Goal: Task Accomplishment & Management: Manage account settings

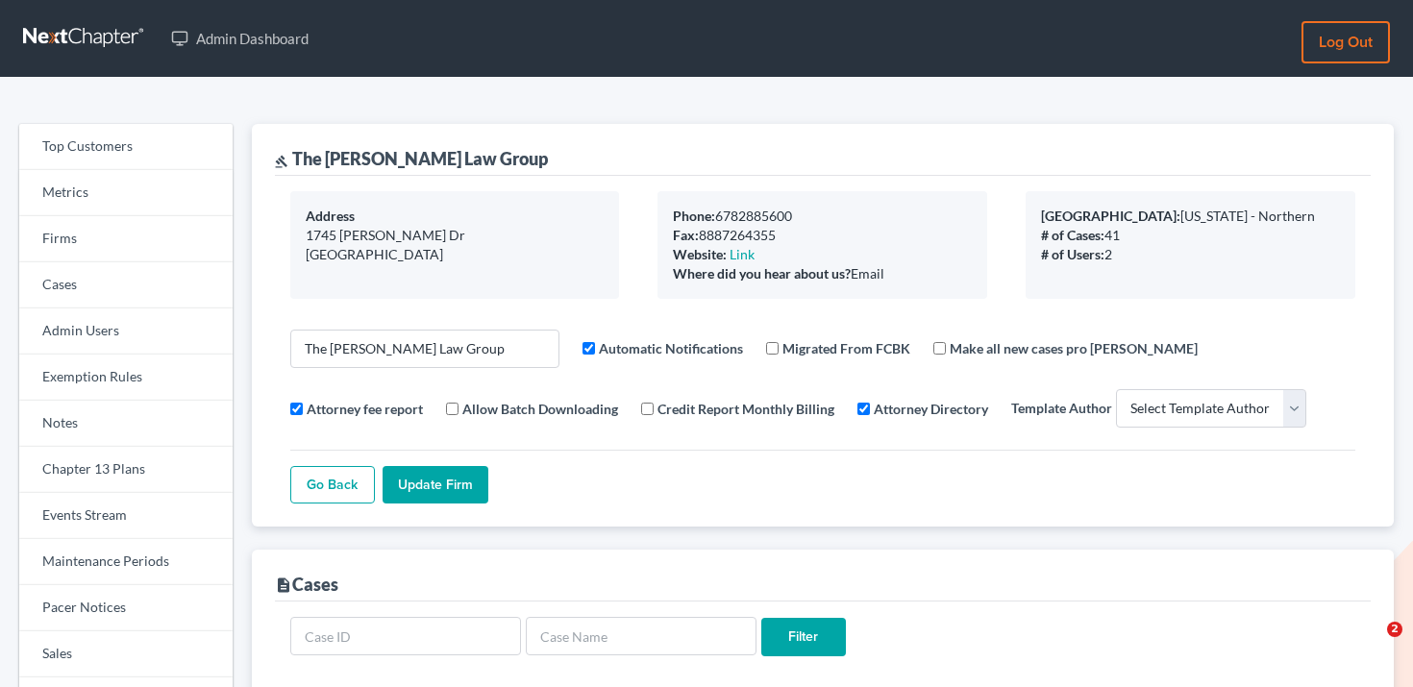
select select
click at [108, 234] on link "Firms" at bounding box center [125, 239] width 213 height 46
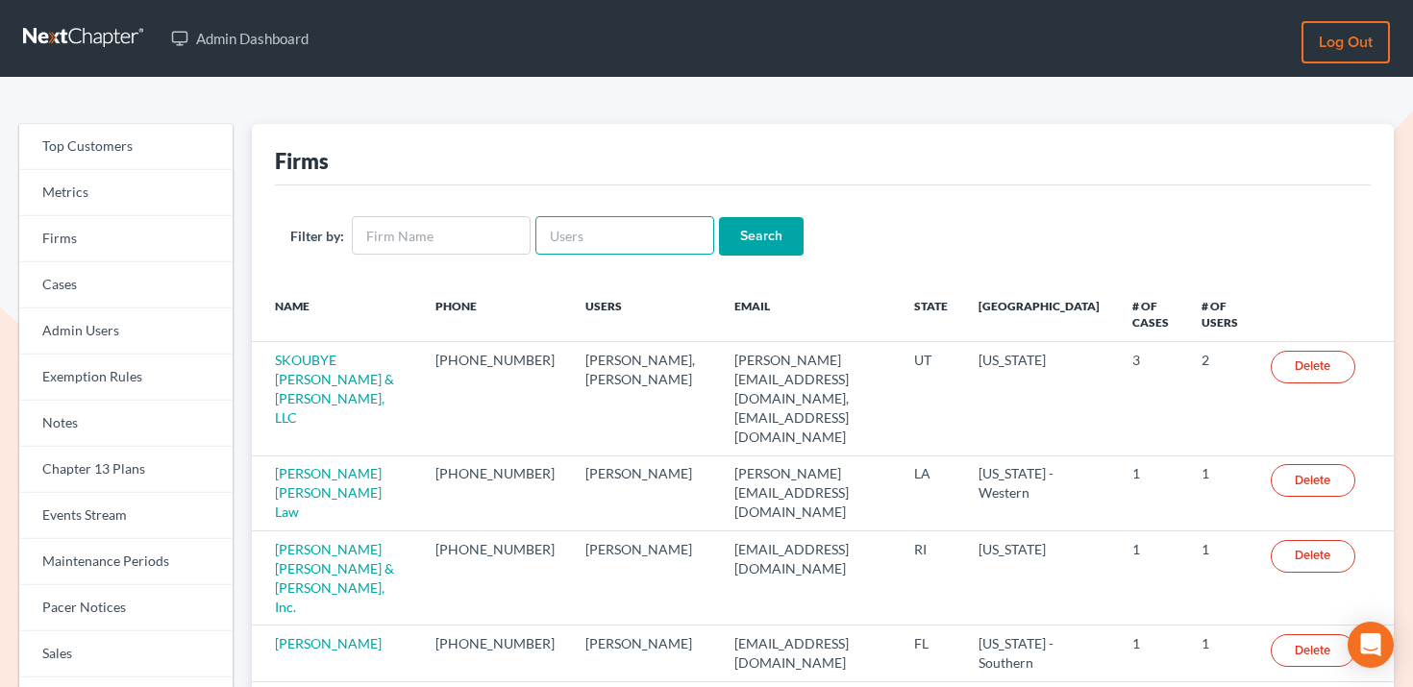
click at [620, 247] on input "text" at bounding box center [624, 235] width 179 height 38
paste input "[PERSON_NAME][EMAIL_ADDRESS][DOMAIN_NAME]"
type input "[PERSON_NAME][EMAIL_ADDRESS][DOMAIN_NAME]"
click at [766, 245] on input "Search" at bounding box center [761, 236] width 85 height 38
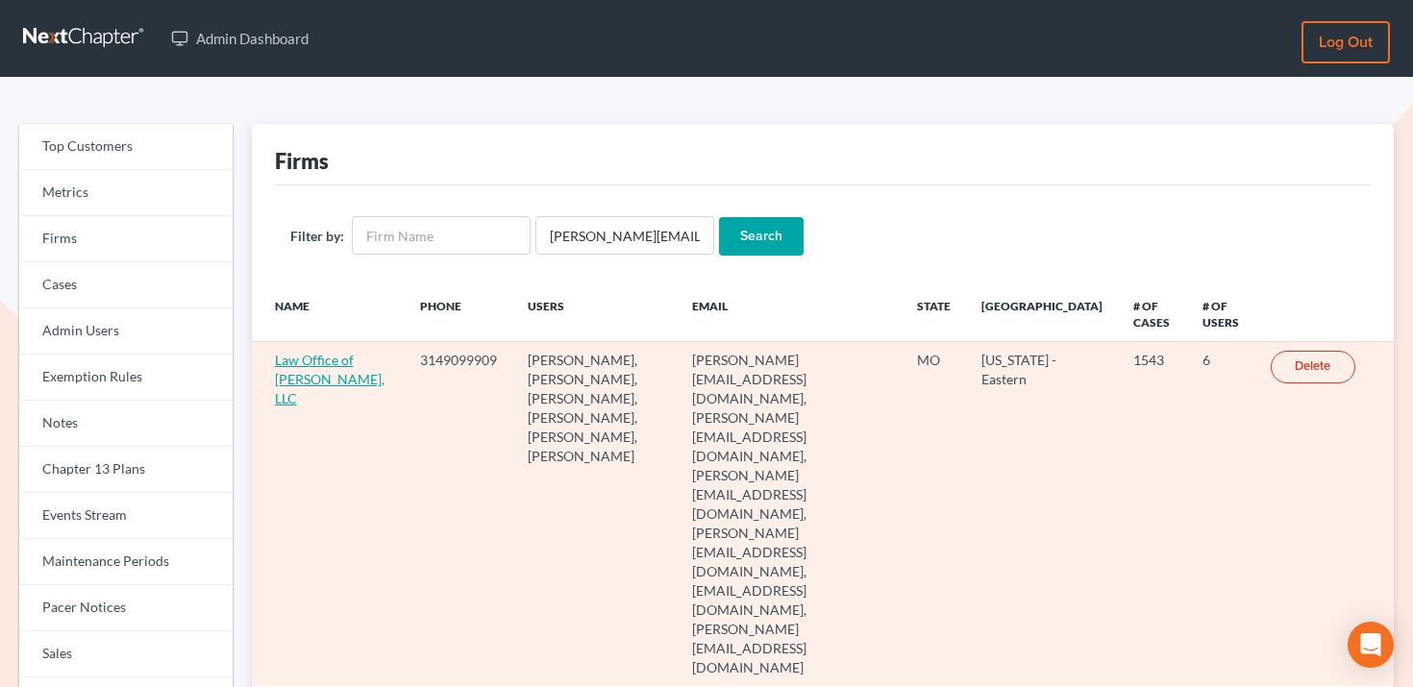
click at [320, 380] on link "Law Office of [PERSON_NAME], LLC" at bounding box center [330, 379] width 110 height 55
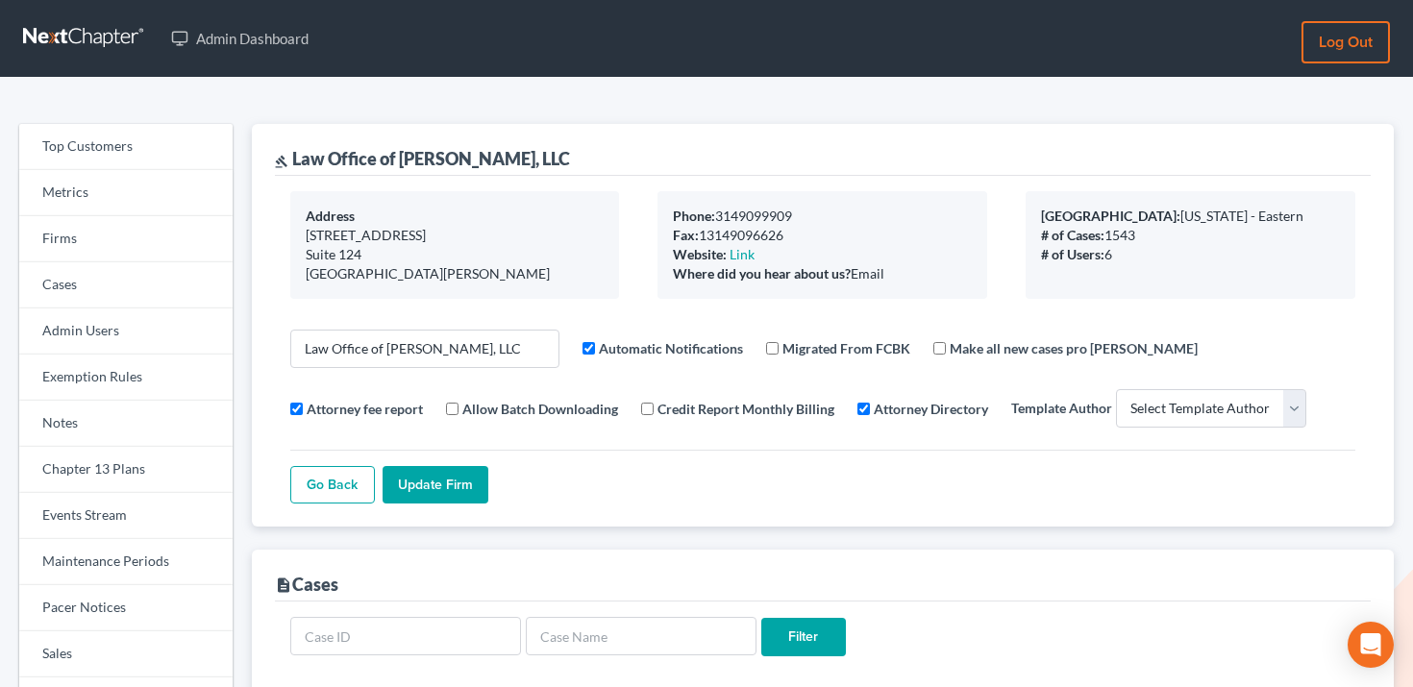
select select
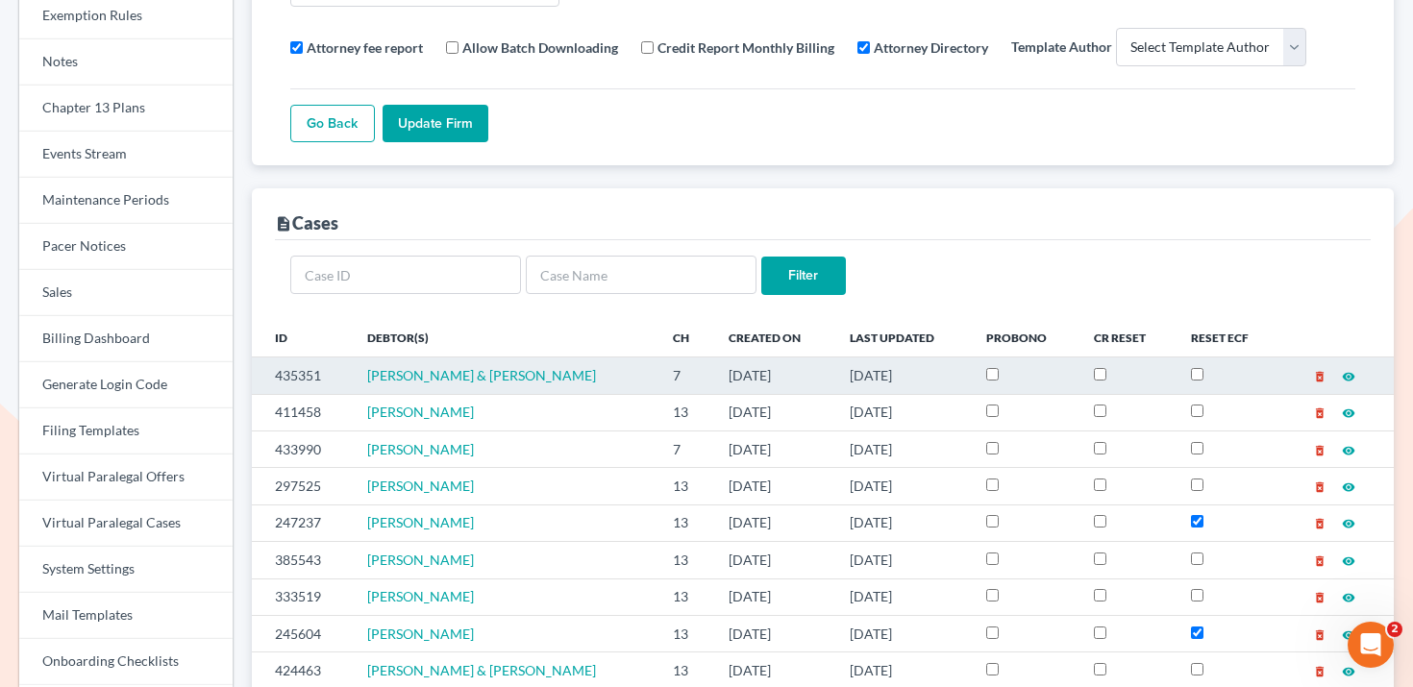
scroll to position [362, 0]
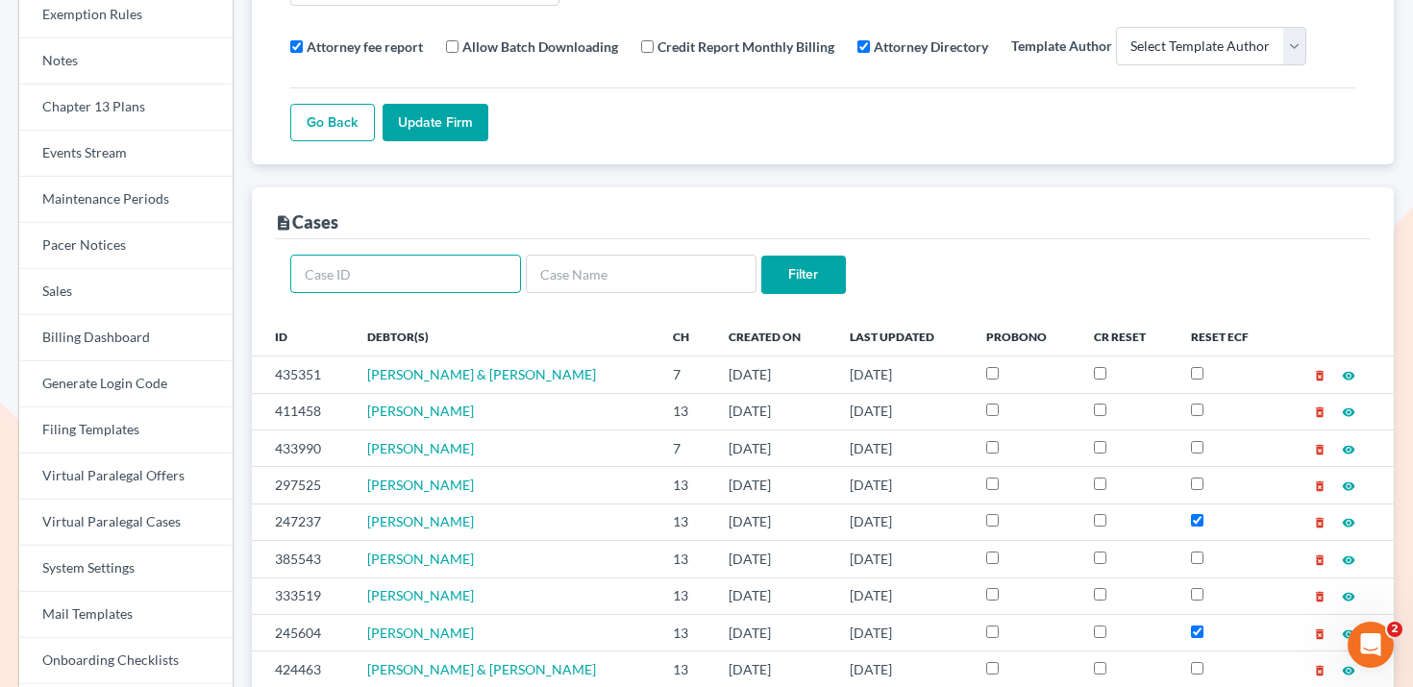
click at [456, 270] on input "text" at bounding box center [405, 274] width 231 height 38
type input "424463"
click at [761, 256] on input "Filter" at bounding box center [803, 275] width 85 height 38
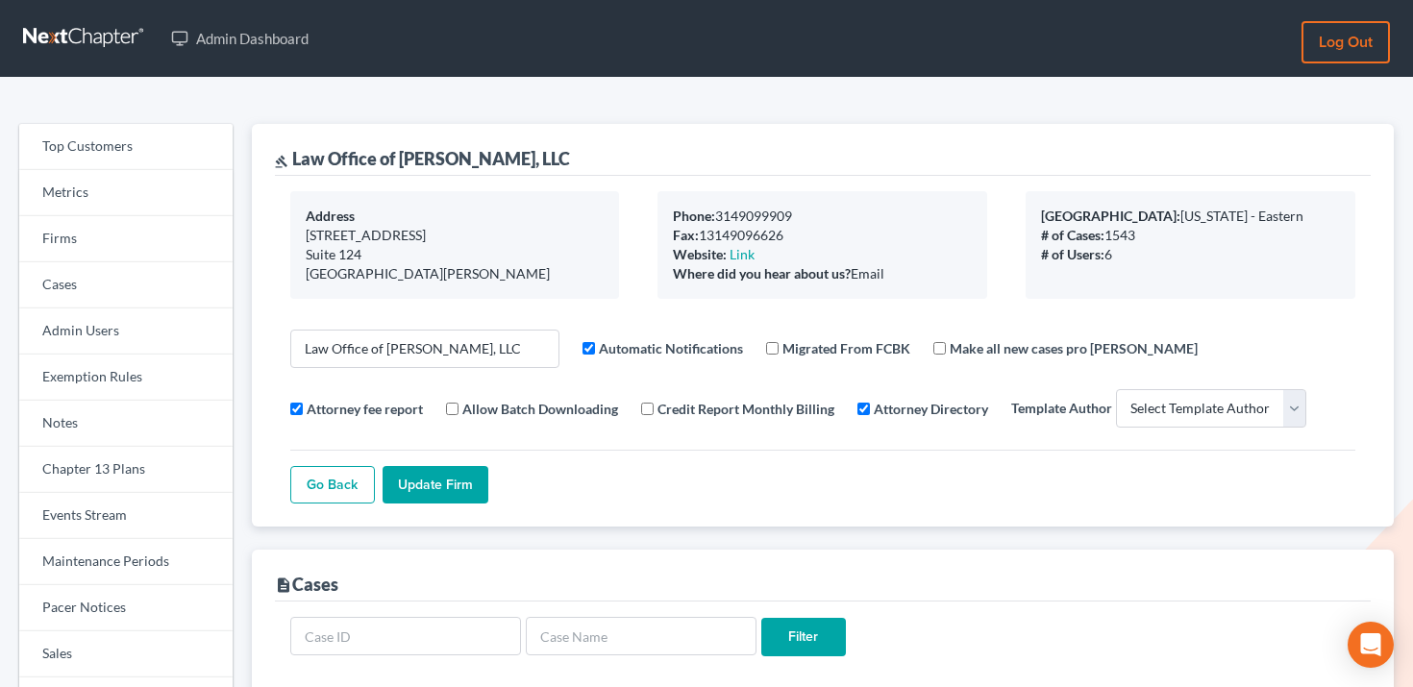
select select
click at [166, 244] on link "Firms" at bounding box center [125, 239] width 213 height 46
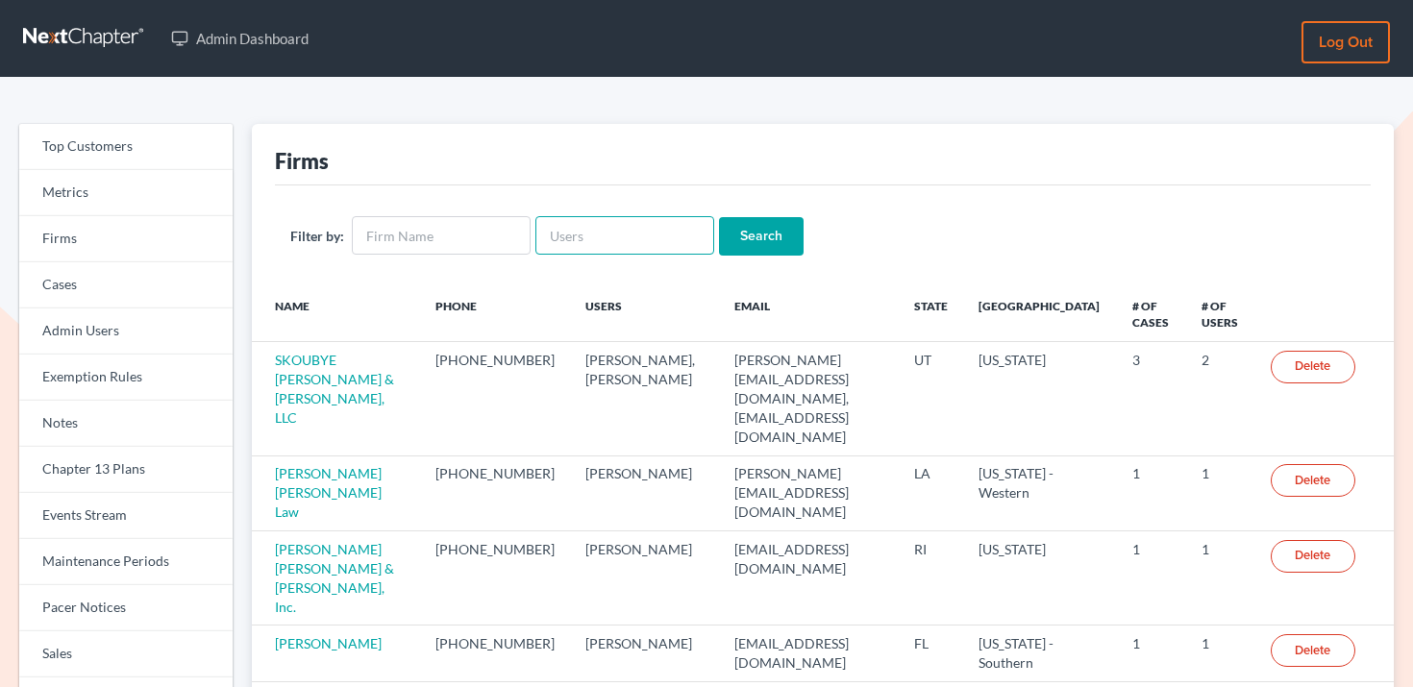
click at [609, 233] on input "text" at bounding box center [624, 235] width 179 height 38
paste input "[PERSON_NAME][EMAIL_ADDRESS][DOMAIN_NAME]"
type input "[PERSON_NAME][EMAIL_ADDRESS][DOMAIN_NAME]"
click at [730, 249] on input "Search" at bounding box center [761, 236] width 85 height 38
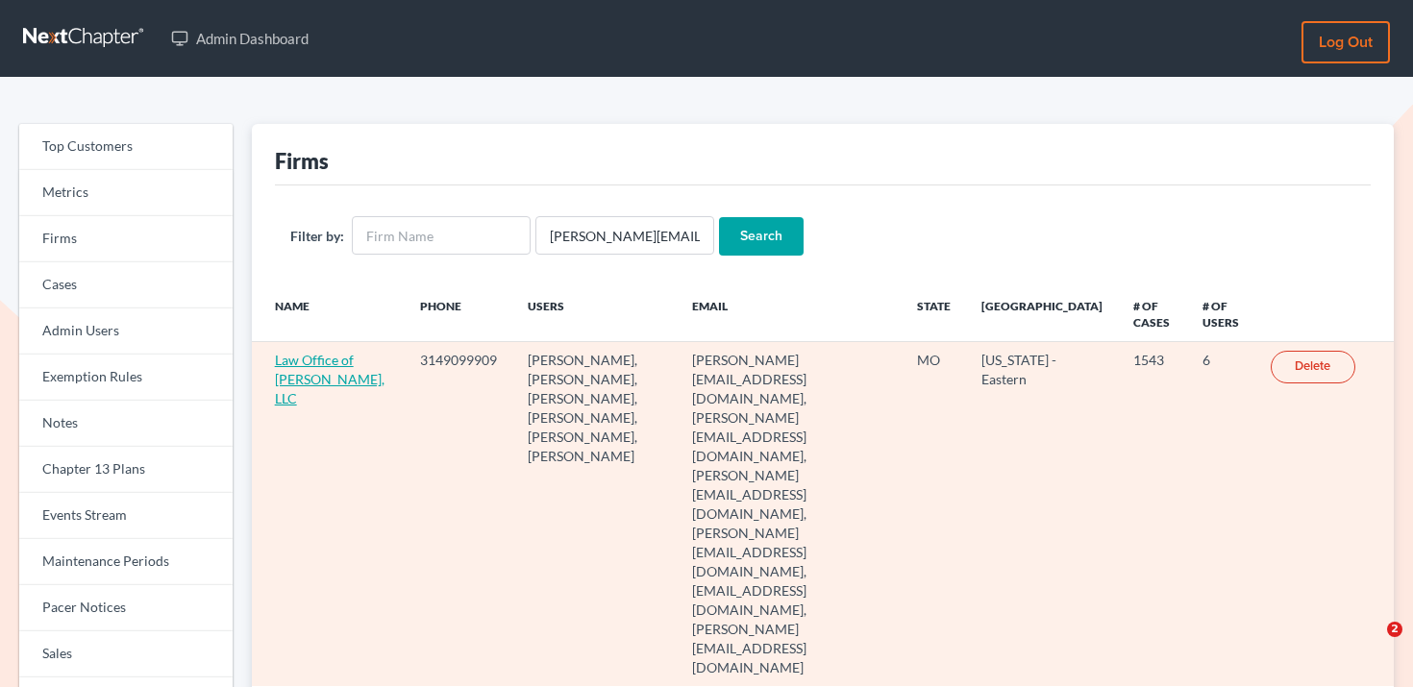
click at [300, 391] on link "Law Office of [PERSON_NAME], LLC" at bounding box center [330, 379] width 110 height 55
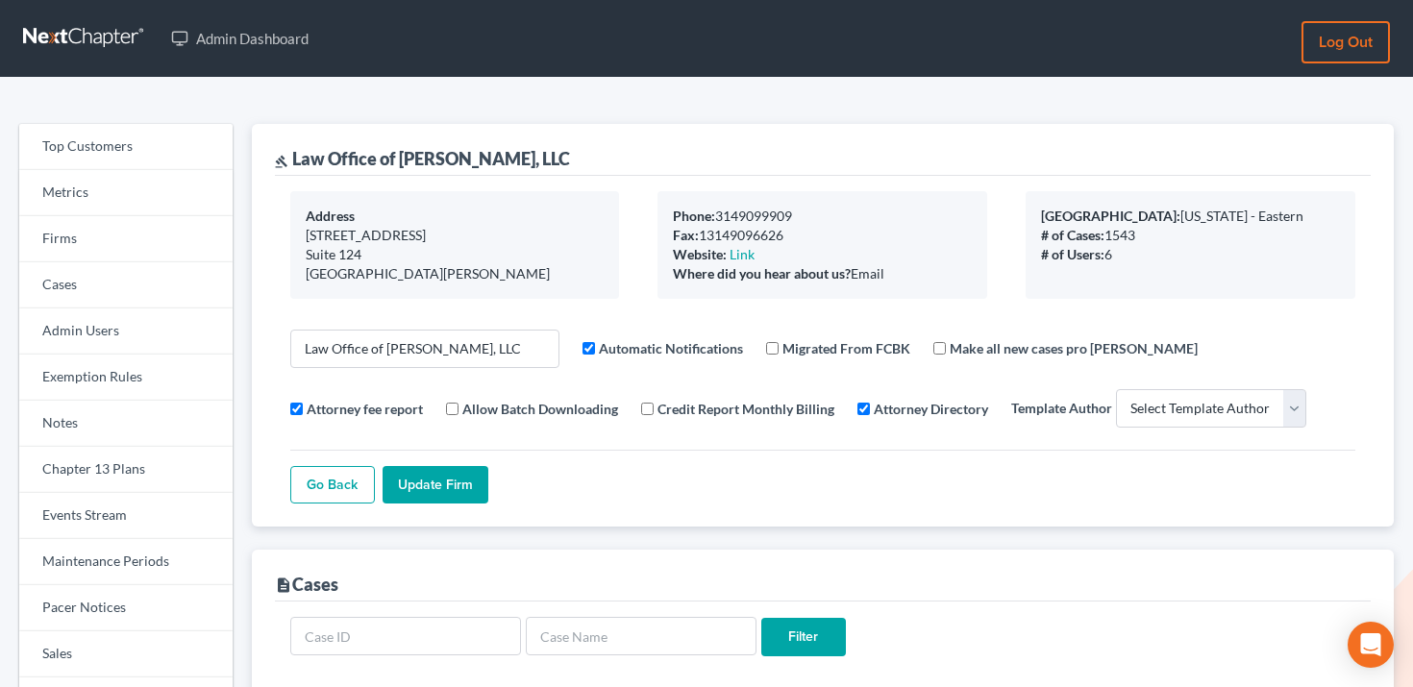
select select
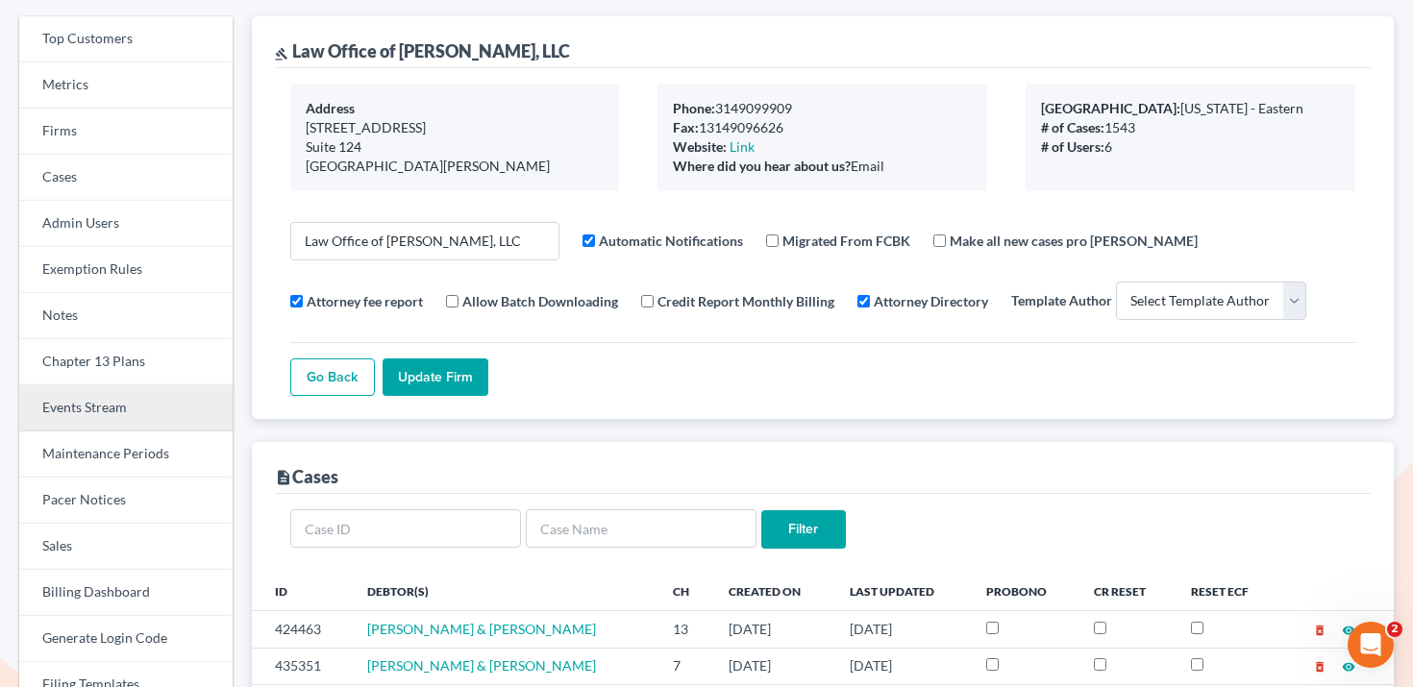
scroll to position [109, 0]
click at [114, 399] on link "Events Stream" at bounding box center [125, 408] width 213 height 46
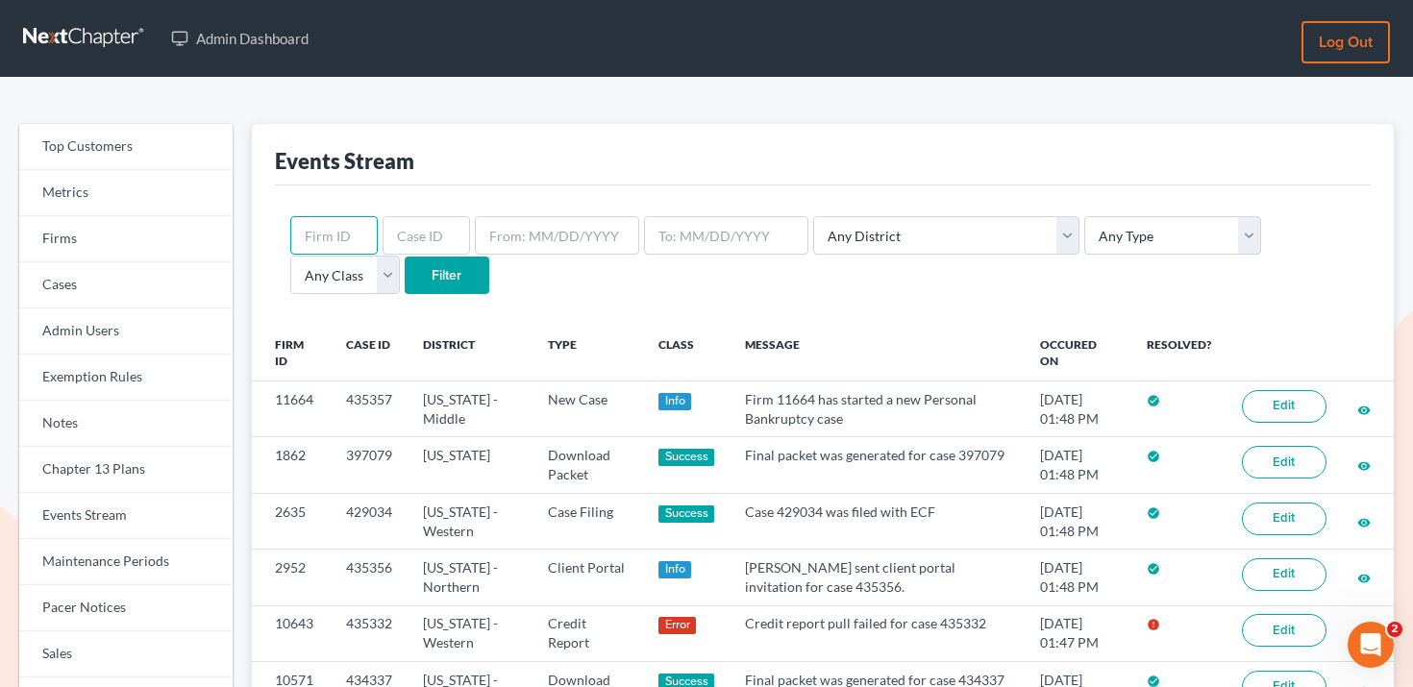
click at [340, 231] on input "text" at bounding box center [333, 235] width 87 height 38
paste input "2056"
type input "2056"
click at [405, 285] on input "Filter" at bounding box center [447, 276] width 85 height 38
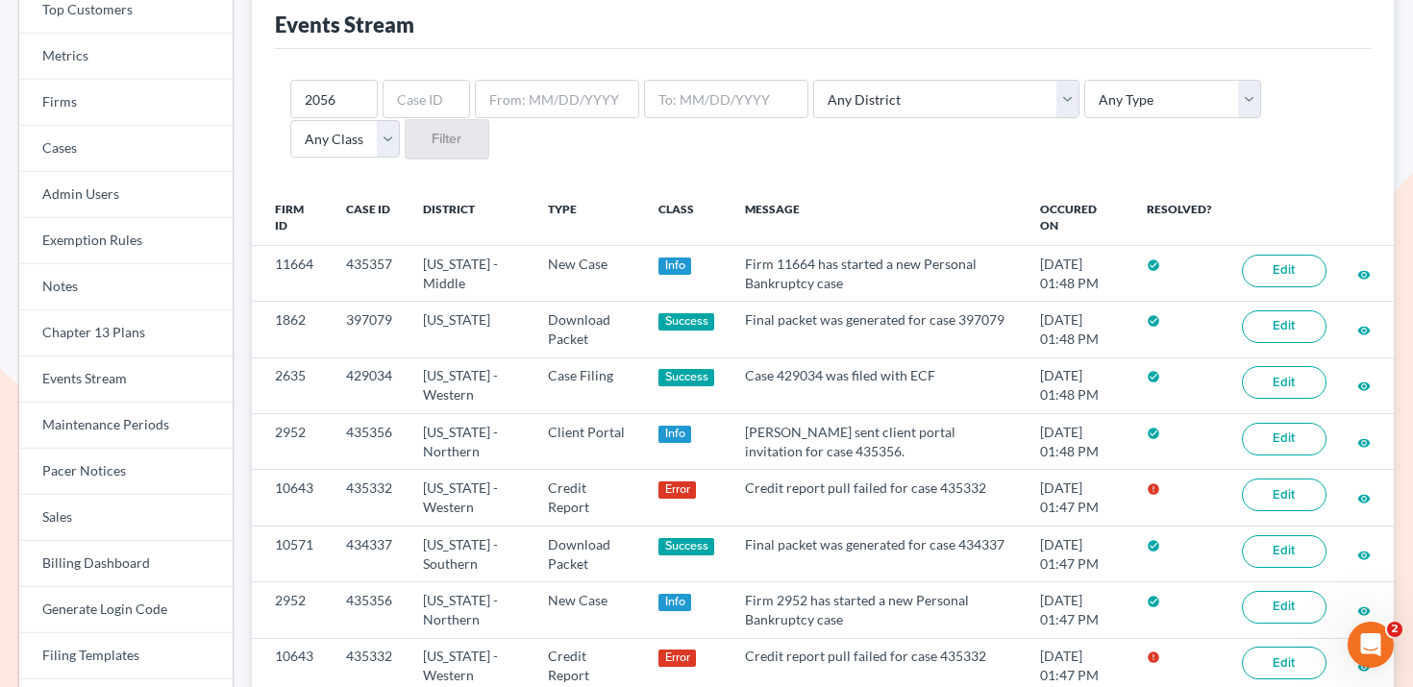
scroll to position [144, 0]
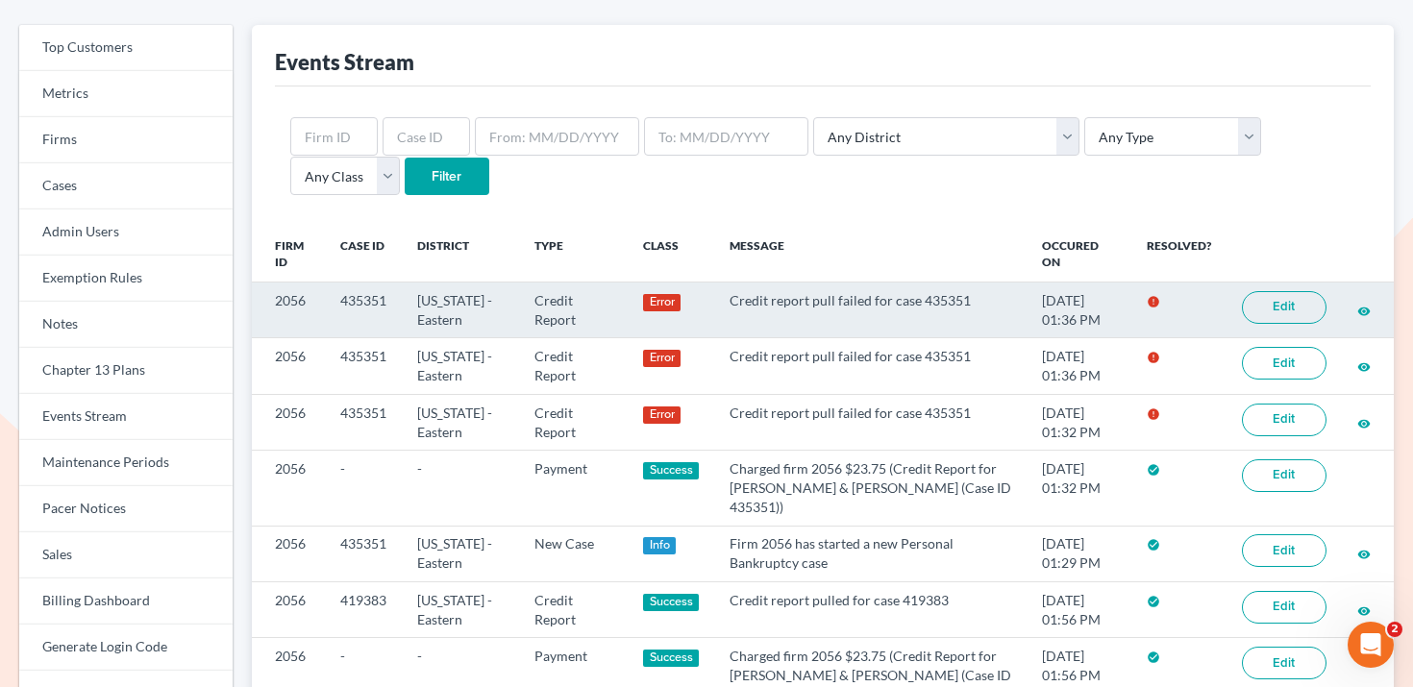
click at [1316, 292] on link "Edit" at bounding box center [1284, 307] width 85 height 33
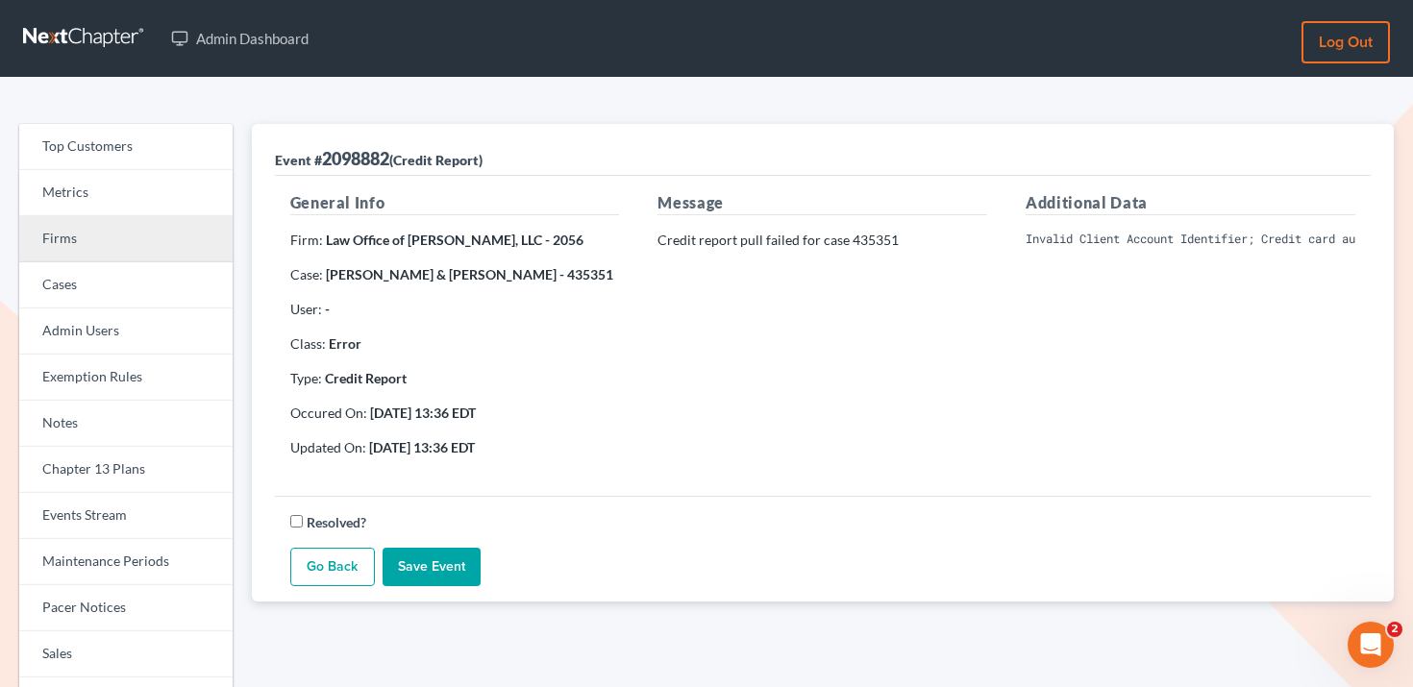
click at [107, 234] on link "Firms" at bounding box center [125, 239] width 213 height 46
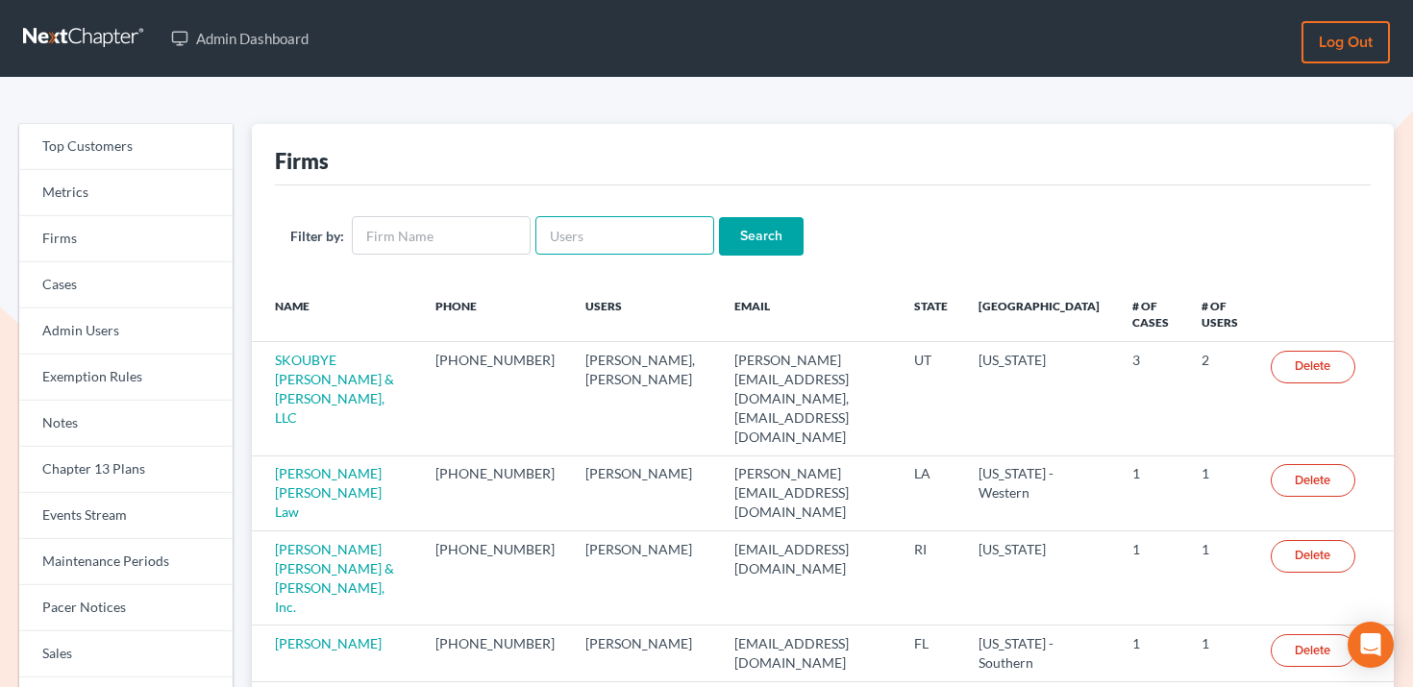
click at [603, 254] on input "text" at bounding box center [624, 235] width 179 height 38
paste input "[EMAIL_ADDRESS][DOMAIN_NAME]"
type input "jmoore@moorelawllc.com"
click at [736, 220] on input "Search" at bounding box center [761, 236] width 85 height 38
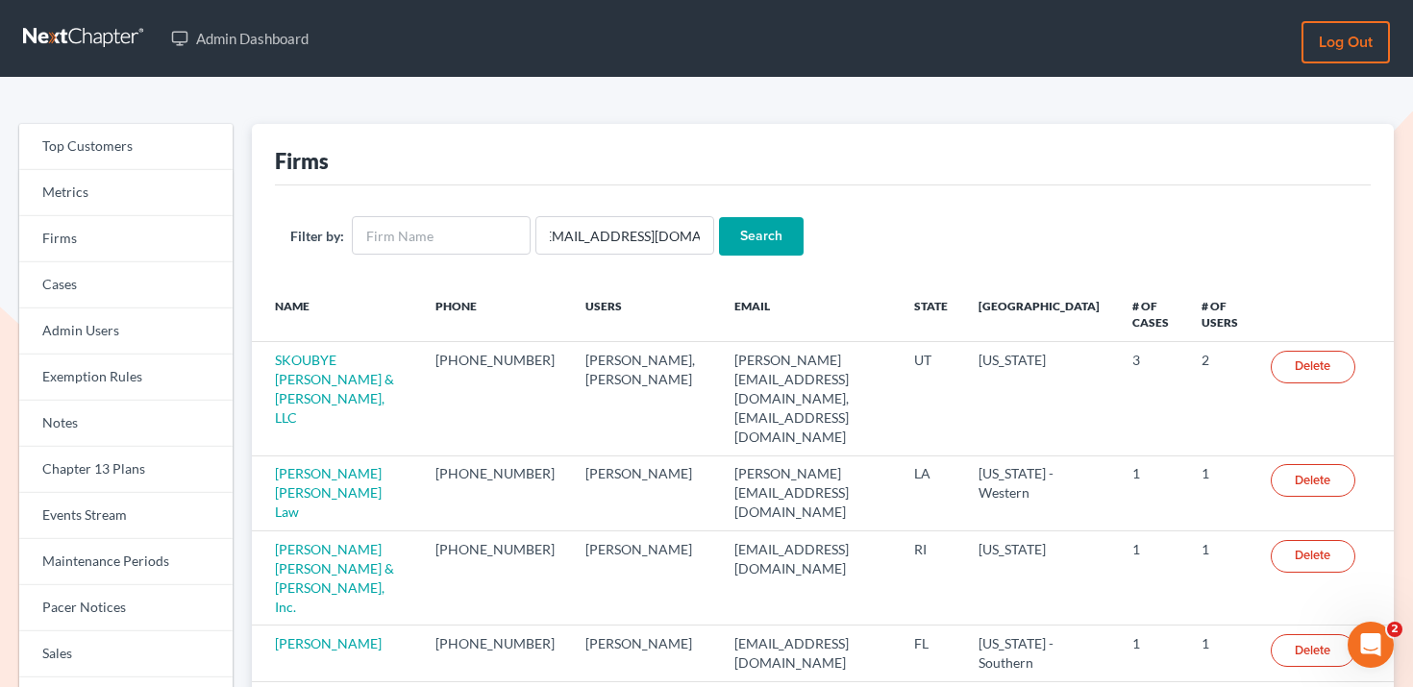
scroll to position [0, 0]
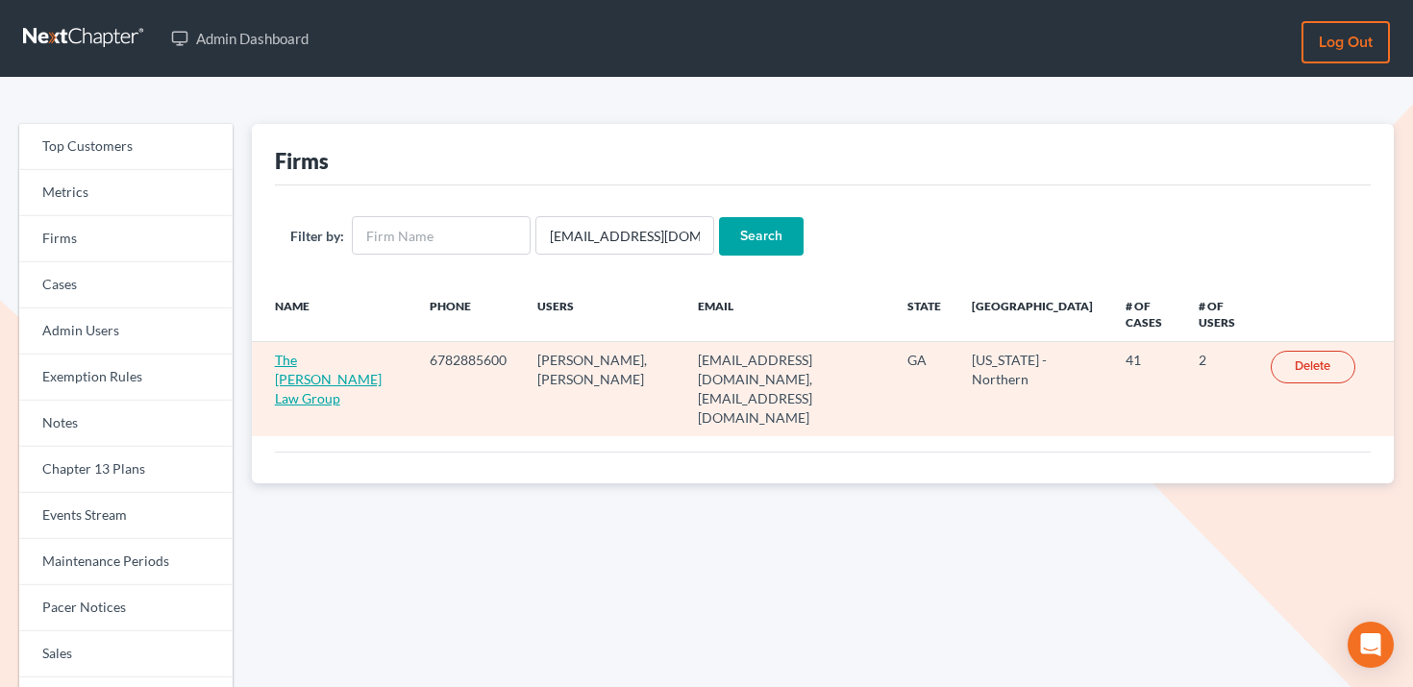
click at [321, 354] on link "The [PERSON_NAME] Law Group" at bounding box center [328, 379] width 107 height 55
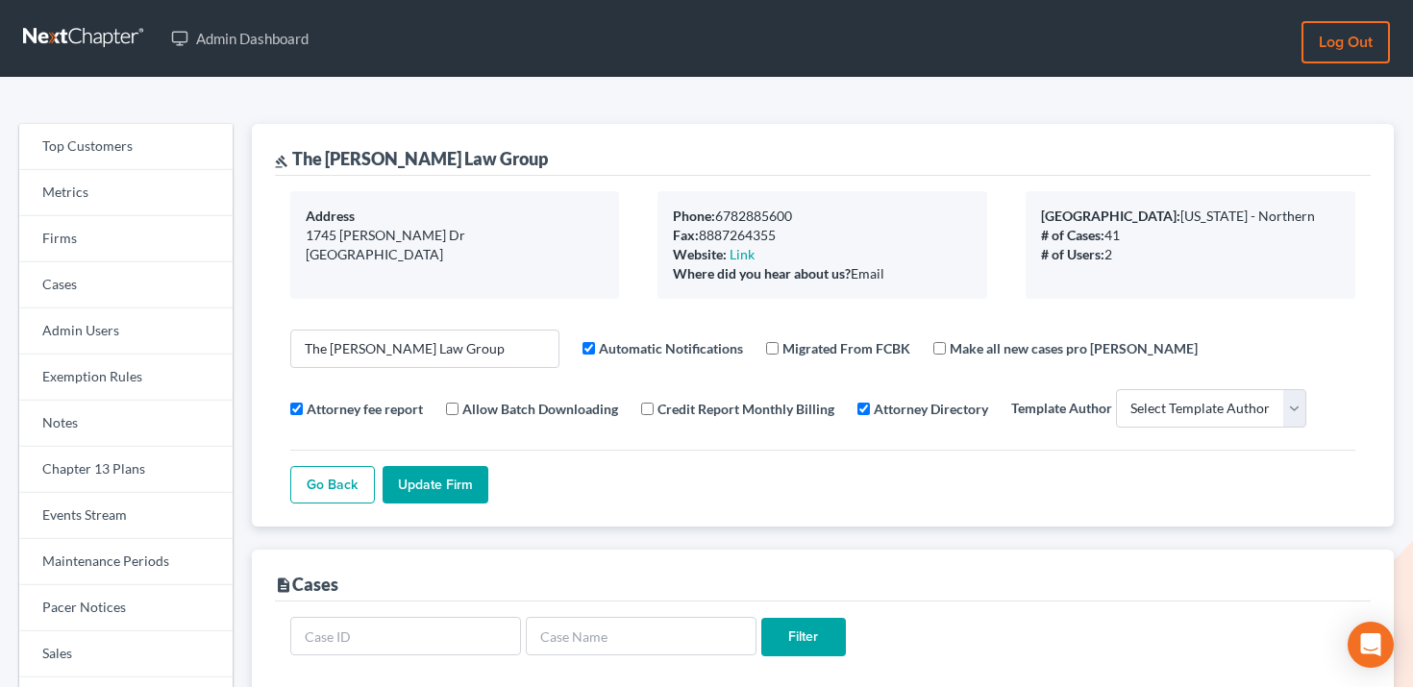
select select
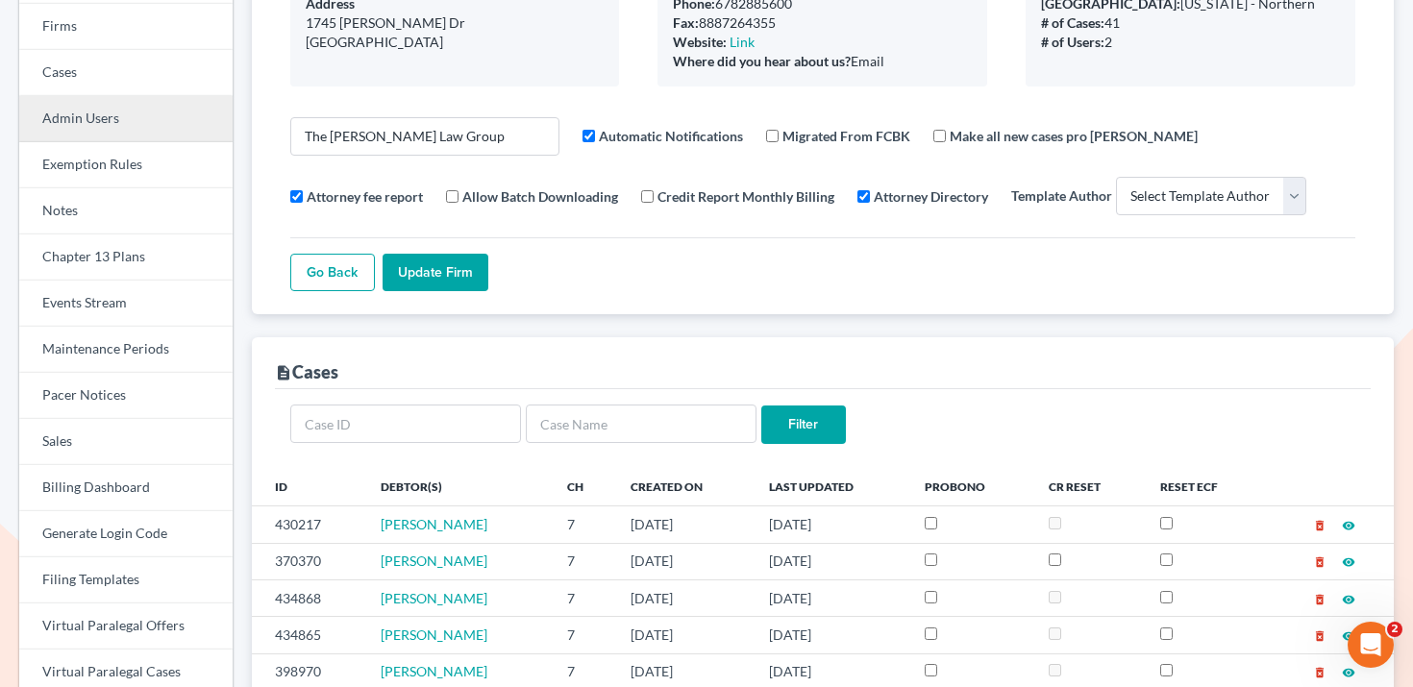
scroll to position [175, 0]
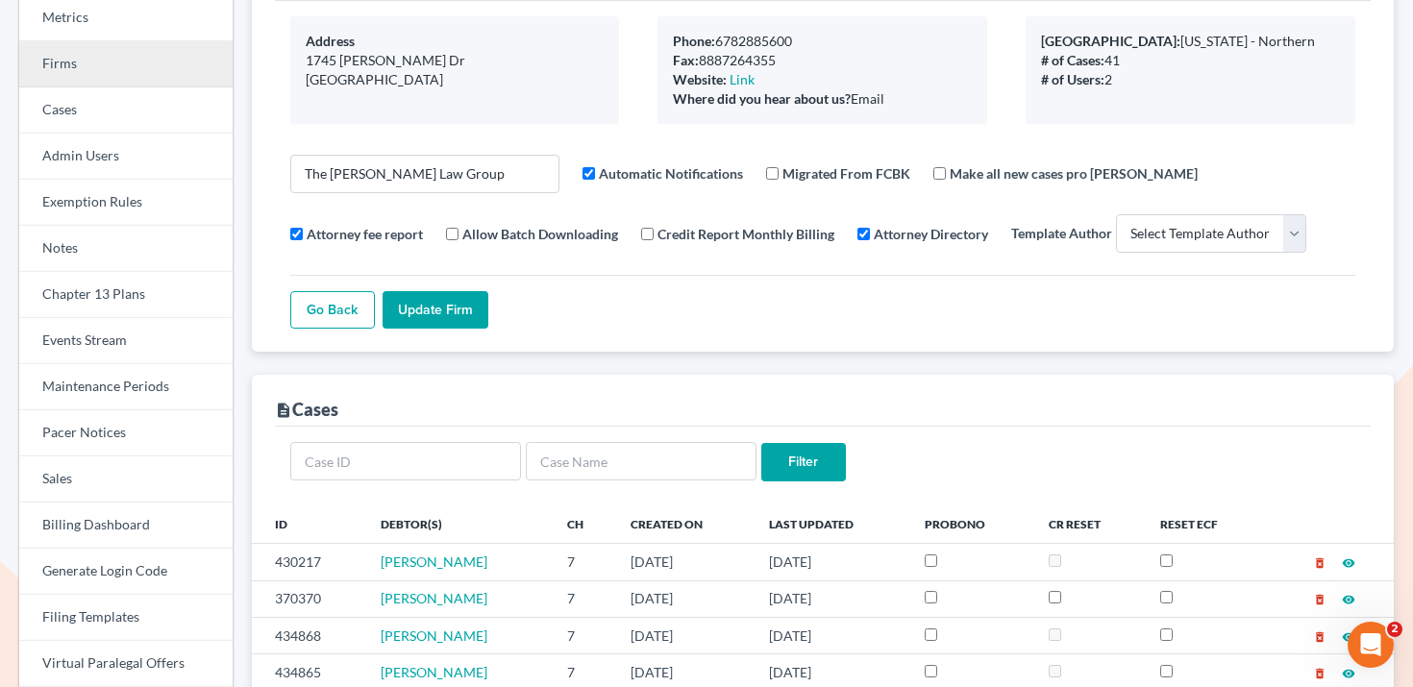
click at [133, 51] on link "Firms" at bounding box center [125, 64] width 213 height 46
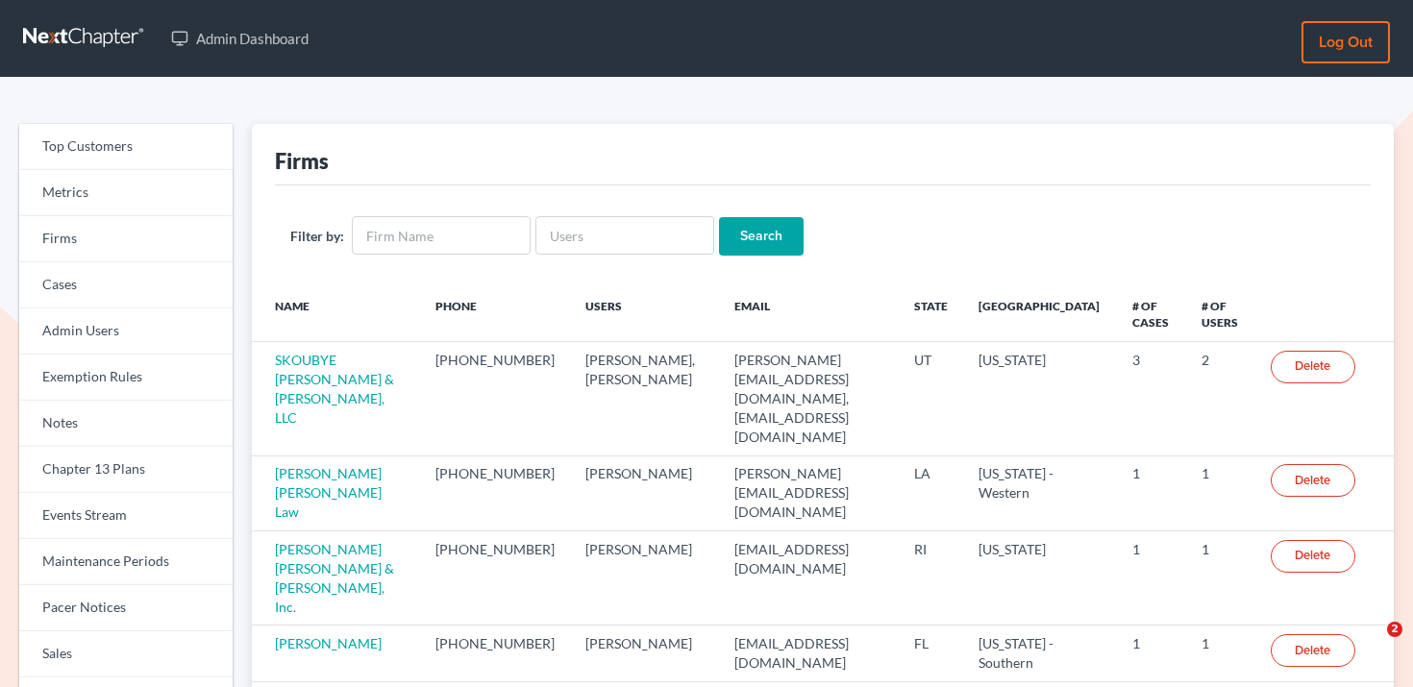
click at [610, 213] on div "Filter by: Search" at bounding box center [823, 236] width 1096 height 101
click at [610, 241] on input "text" at bounding box center [624, 235] width 179 height 38
paste input "[EMAIL_ADDRESS][DOMAIN_NAME]"
type input "[EMAIL_ADDRESS][DOMAIN_NAME]"
click at [745, 242] on input "Search" at bounding box center [761, 236] width 85 height 38
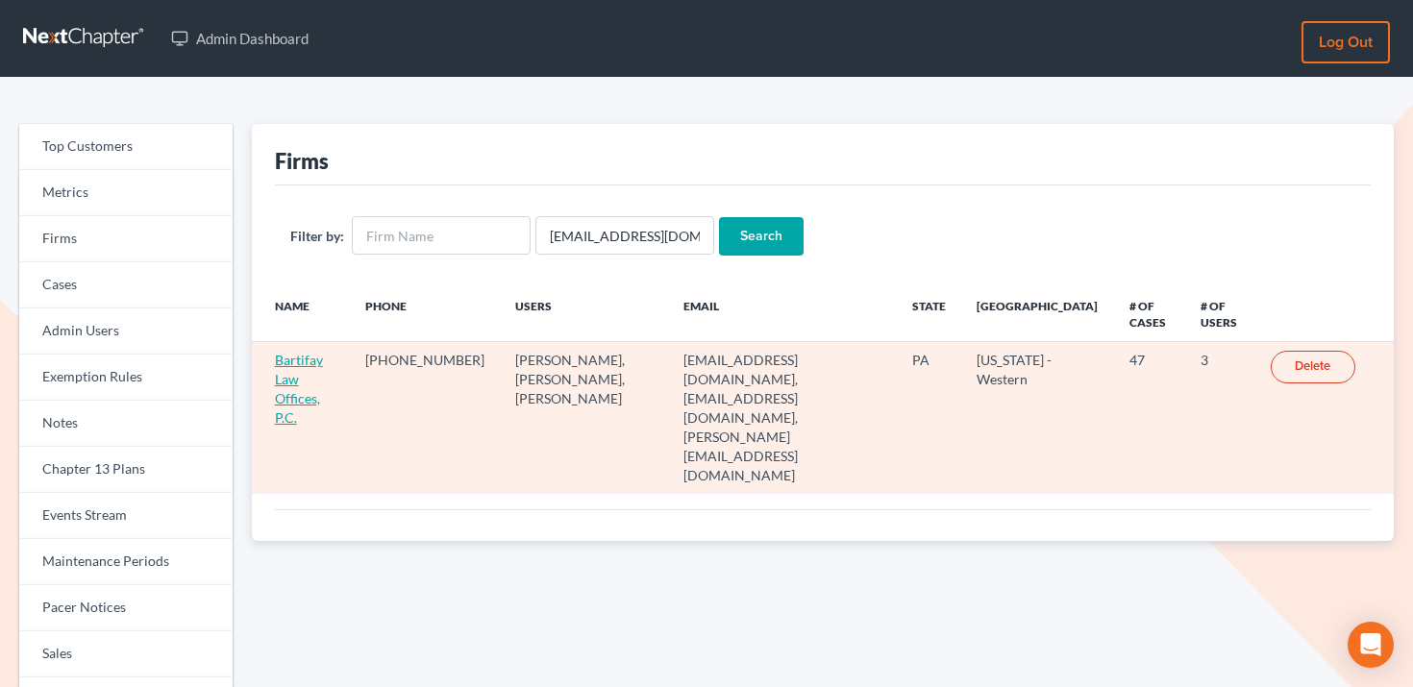
click at [323, 378] on link "Bartifay Law Offices, P.C." at bounding box center [299, 389] width 48 height 74
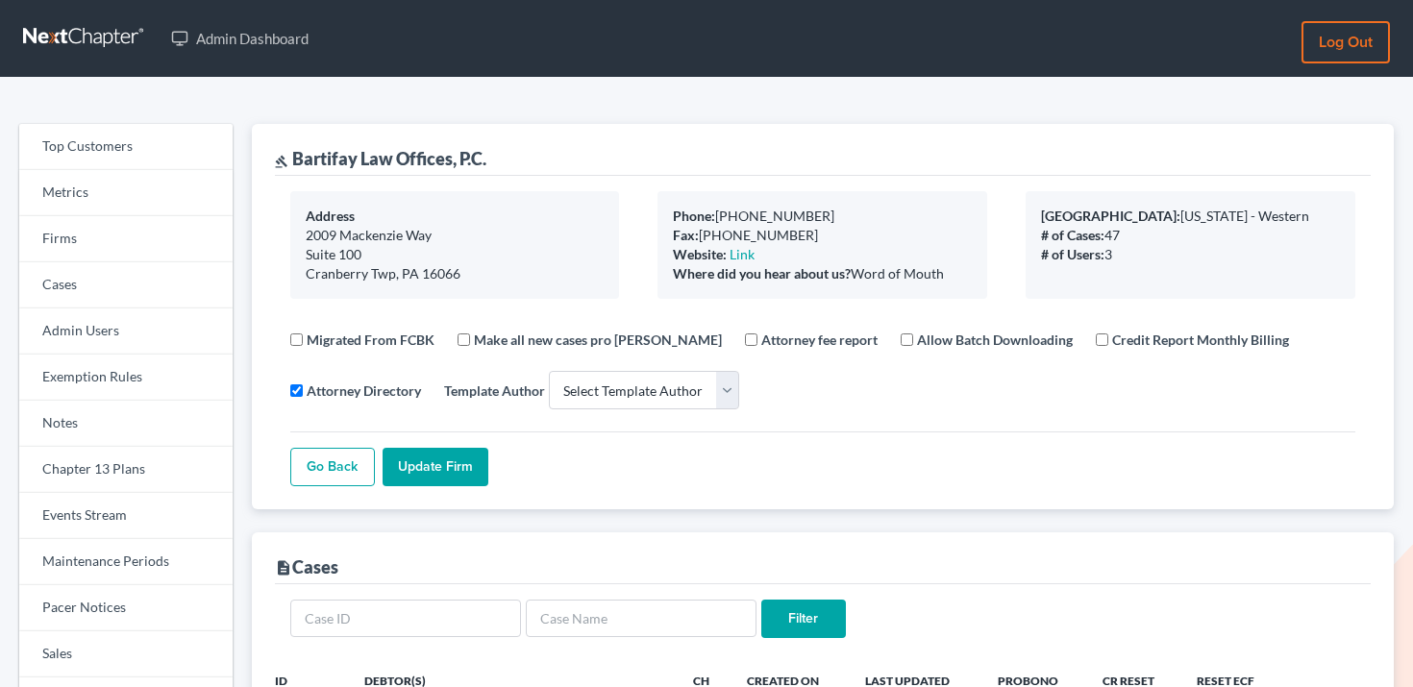
select select
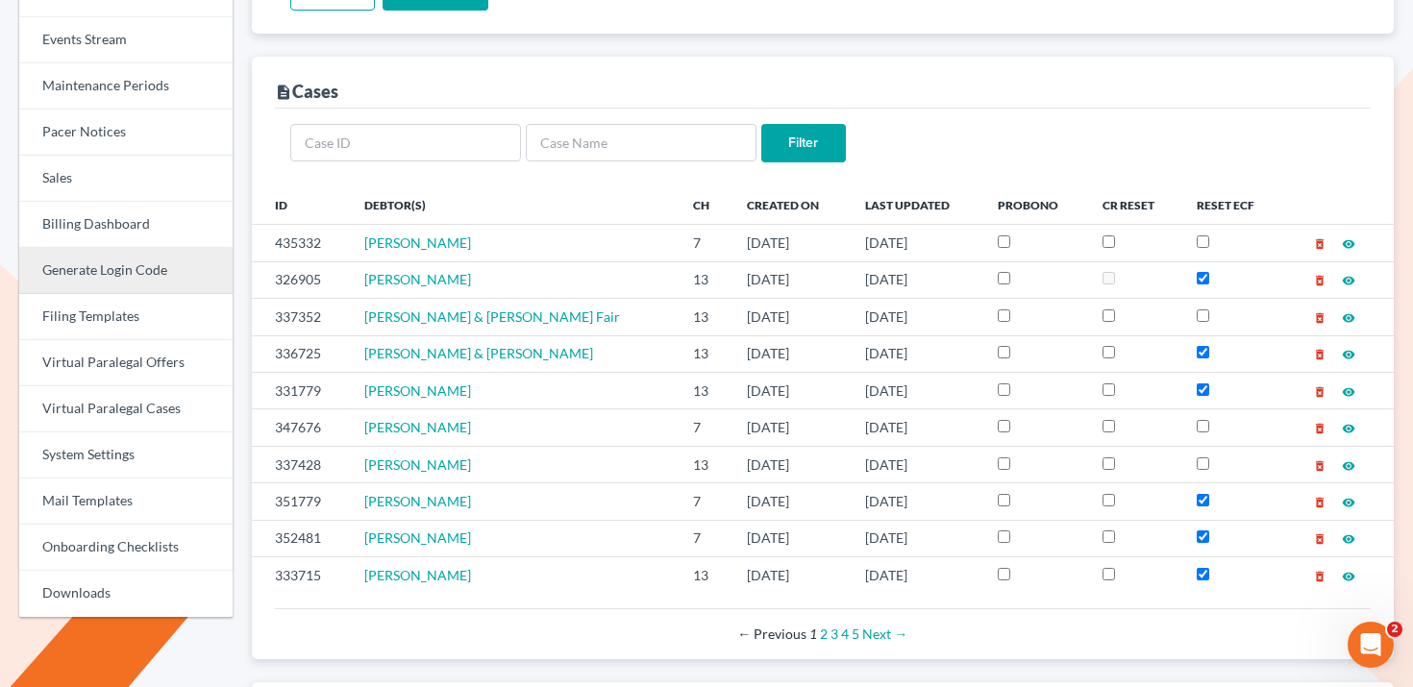
scroll to position [460, 0]
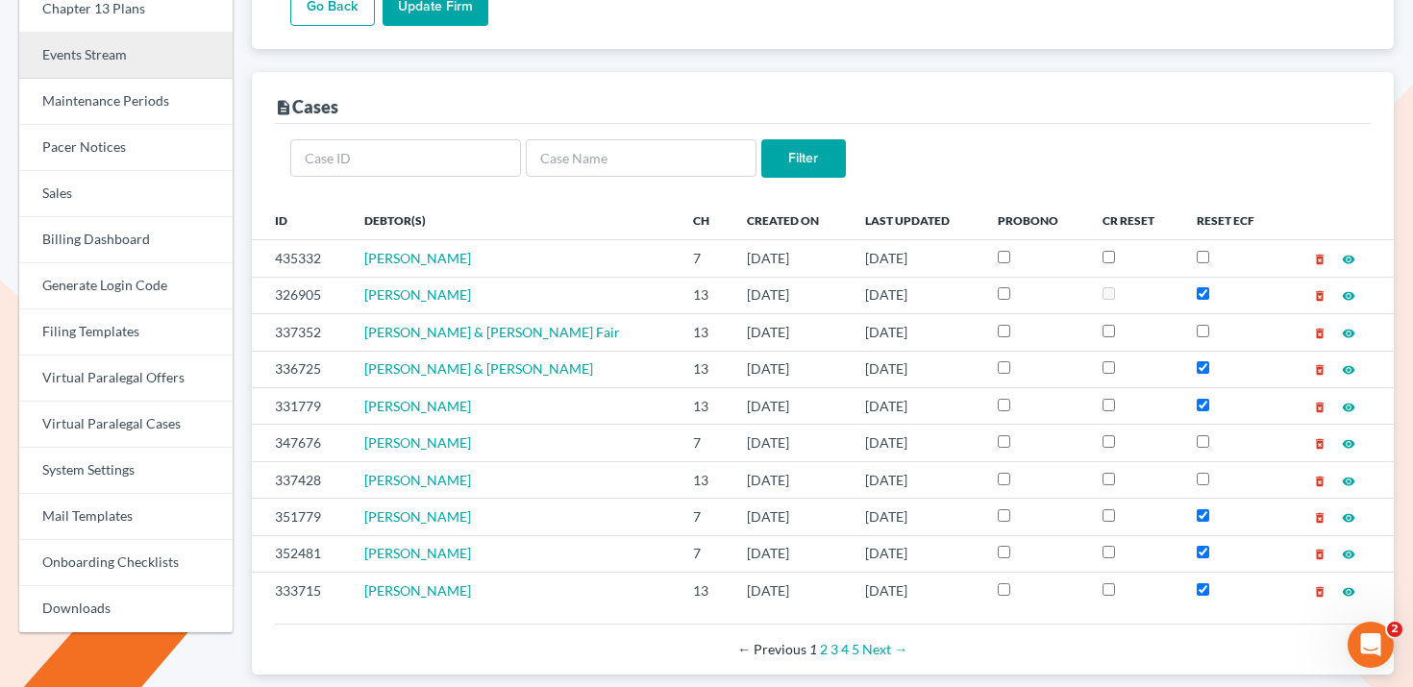
click at [109, 64] on link "Events Stream" at bounding box center [125, 56] width 213 height 46
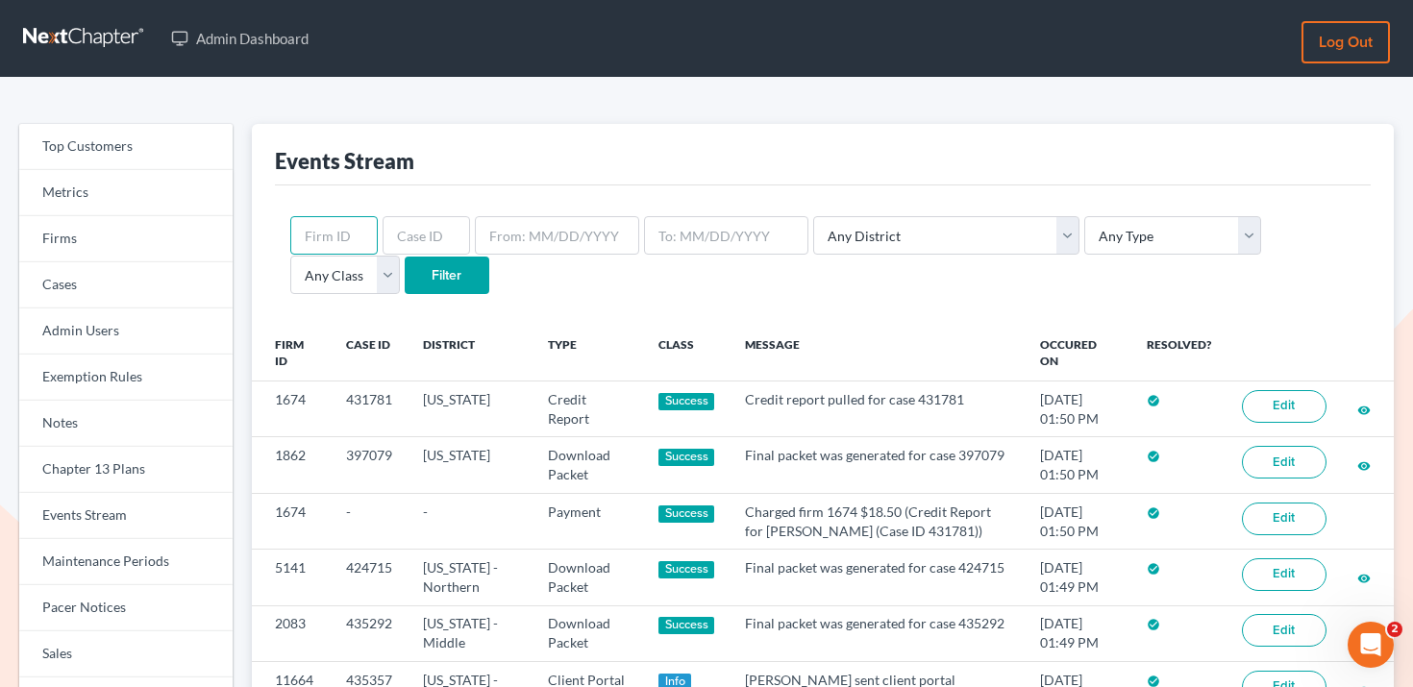
click at [361, 222] on input "text" at bounding box center [333, 235] width 87 height 38
paste input "10643"
type input "10643"
click at [405, 281] on input "Filter" at bounding box center [447, 276] width 85 height 38
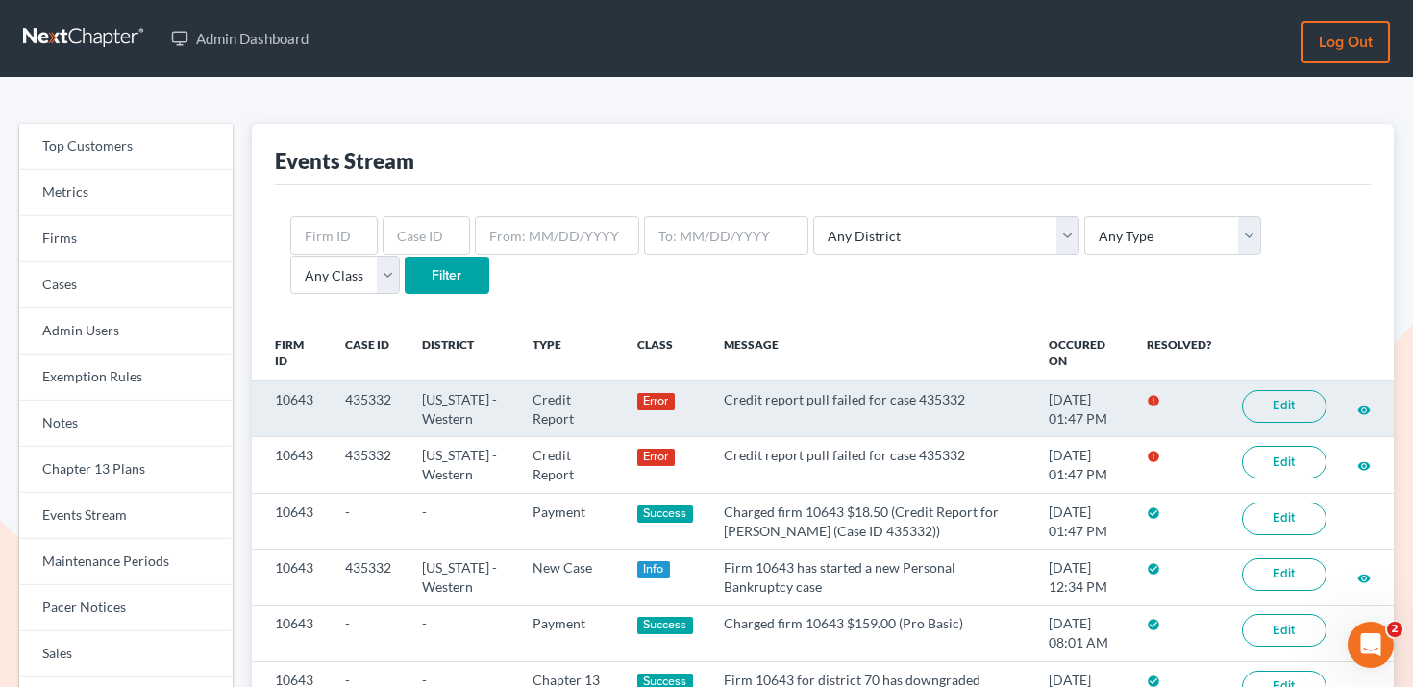
click at [1304, 401] on link "Edit" at bounding box center [1284, 406] width 85 height 33
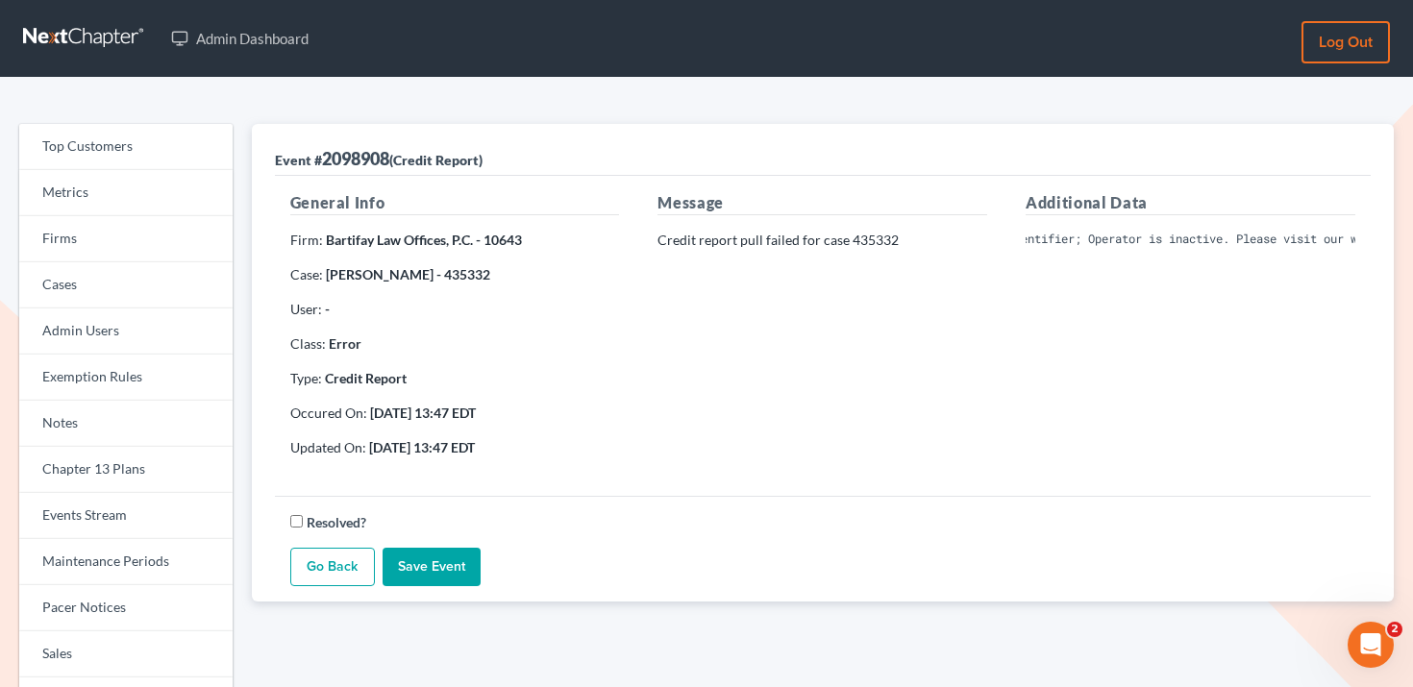
scroll to position [0, 253]
click at [1160, 489] on div "General Info Firm: Bartifay Law Offices, P.C. - 10643 Case: [PERSON_NAME] - 435…" at bounding box center [823, 336] width 1096 height 320
drag, startPoint x: 470, startPoint y: 238, endPoint x: 327, endPoint y: 239, distance: 143.2
click at [327, 239] on strong "Bartifay Law Offices, P.C. - 10643" at bounding box center [424, 240] width 196 height 16
copy strong "Bartifay Law Offices, P.C"
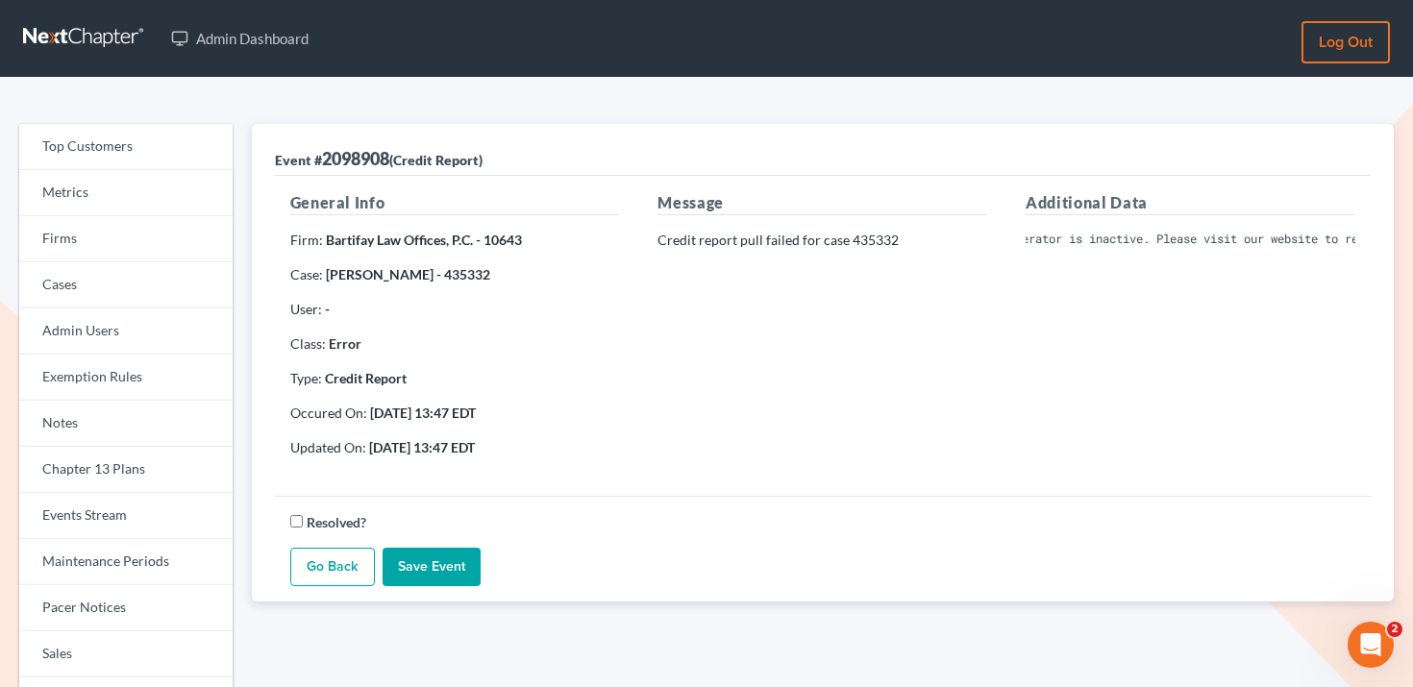
click at [1106, 233] on pre "Invalid Client Account Identifier; Operator is inactive. Please visit our websi…" at bounding box center [1191, 239] width 330 height 17
copy div "Invalid Client Account Identifier; Operator is inactive. Please visit our websi…"
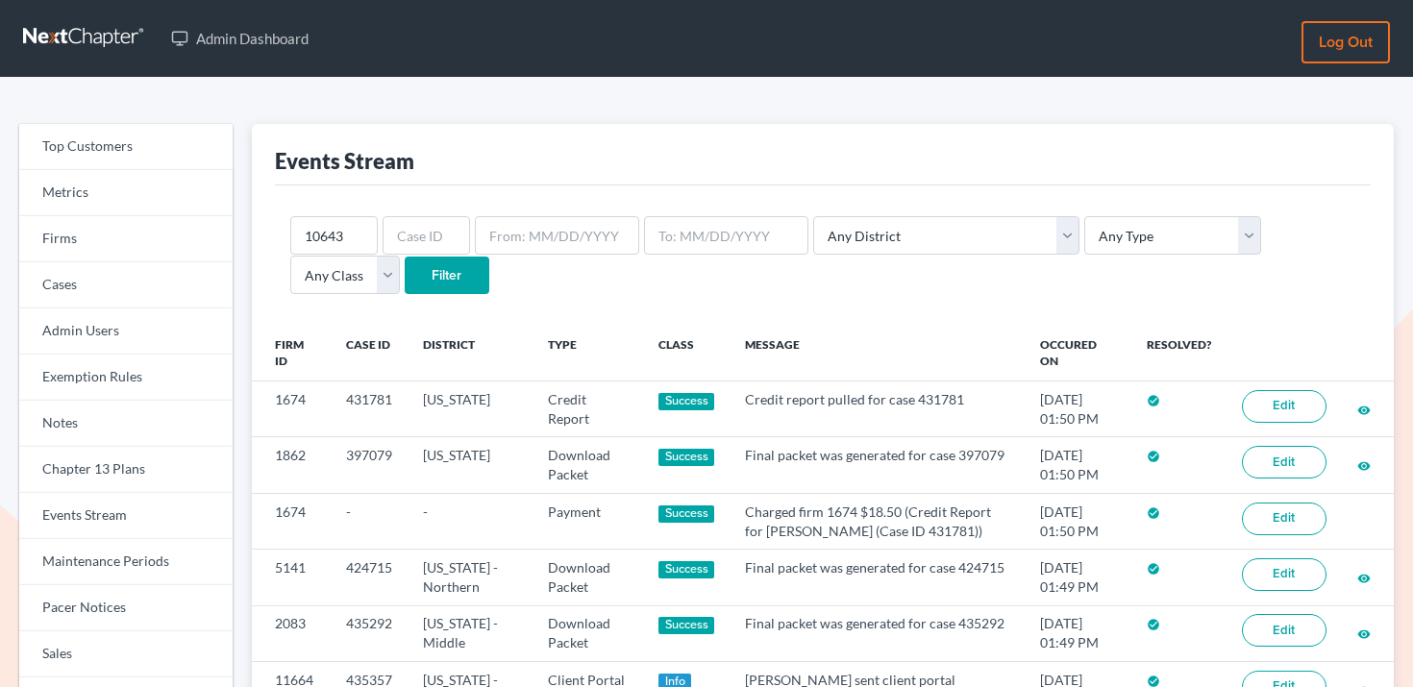
scroll to position [76, 0]
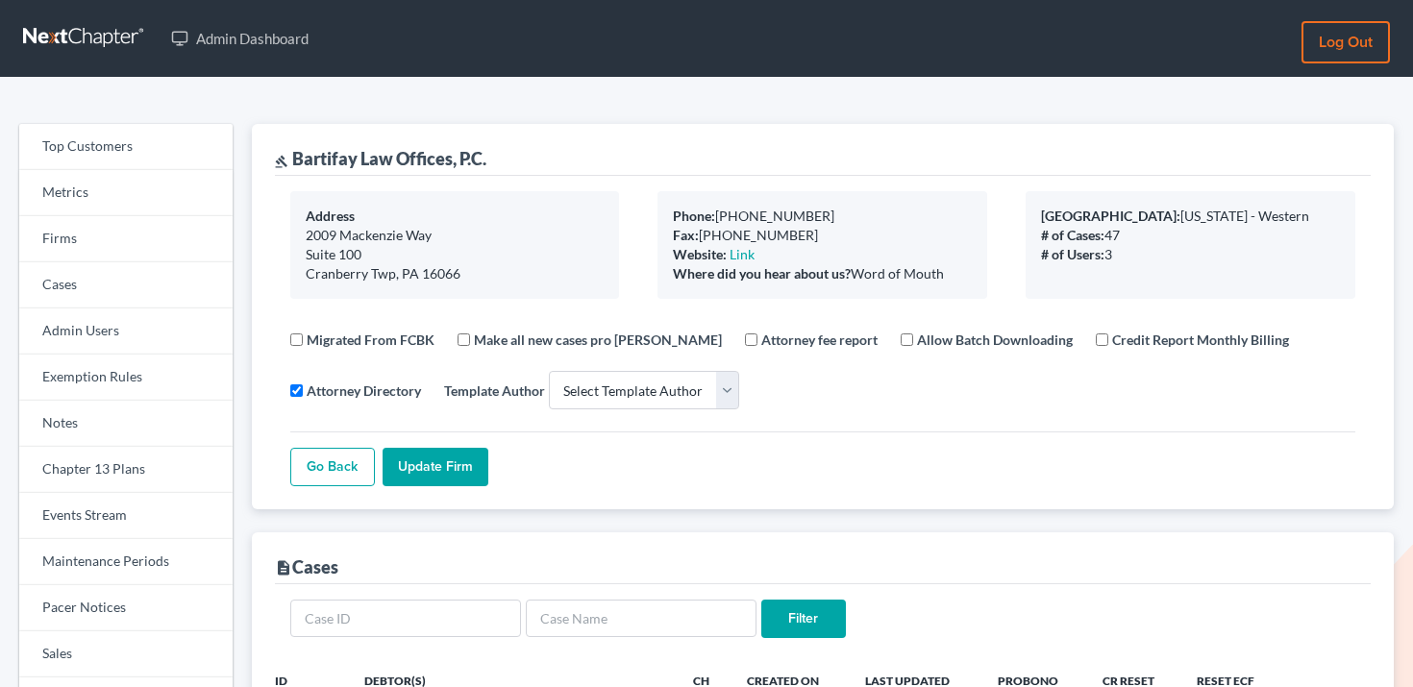
select select
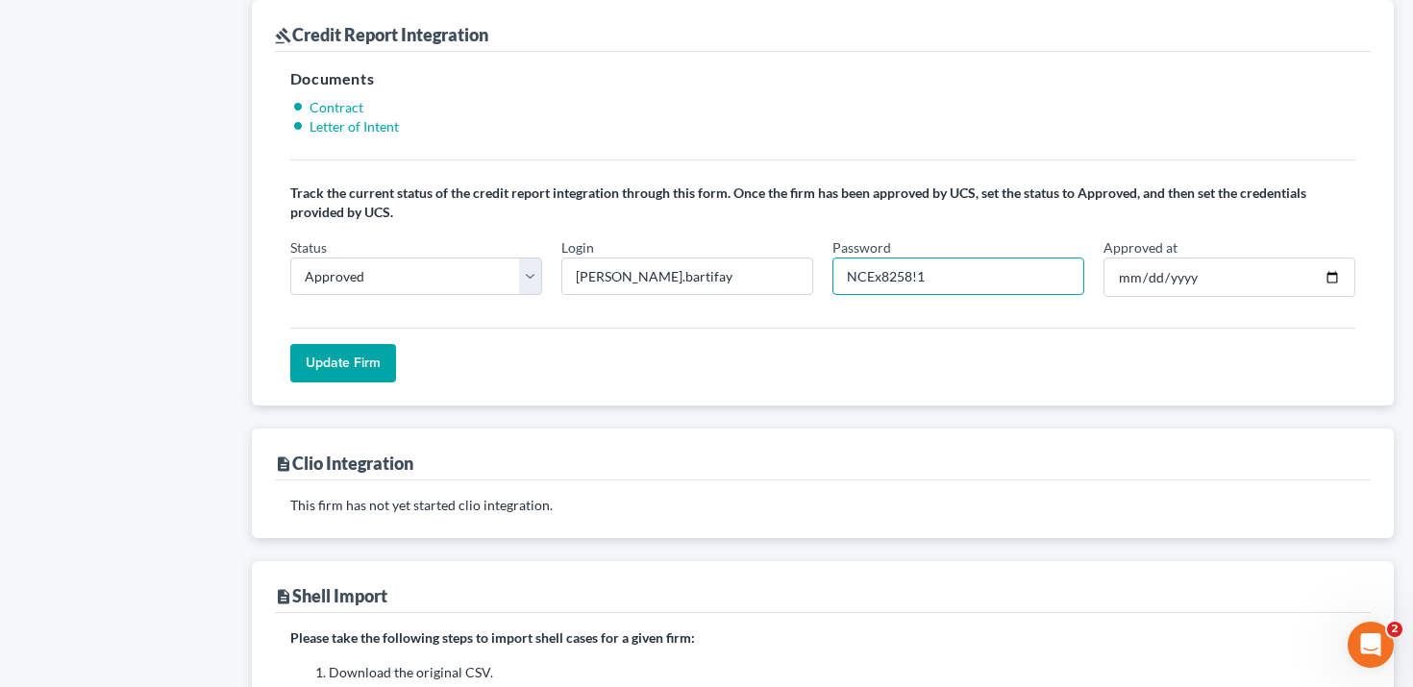
drag, startPoint x: 910, startPoint y: 281, endPoint x: 813, endPoint y: 280, distance: 97.1
click at [813, 280] on div "Status In Progress Not Approved Approved Retry Login glenn.bartifay Password NC…" at bounding box center [823, 275] width 1084 height 76
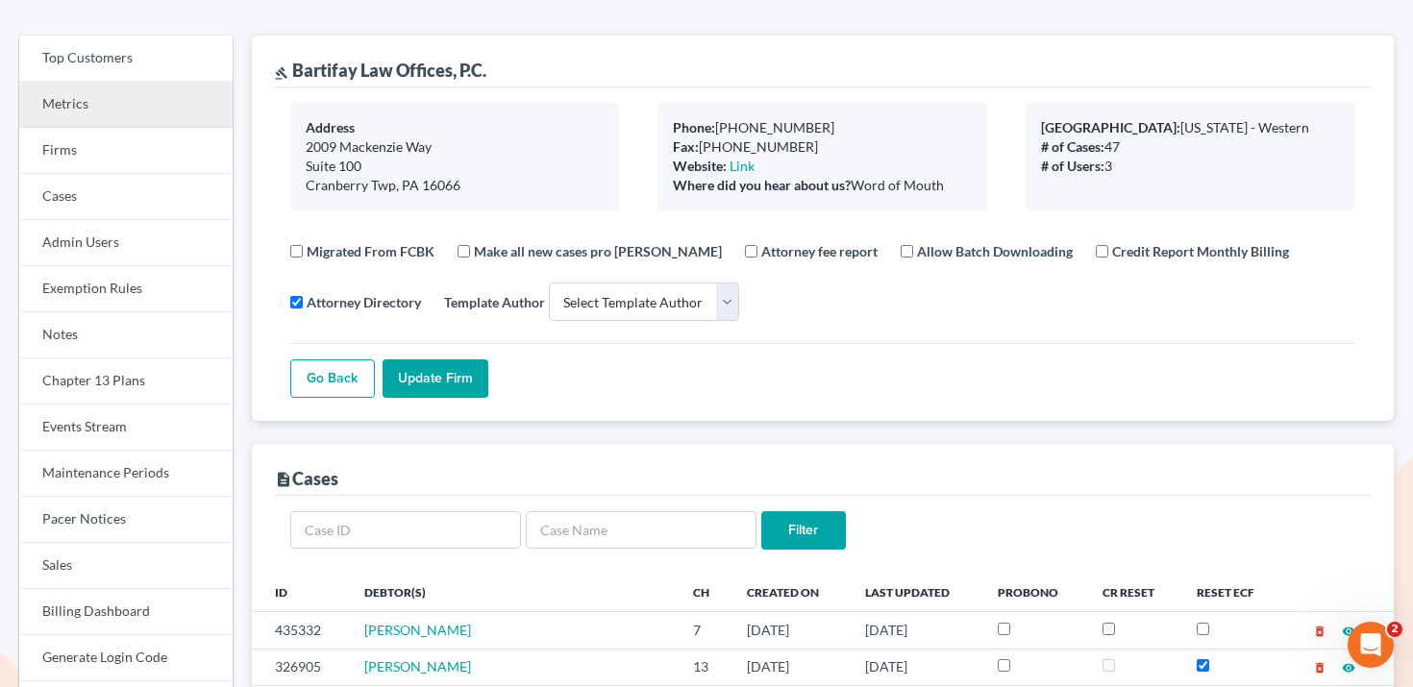
scroll to position [83, 0]
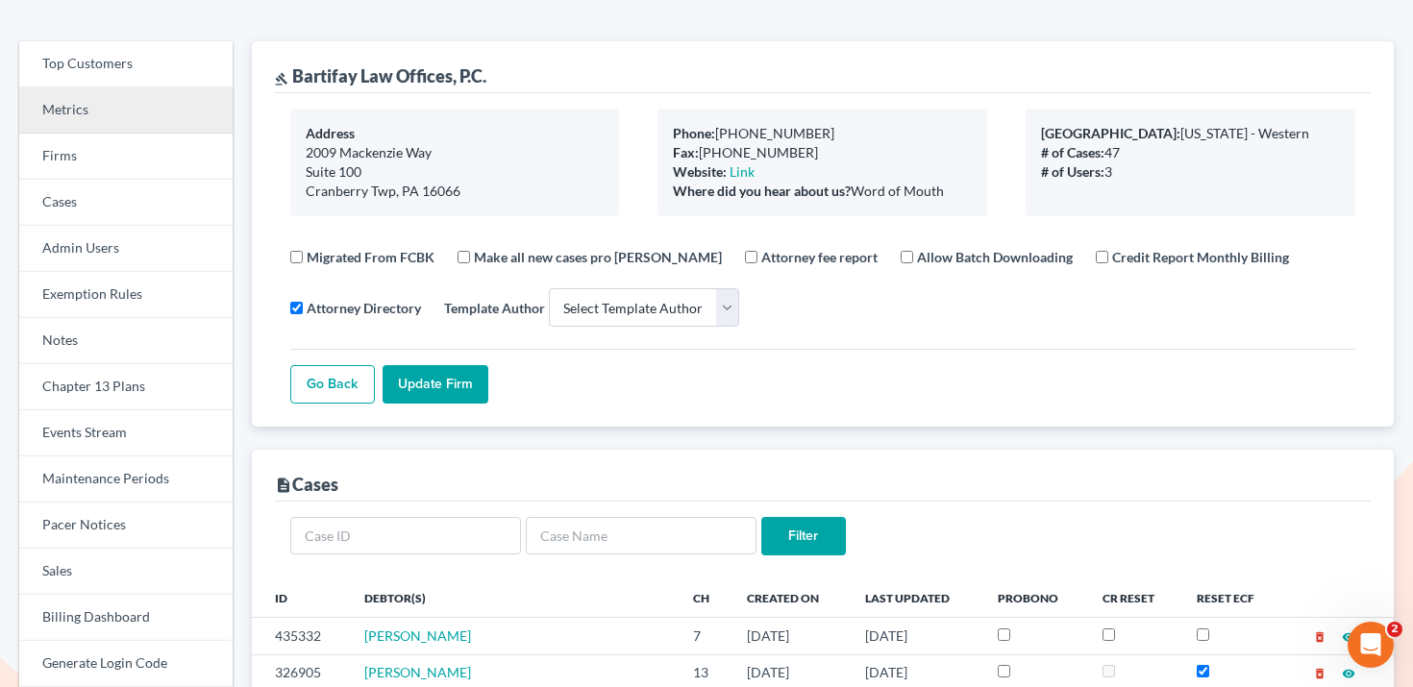
click at [141, 122] on link "Metrics" at bounding box center [125, 110] width 213 height 46
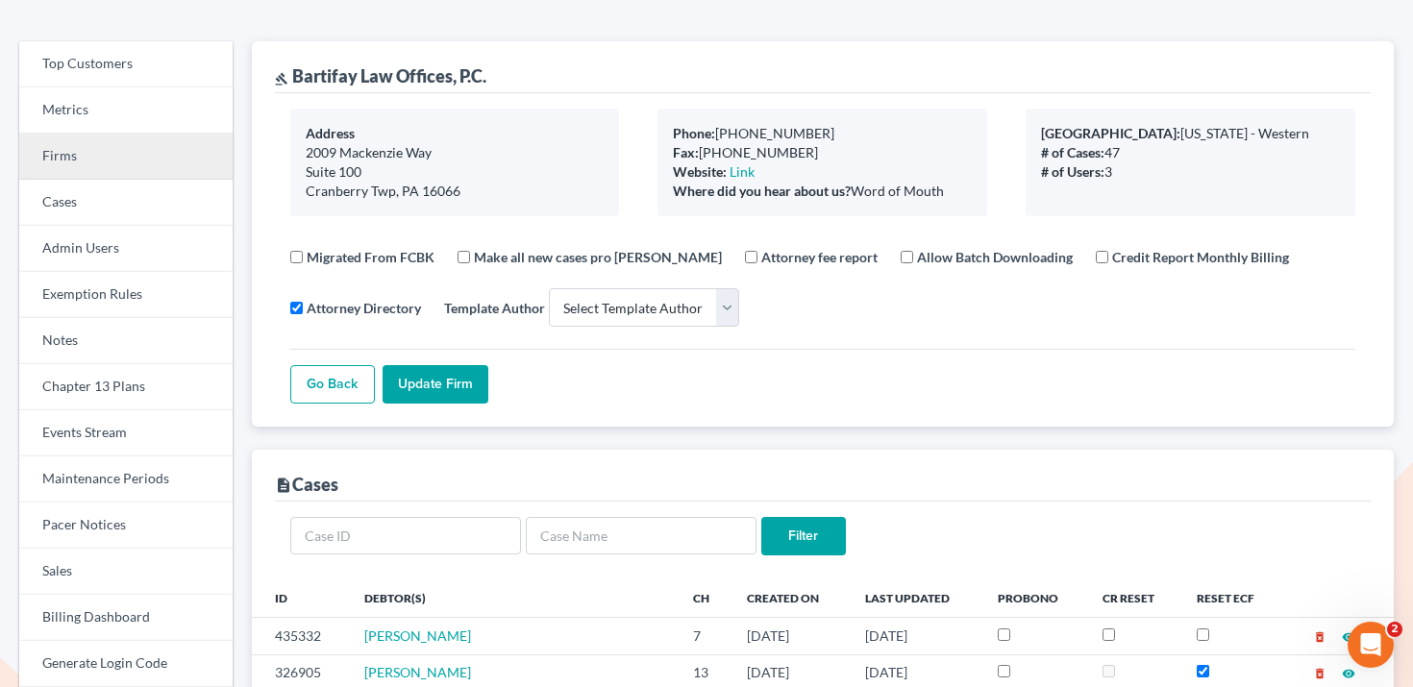
click at [134, 144] on link "Firms" at bounding box center [125, 157] width 213 height 46
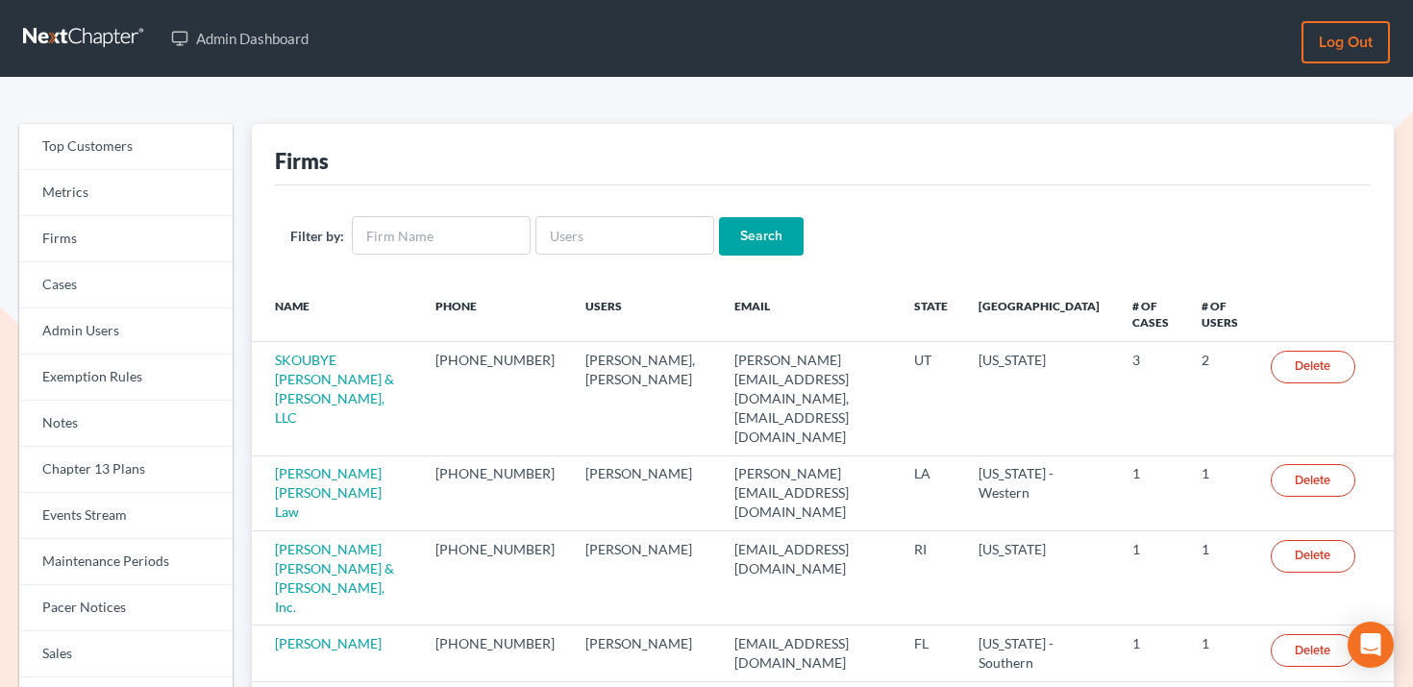
click at [615, 215] on div "Filter by: Search" at bounding box center [823, 236] width 1096 height 101
click at [624, 231] on input "text" at bounding box center [624, 235] width 179 height 38
paste input "[EMAIL_ADDRESS][DOMAIN_NAME]"
type input "[EMAIL_ADDRESS][DOMAIN_NAME]"
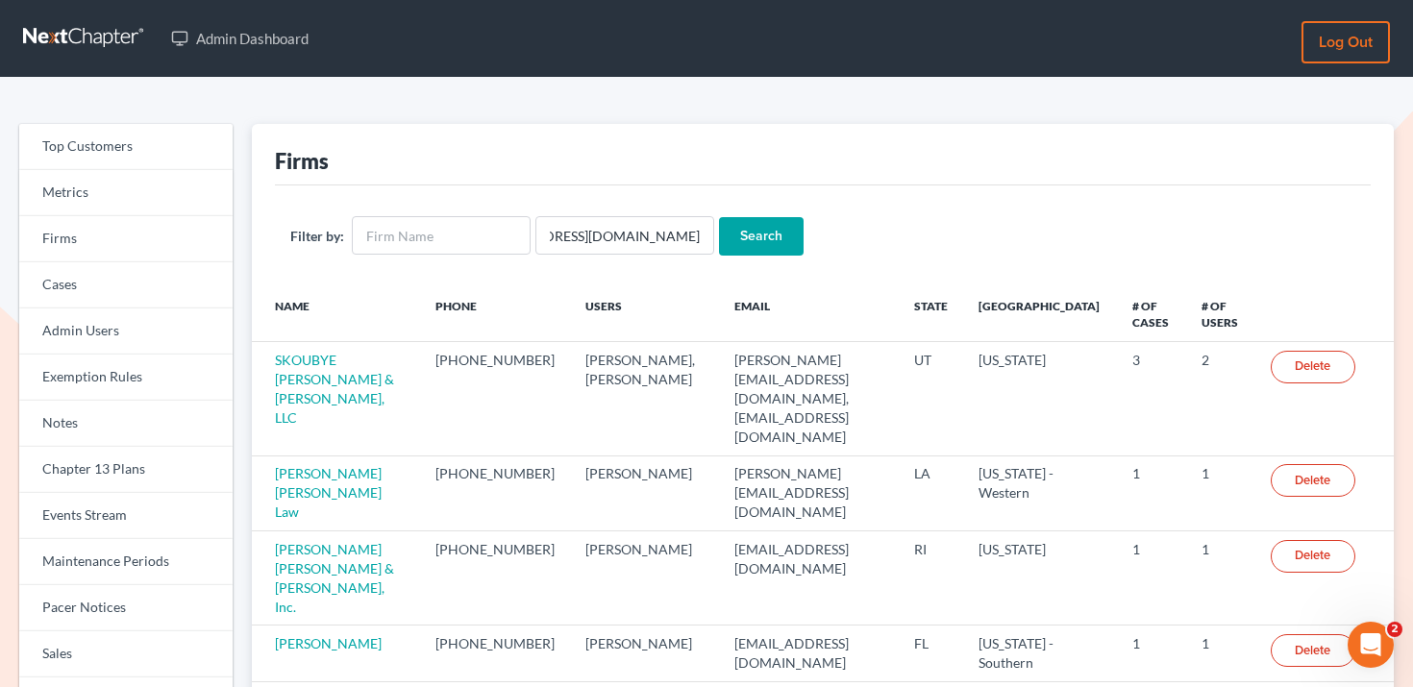
click at [777, 226] on input "Search" at bounding box center [761, 236] width 85 height 38
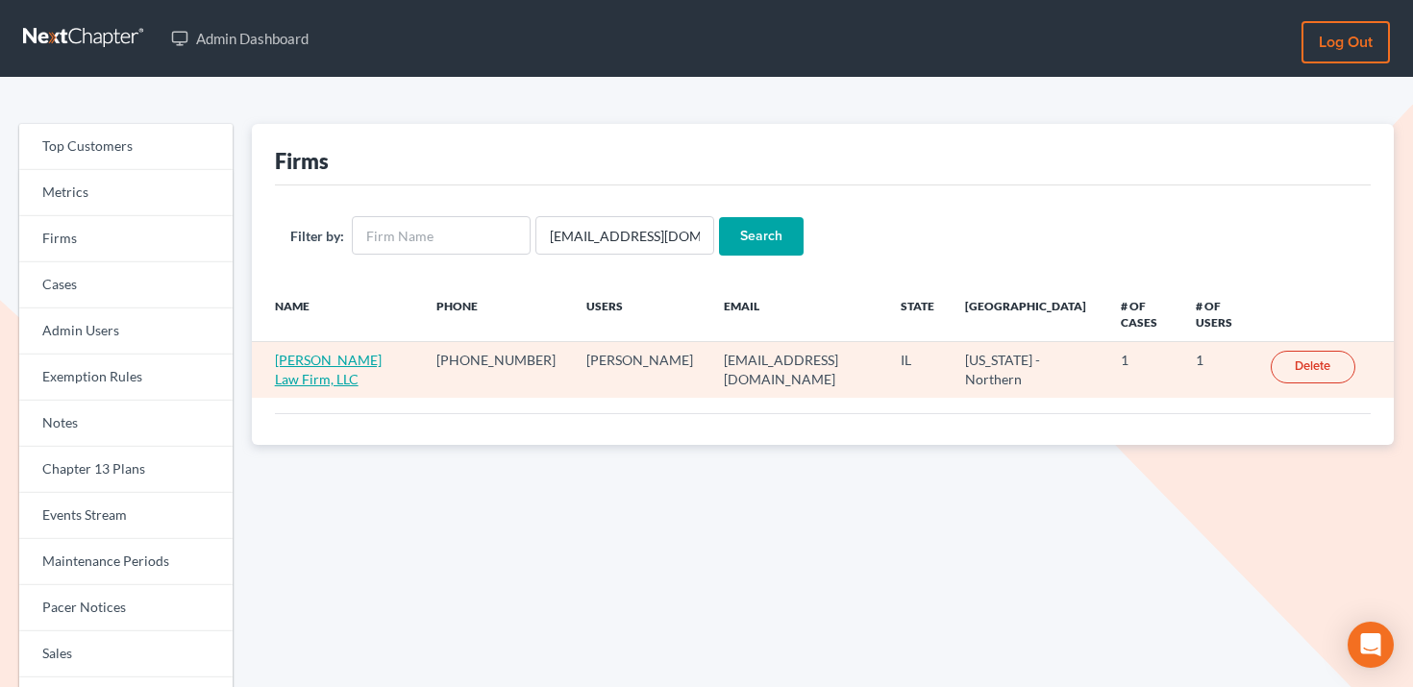
click at [333, 364] on link "[PERSON_NAME] Law Firm, LLC" at bounding box center [328, 370] width 107 height 36
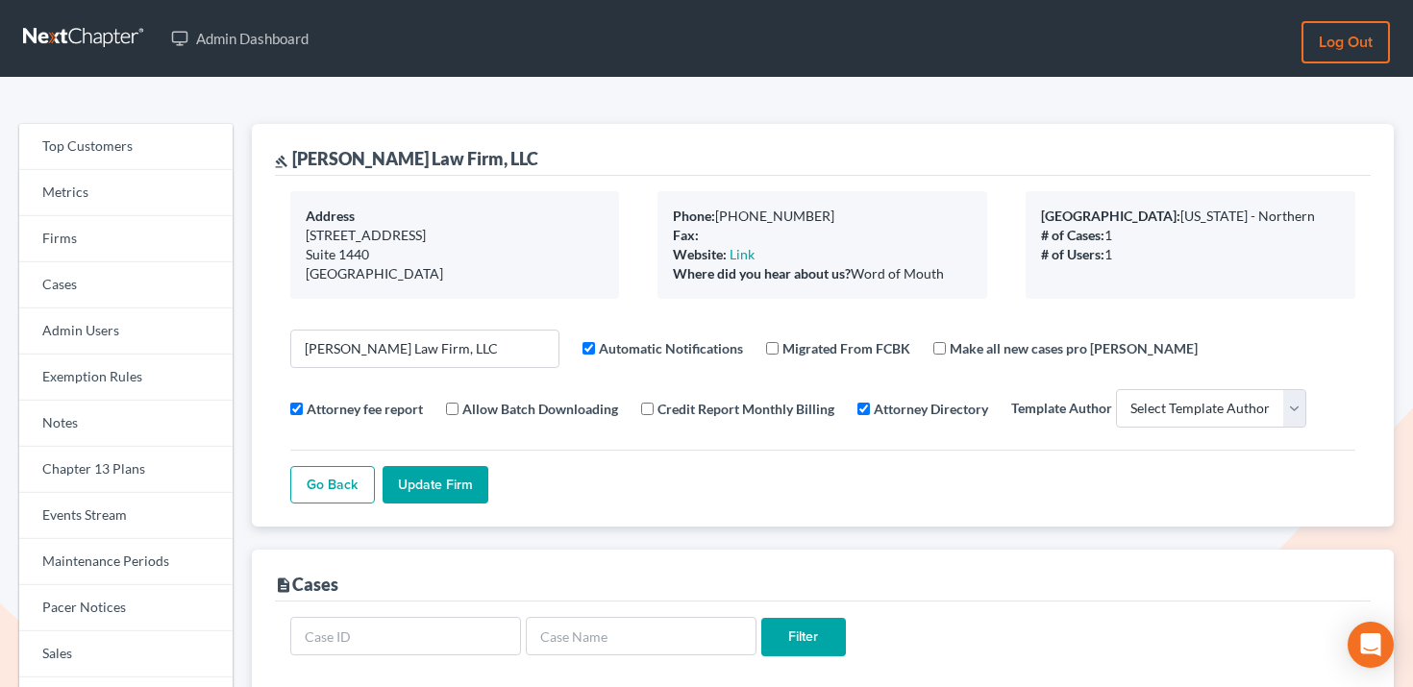
select select
drag, startPoint x: 461, startPoint y: 155, endPoint x: 298, endPoint y: 153, distance: 163.4
click at [298, 153] on div "gavel [PERSON_NAME] Law Firm, LLC" at bounding box center [406, 158] width 263 height 23
copy div "[PERSON_NAME] Law Firm,"
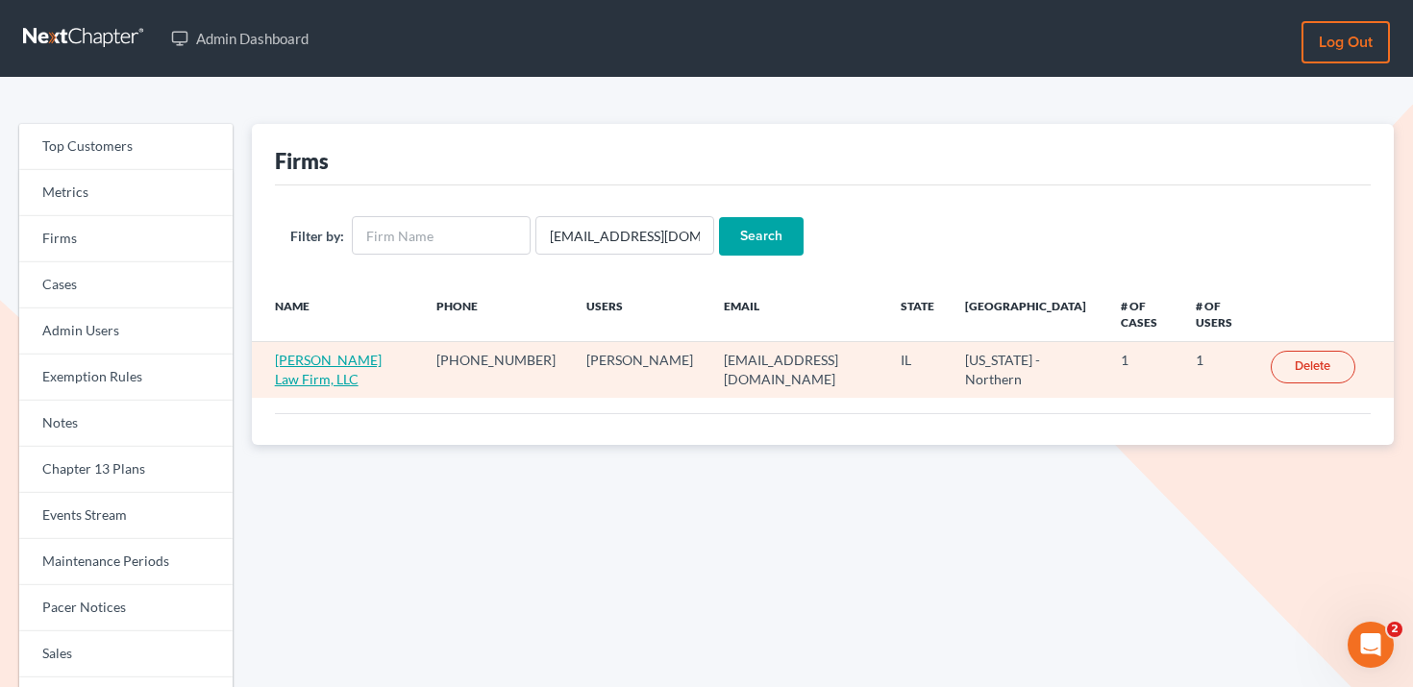
click at [296, 373] on link "McCormick Law Firm, LLC" at bounding box center [328, 370] width 107 height 36
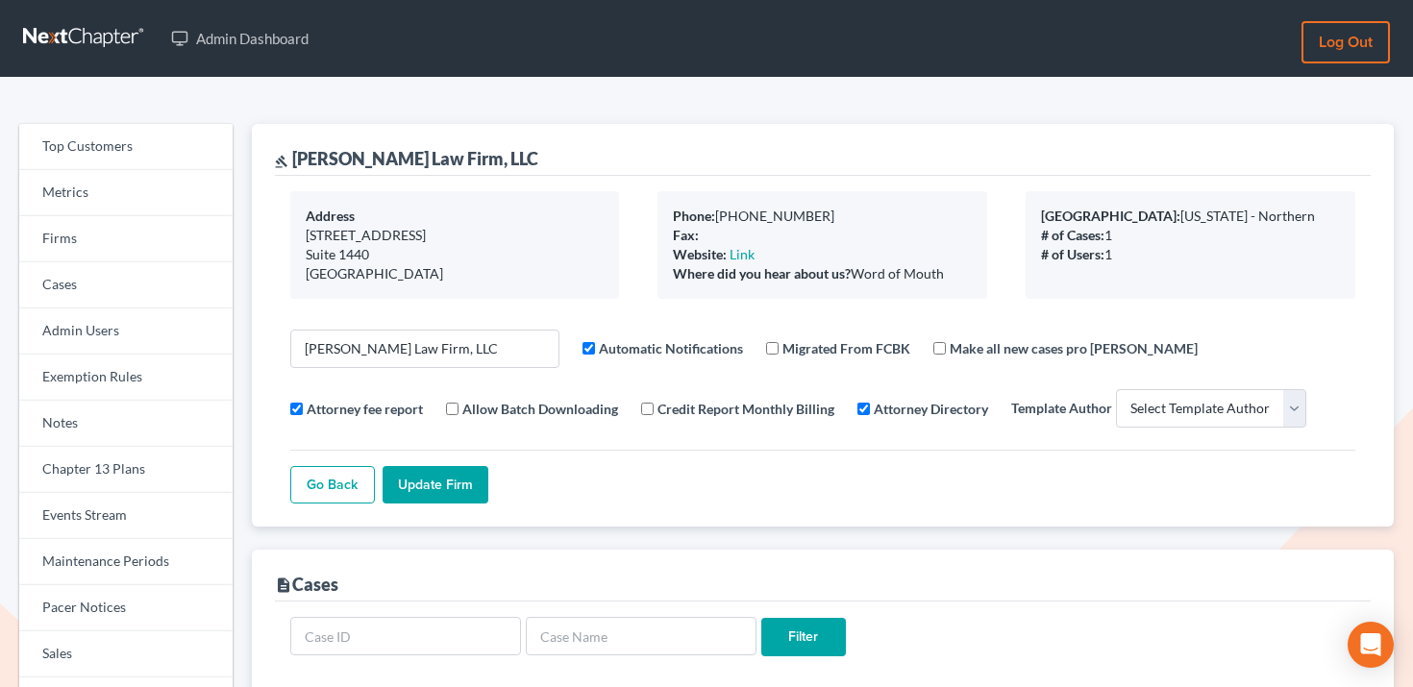
select select
click at [118, 235] on link "Firms" at bounding box center [125, 239] width 213 height 46
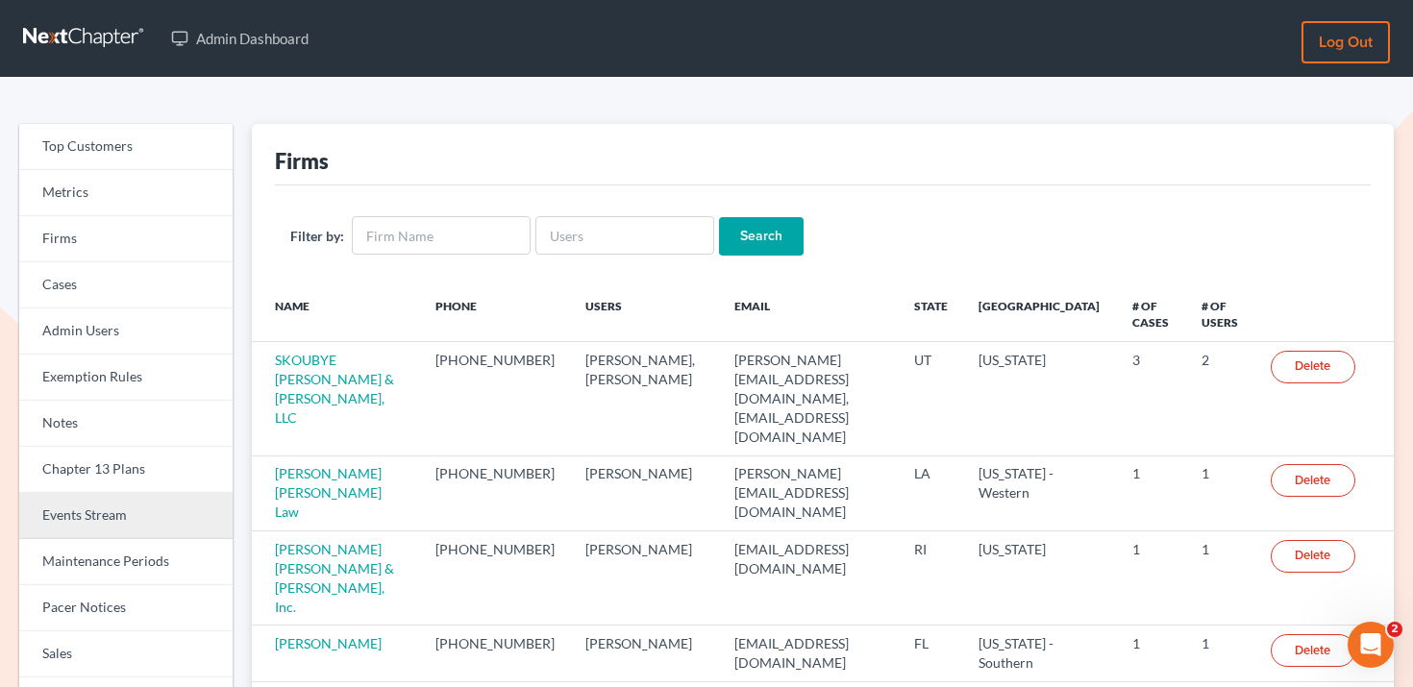
click at [134, 512] on link "Events Stream" at bounding box center [125, 516] width 213 height 46
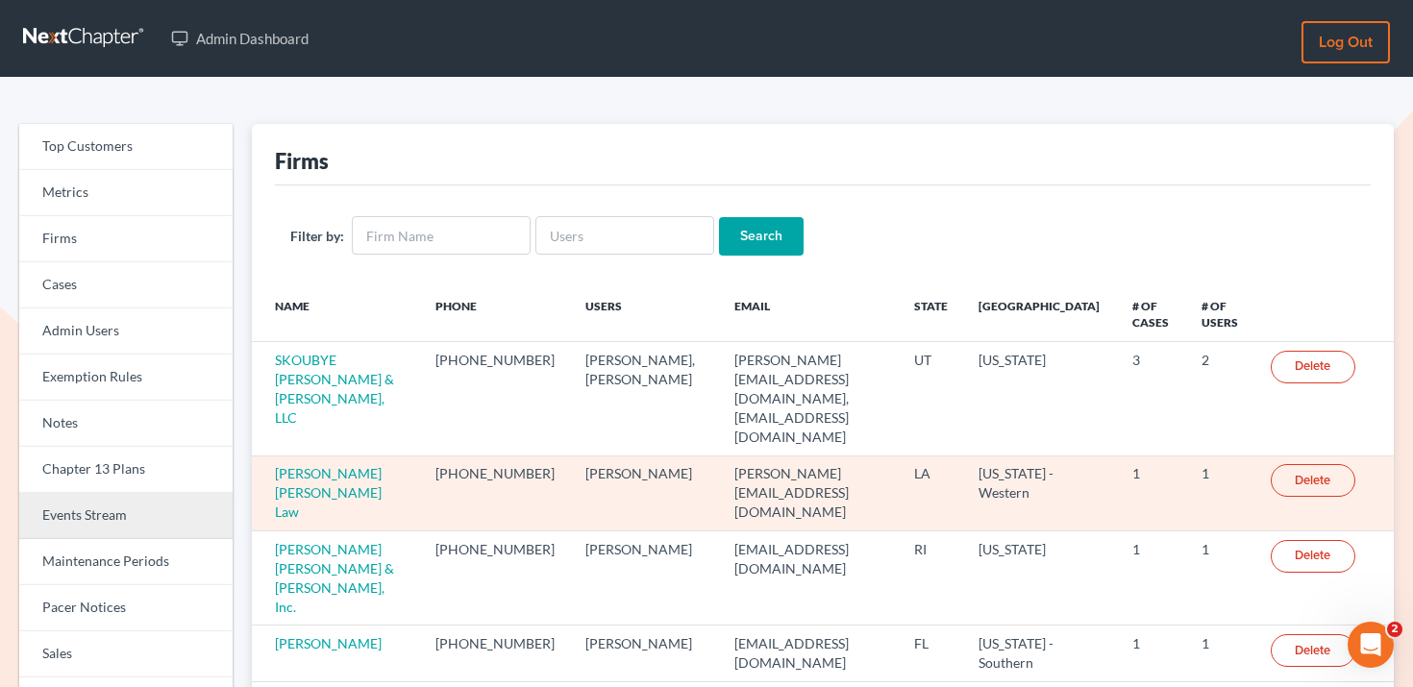
scroll to position [12, 0]
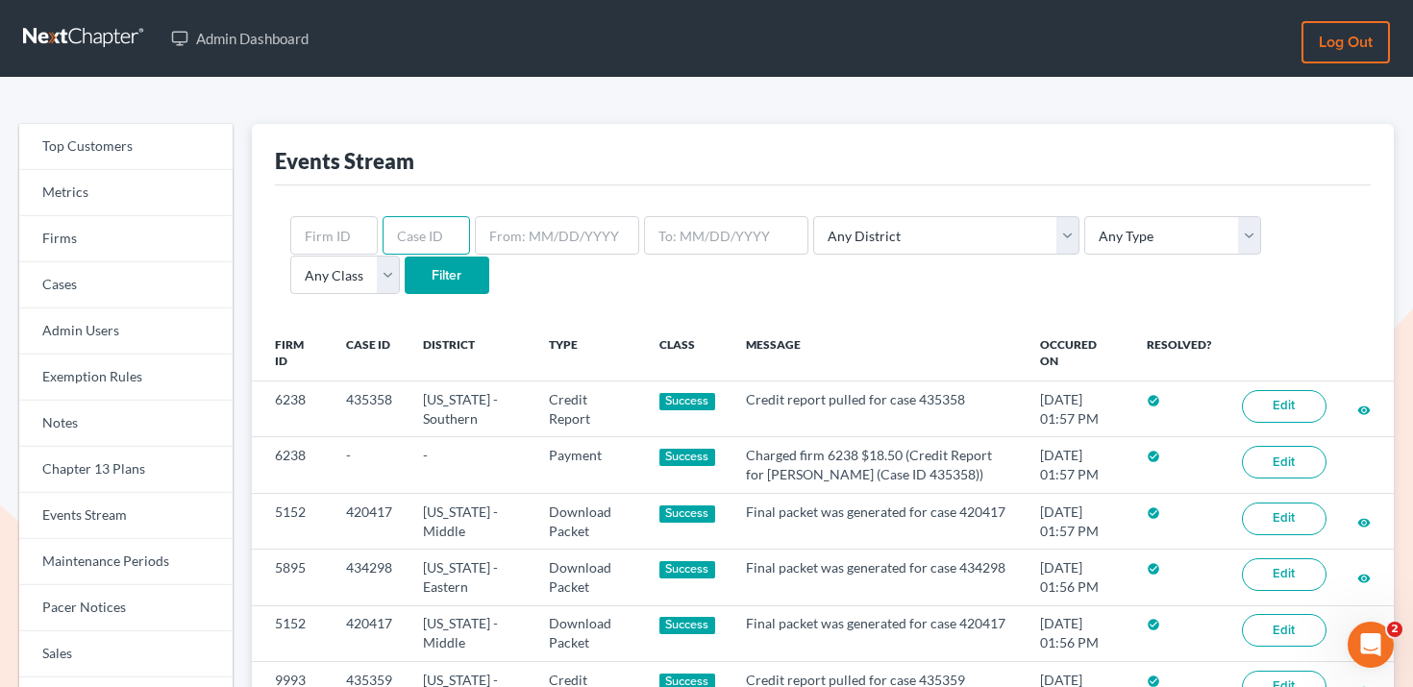
click at [448, 234] on input "text" at bounding box center [426, 235] width 87 height 38
paste input "432690"
type input "432690"
click at [405, 281] on input "Filter" at bounding box center [447, 276] width 85 height 38
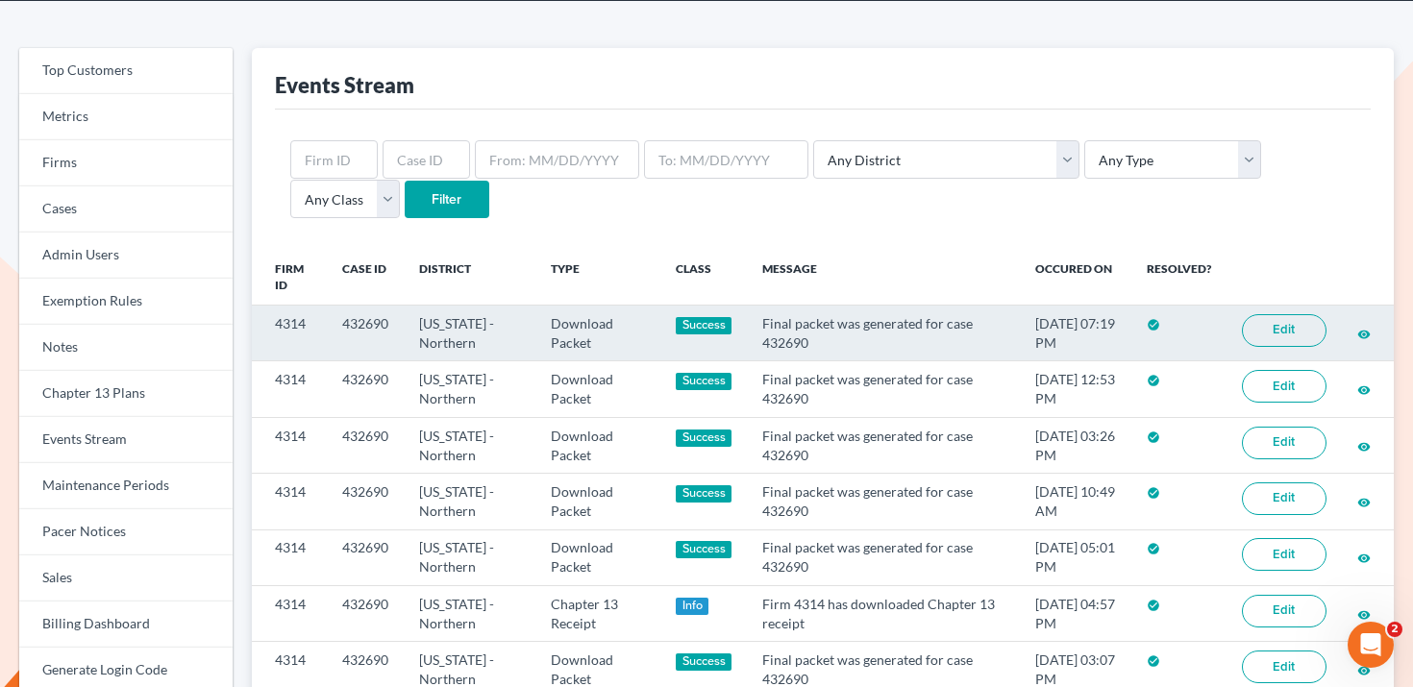
click at [290, 320] on td "4314" at bounding box center [290, 334] width 76 height 56
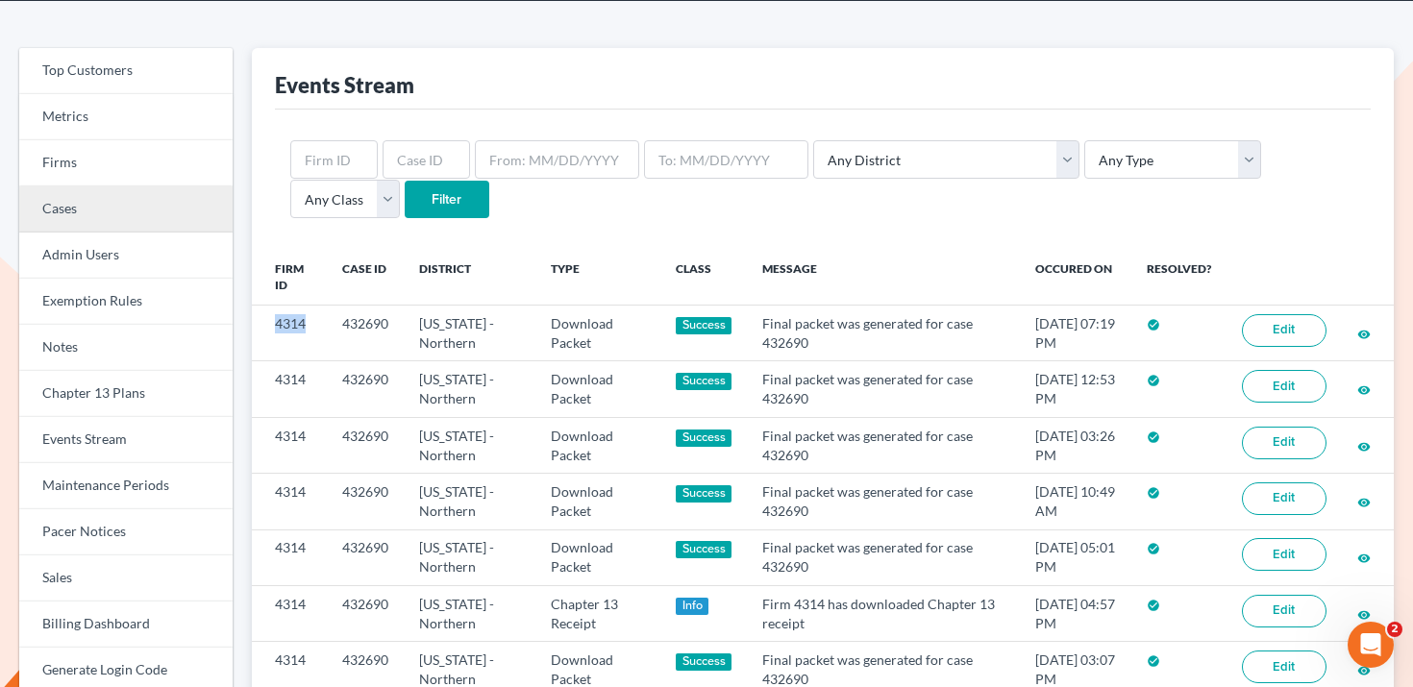
copy td "4314"
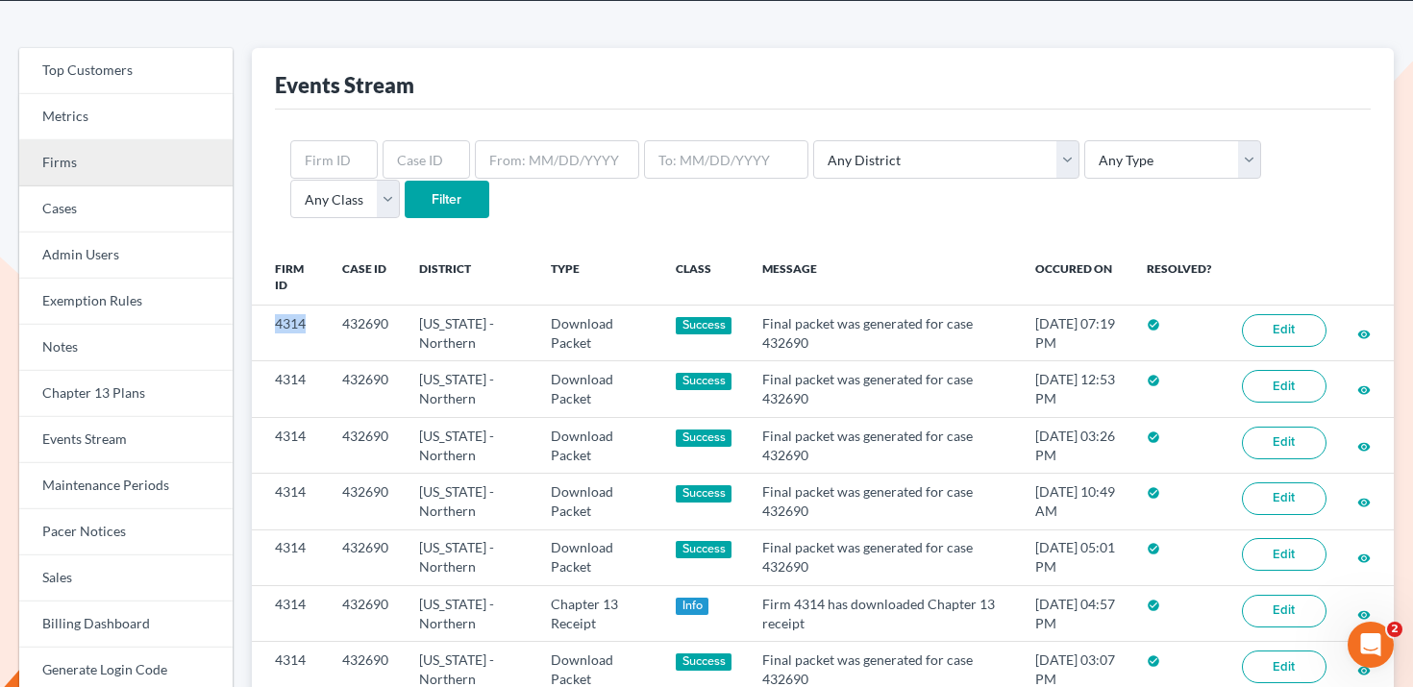
click at [127, 162] on link "Firms" at bounding box center [125, 163] width 213 height 46
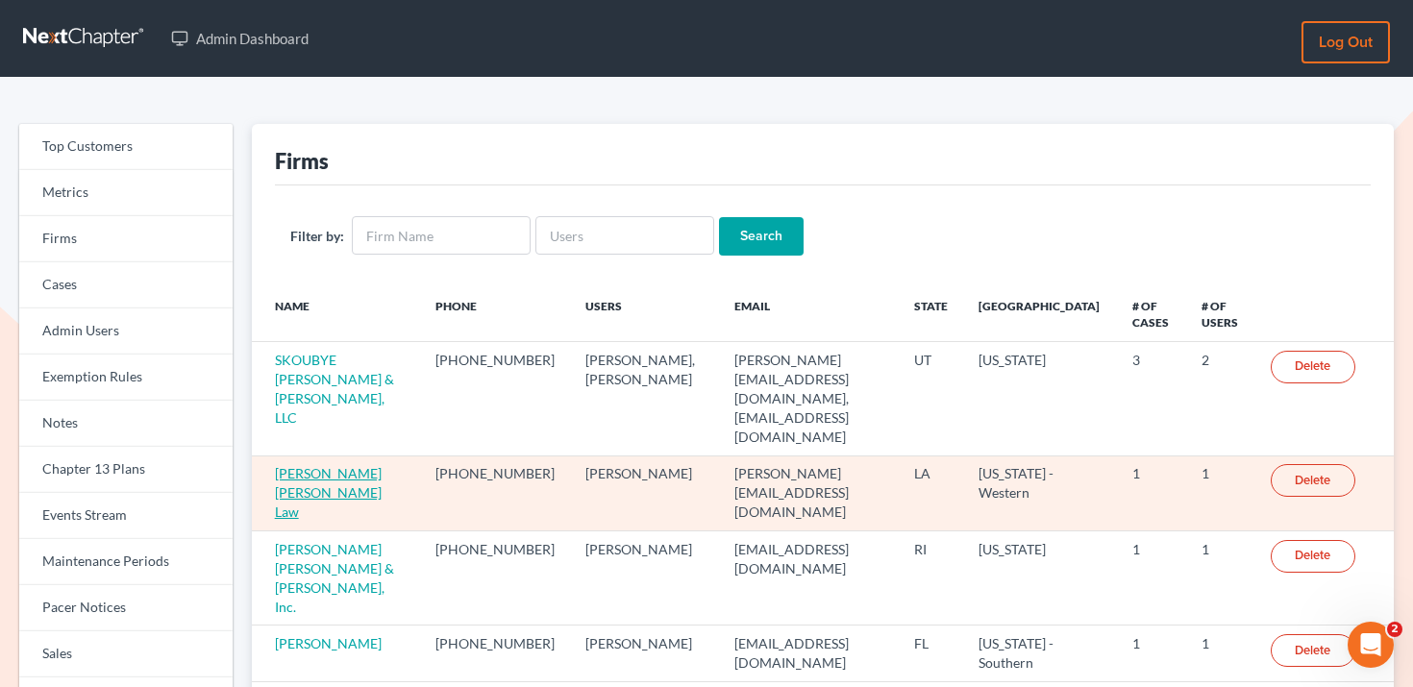
click at [363, 465] on link "[PERSON_NAME] [PERSON_NAME] Law" at bounding box center [328, 492] width 107 height 55
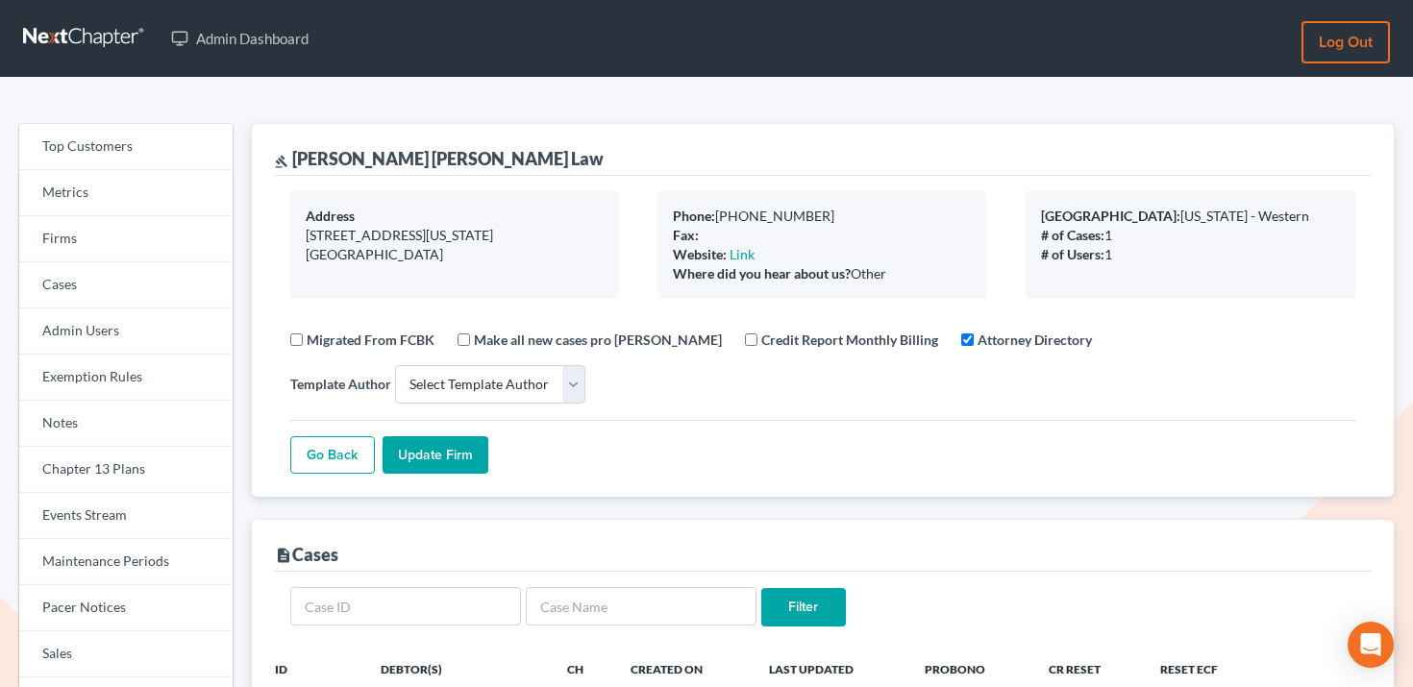
select select
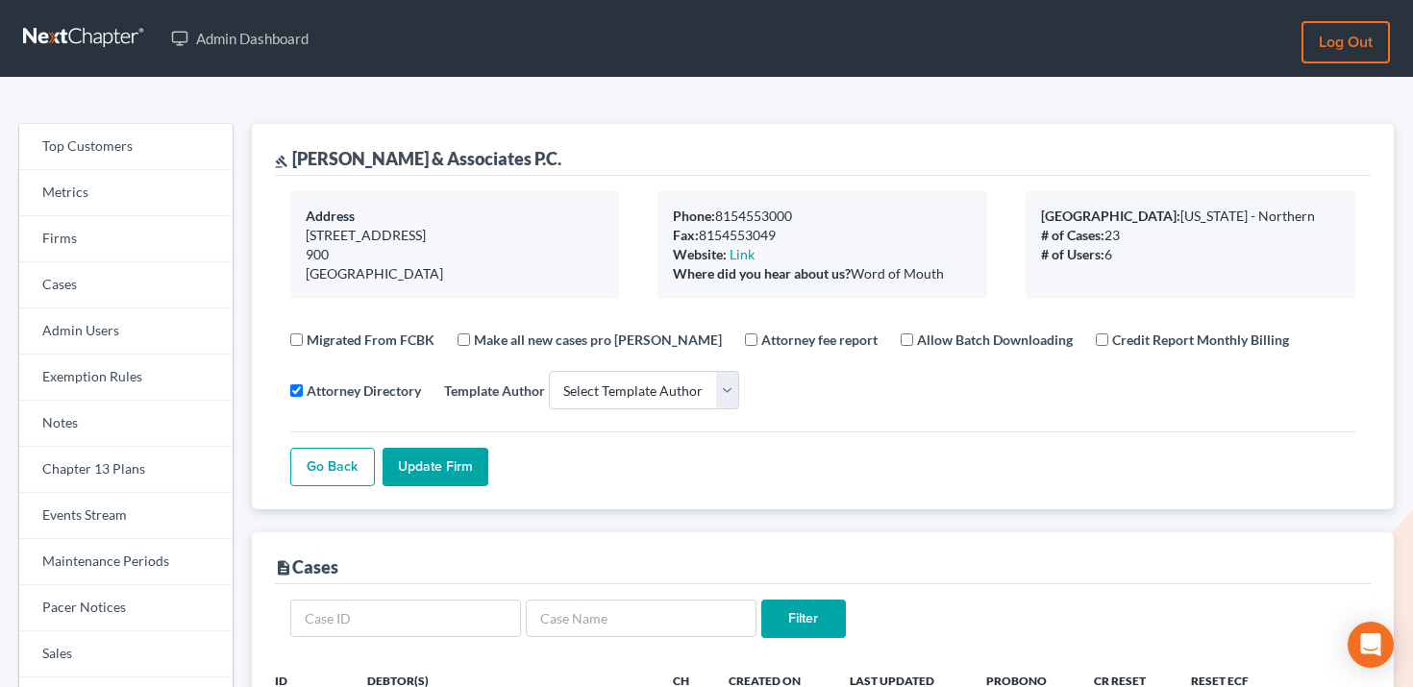
select select
drag, startPoint x: 457, startPoint y: 161, endPoint x: 296, endPoint y: 161, distance: 160.5
click at [296, 161] on div "gavel Bruning & Associates P.C." at bounding box center [418, 158] width 286 height 23
copy div "Bruning & Associates"
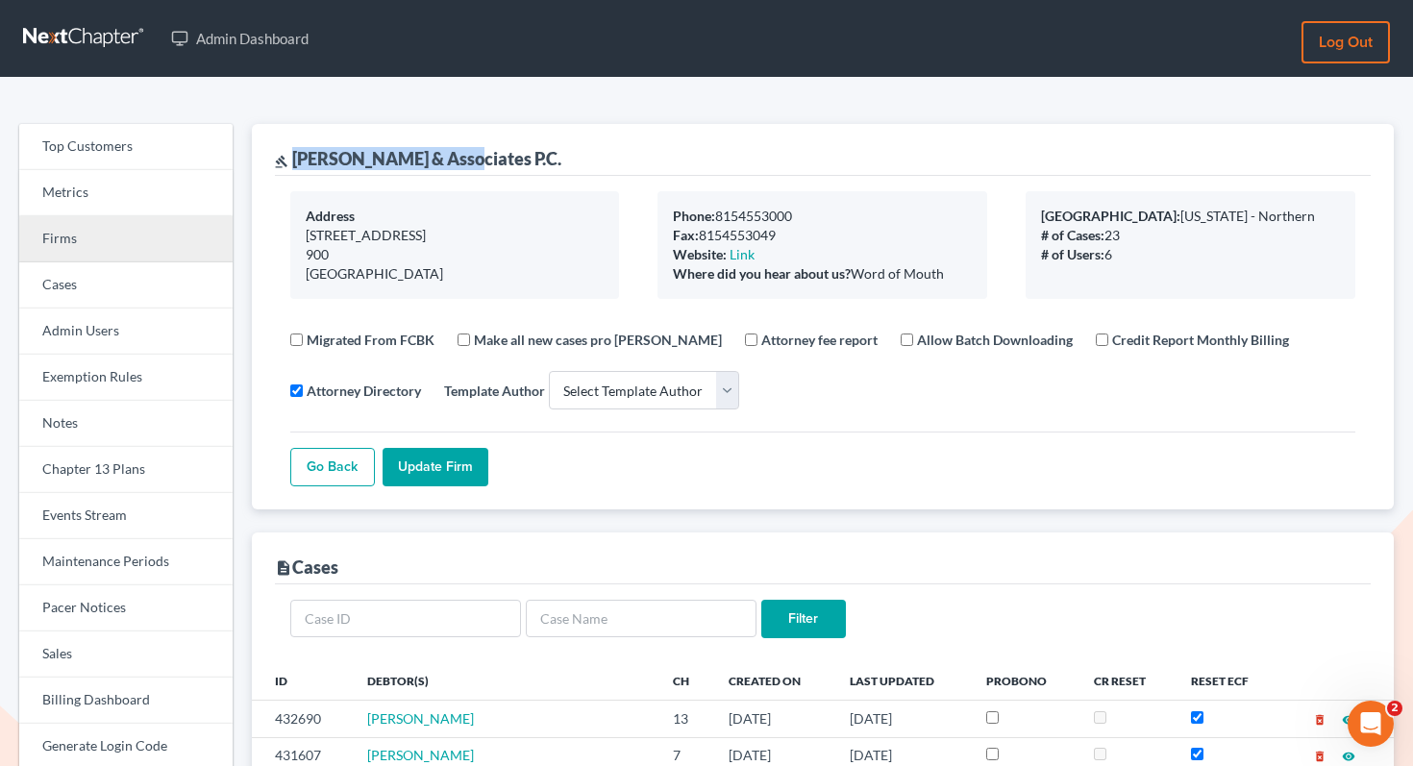
click at [69, 248] on link "Firms" at bounding box center [125, 239] width 213 height 46
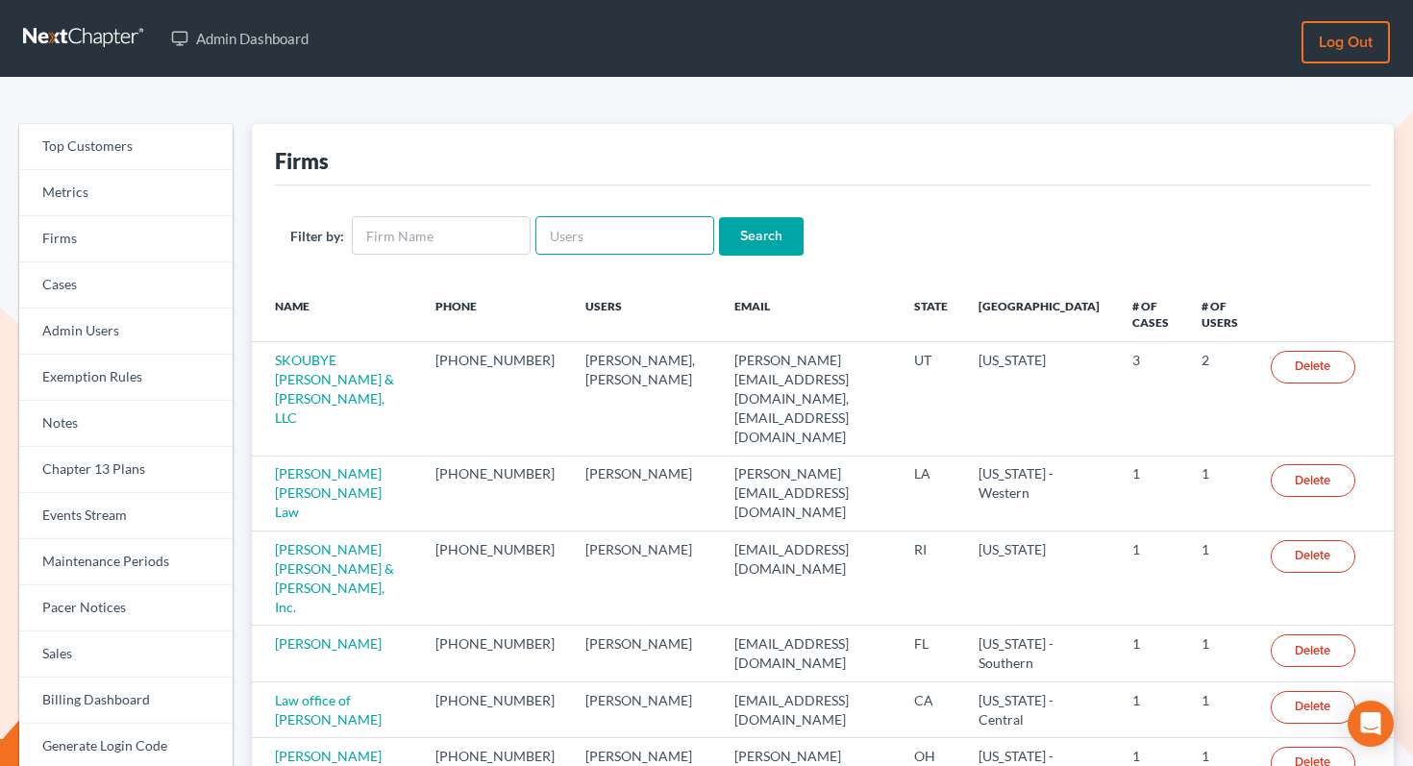
click at [632, 234] on input "text" at bounding box center [624, 235] width 179 height 38
paste input "[EMAIL_ADDRESS][DOMAIN_NAME]"
type input "[EMAIL_ADDRESS][DOMAIN_NAME]"
click at [727, 238] on input "Search" at bounding box center [761, 236] width 85 height 38
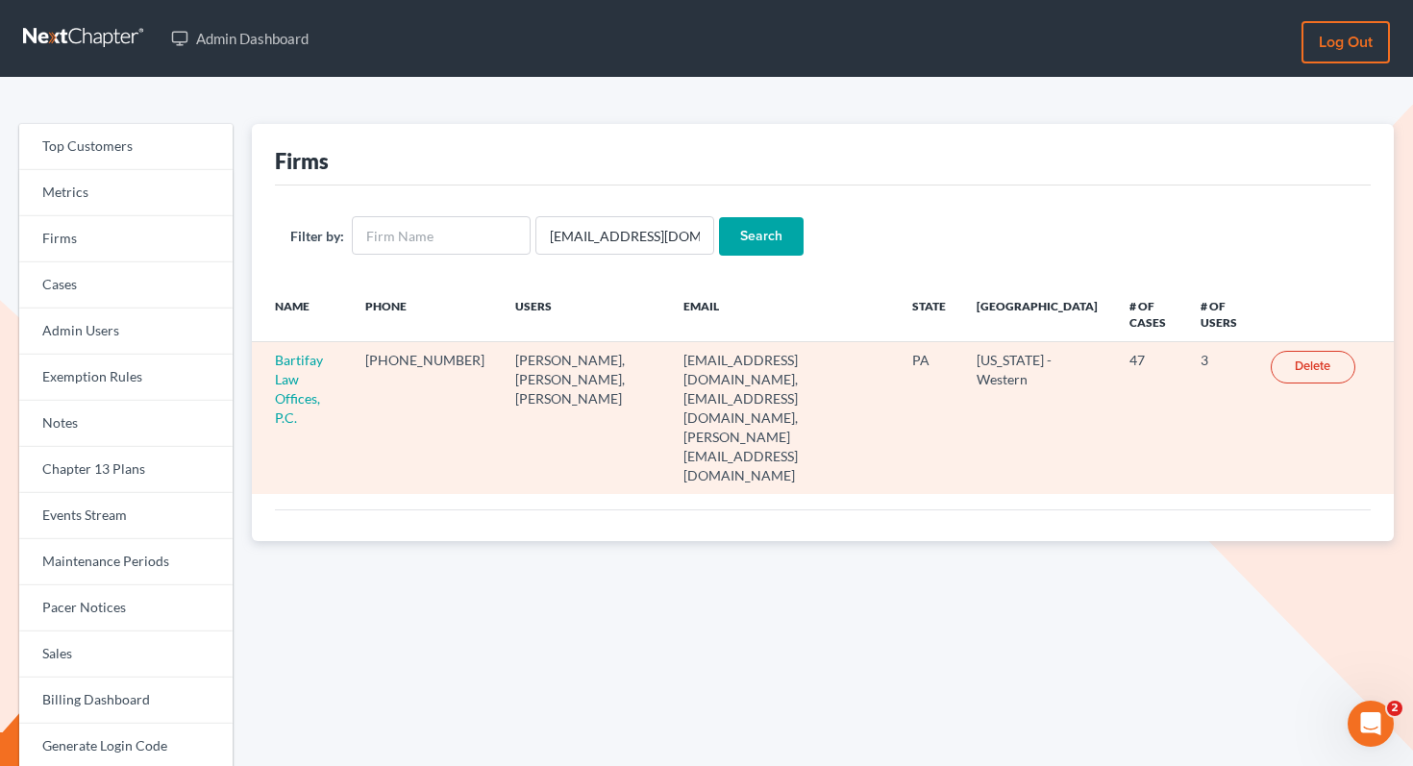
scroll to position [1, 0]
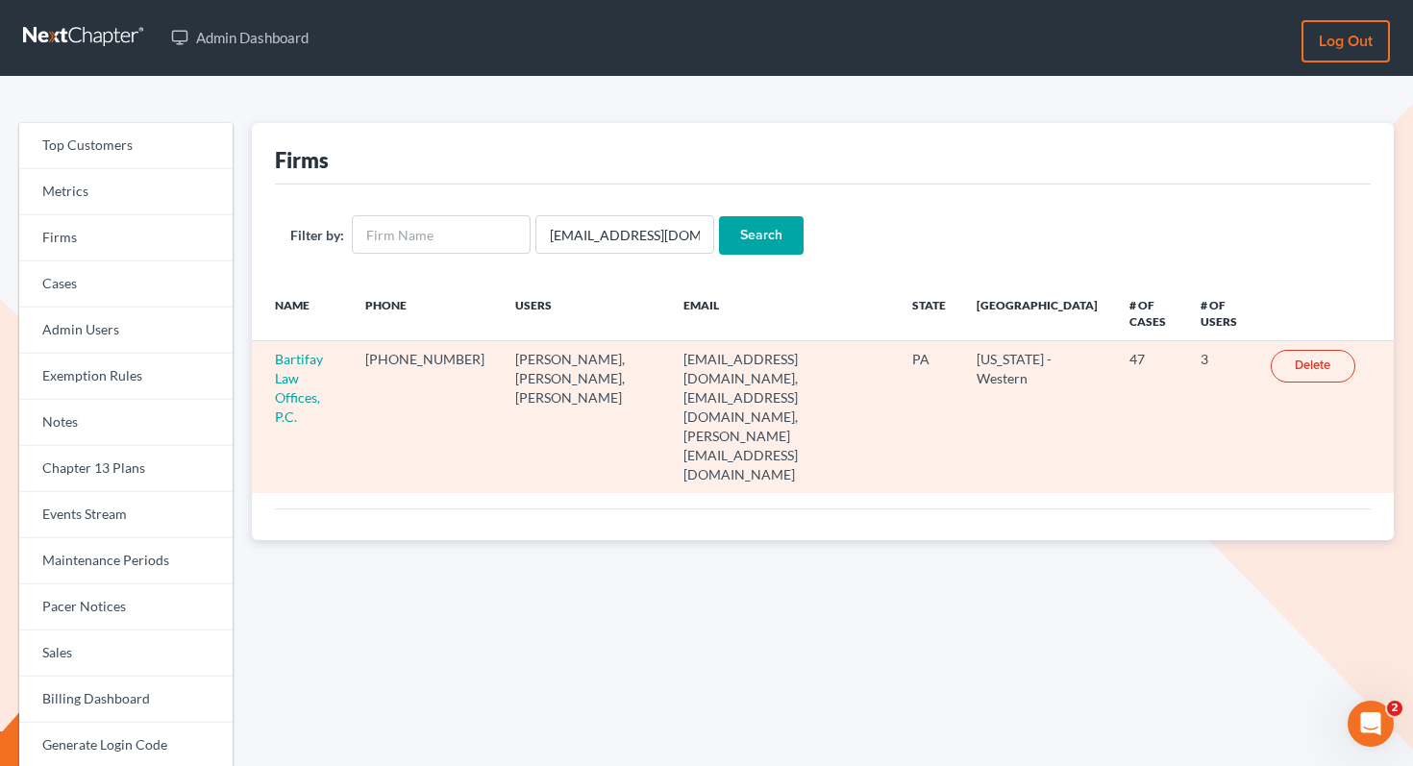
click at [344, 382] on td "Bartifay Law Offices, P.C." at bounding box center [301, 417] width 99 height 152
click at [305, 379] on link "Bartifay Law Offices, P.C." at bounding box center [299, 388] width 48 height 74
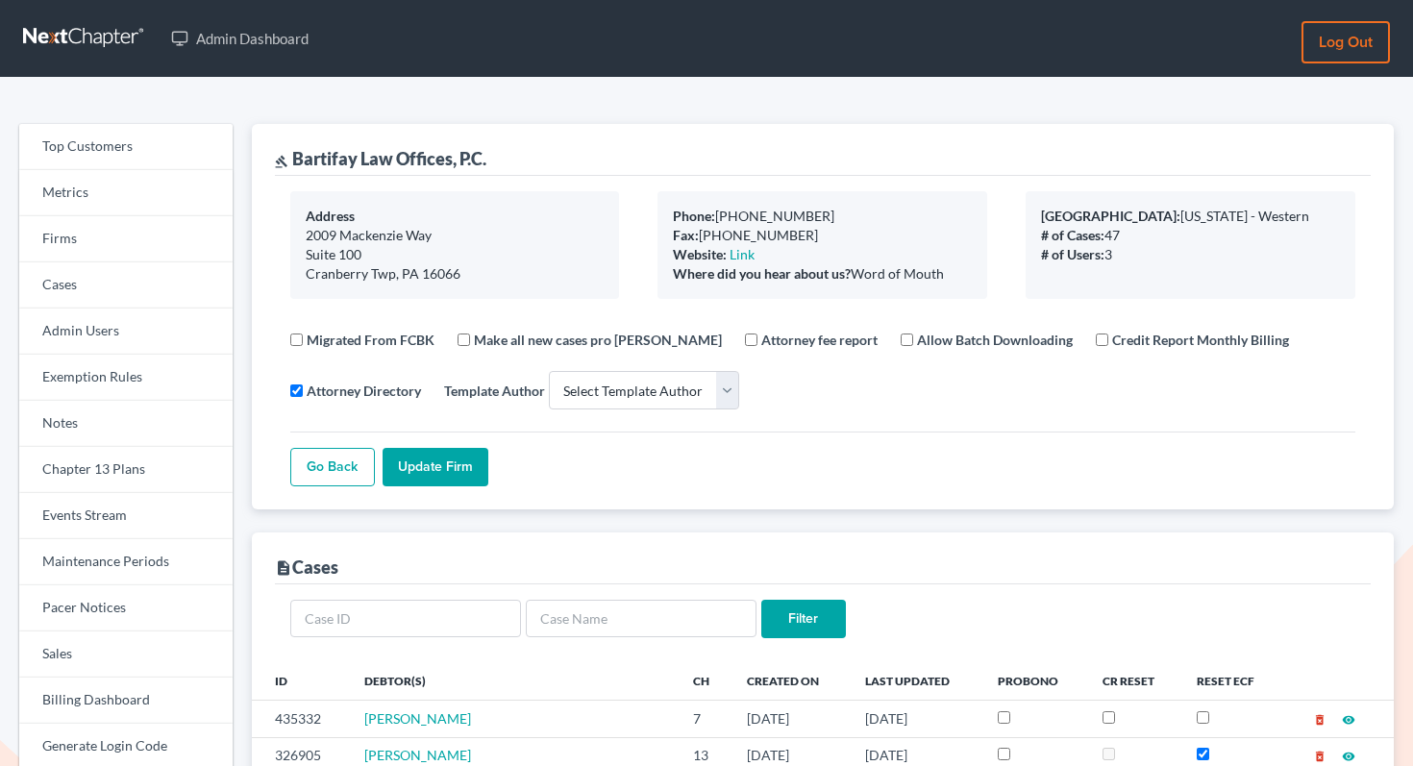
select select
drag, startPoint x: 450, startPoint y: 163, endPoint x: 296, endPoint y: 160, distance: 153.9
click at [296, 160] on div "gavel [PERSON_NAME] Law Offices, P.C." at bounding box center [380, 158] width 211 height 23
copy div "Bartifay Law Offices"
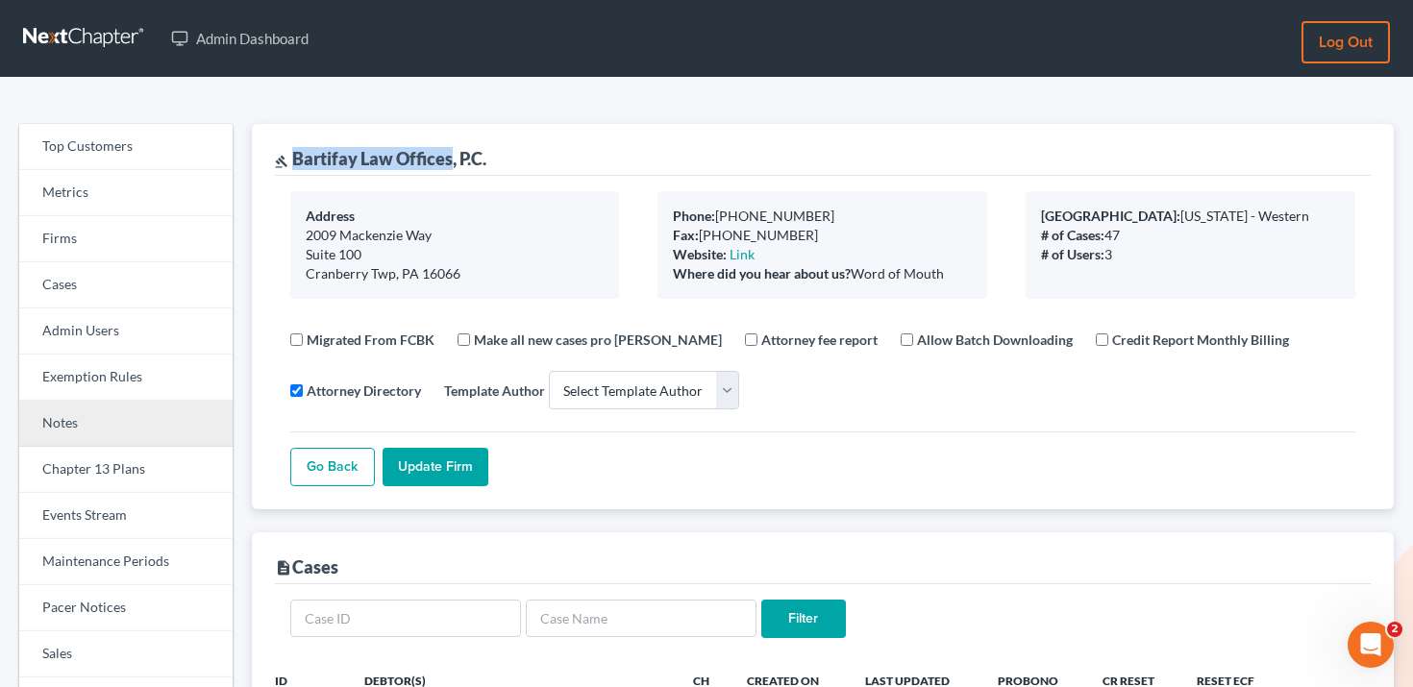
scroll to position [53, 0]
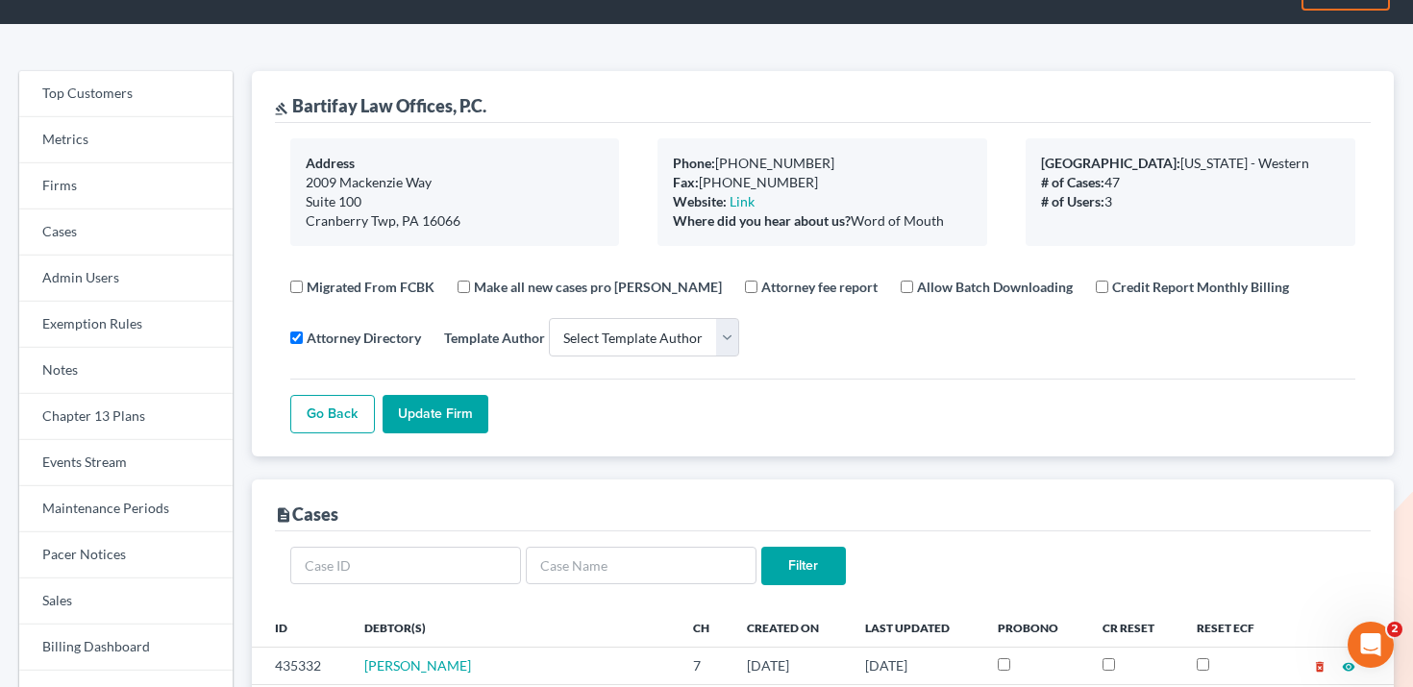
click at [175, 188] on link "Firms" at bounding box center [125, 186] width 213 height 46
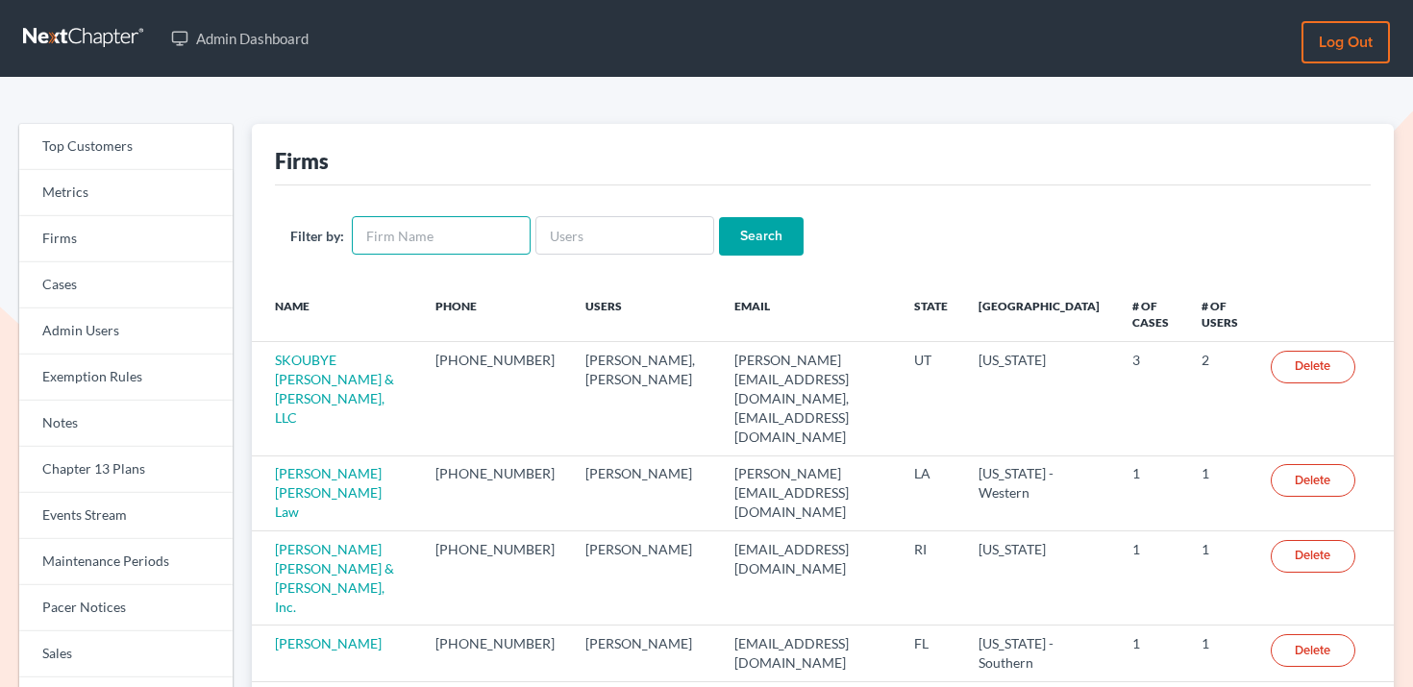
click at [431, 231] on input "text" at bounding box center [441, 235] width 179 height 38
type input "burga"
click at [719, 217] on input "Search" at bounding box center [761, 236] width 85 height 38
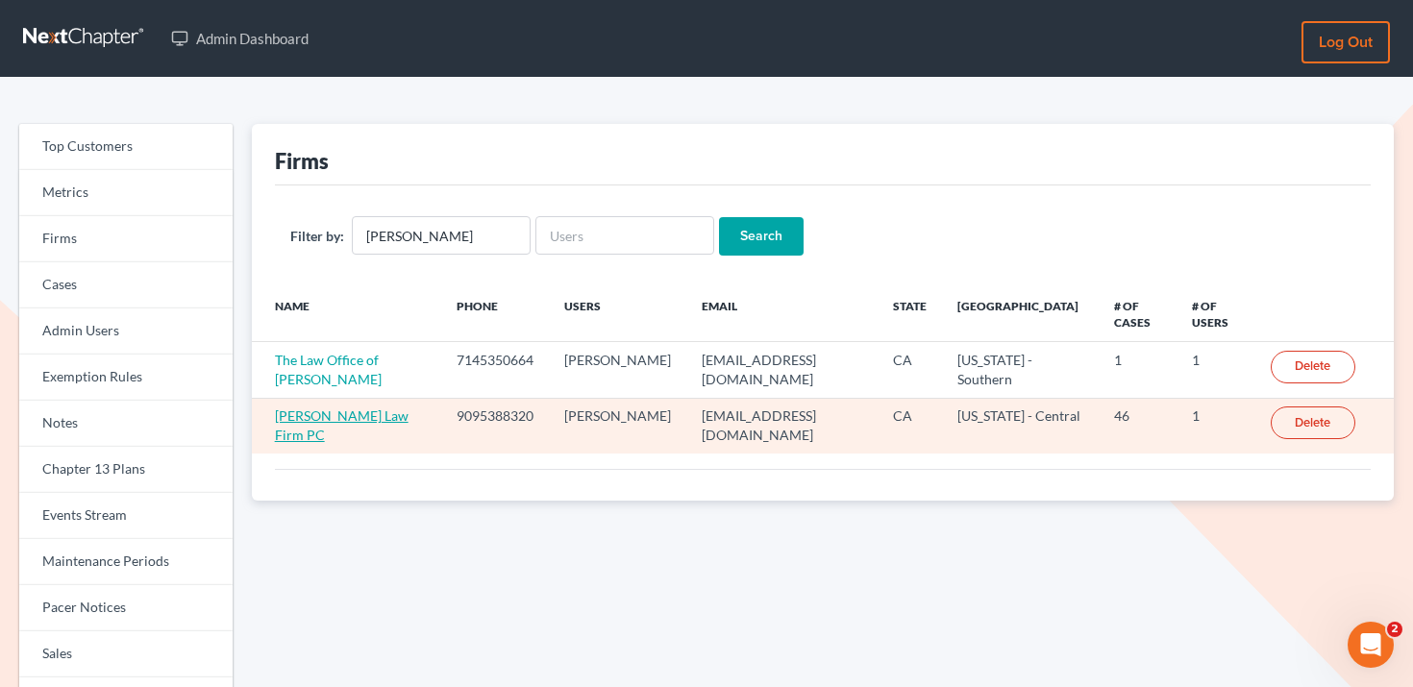
click at [343, 420] on link "[PERSON_NAME] Law Firm PC" at bounding box center [342, 426] width 134 height 36
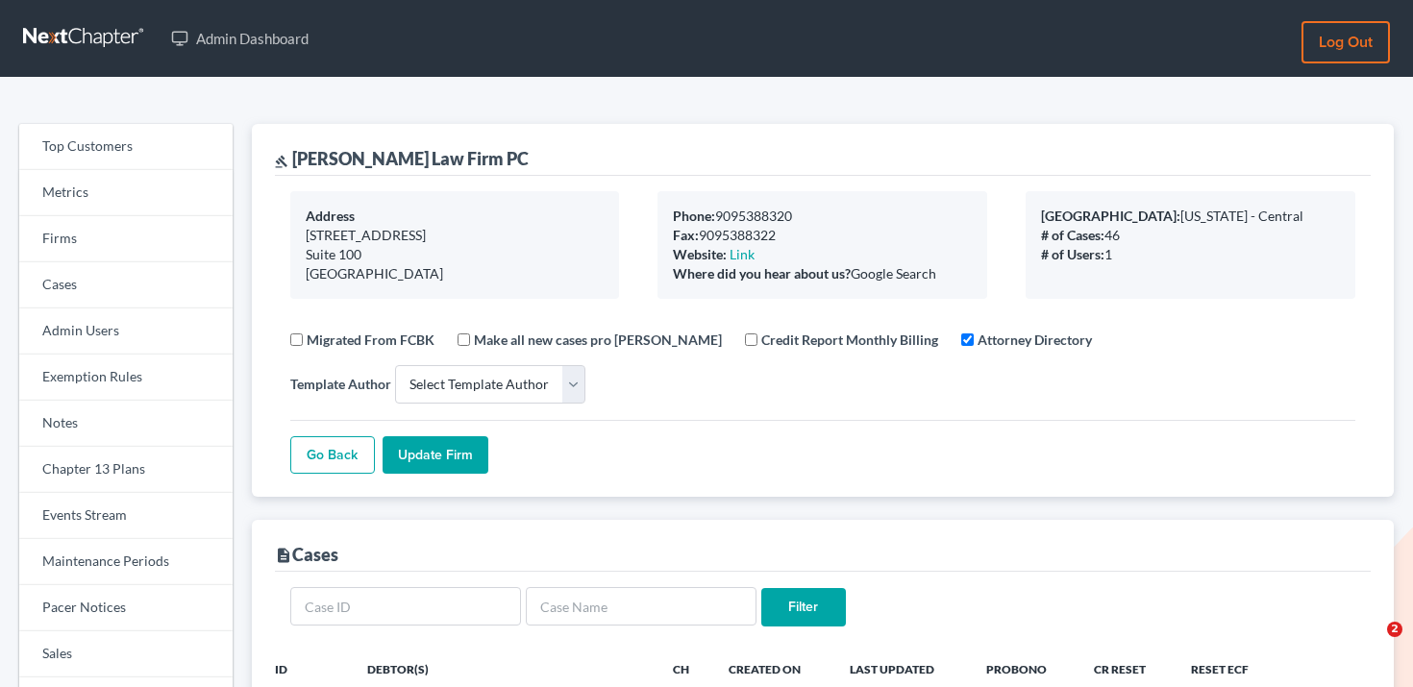
select select
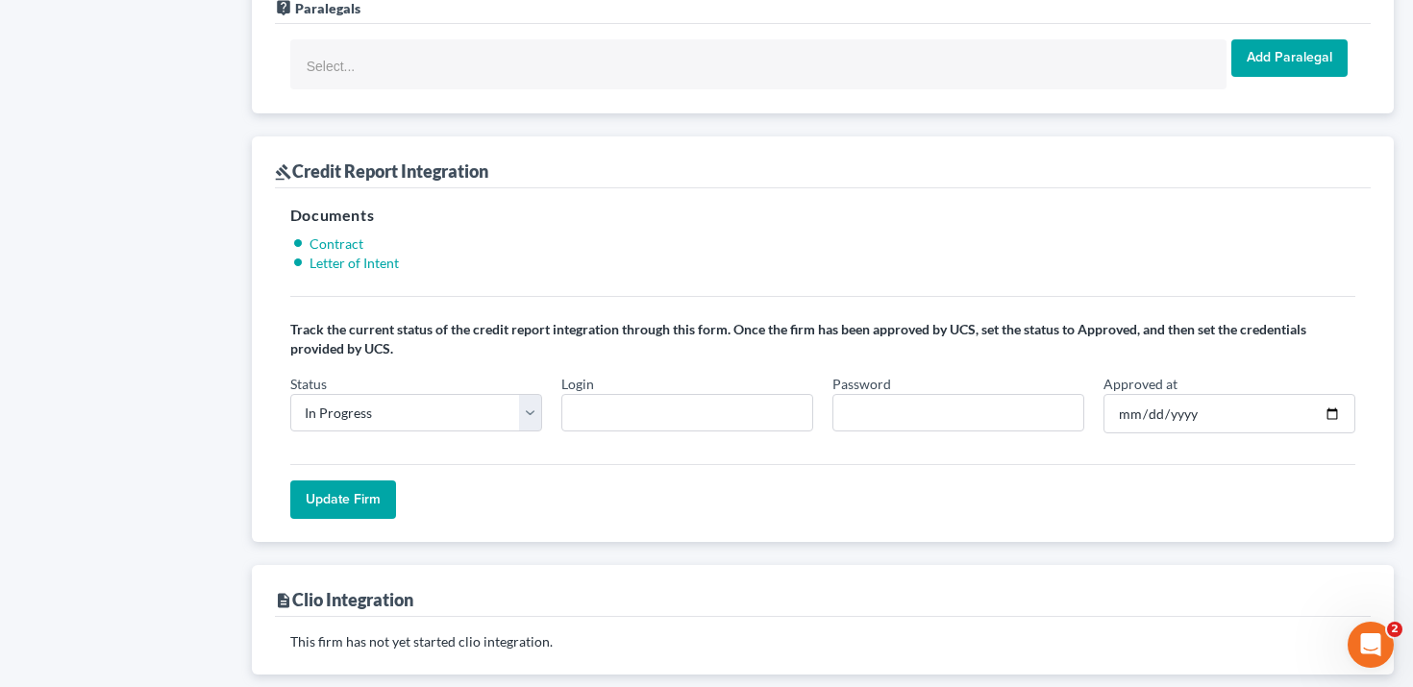
scroll to position [1345, 0]
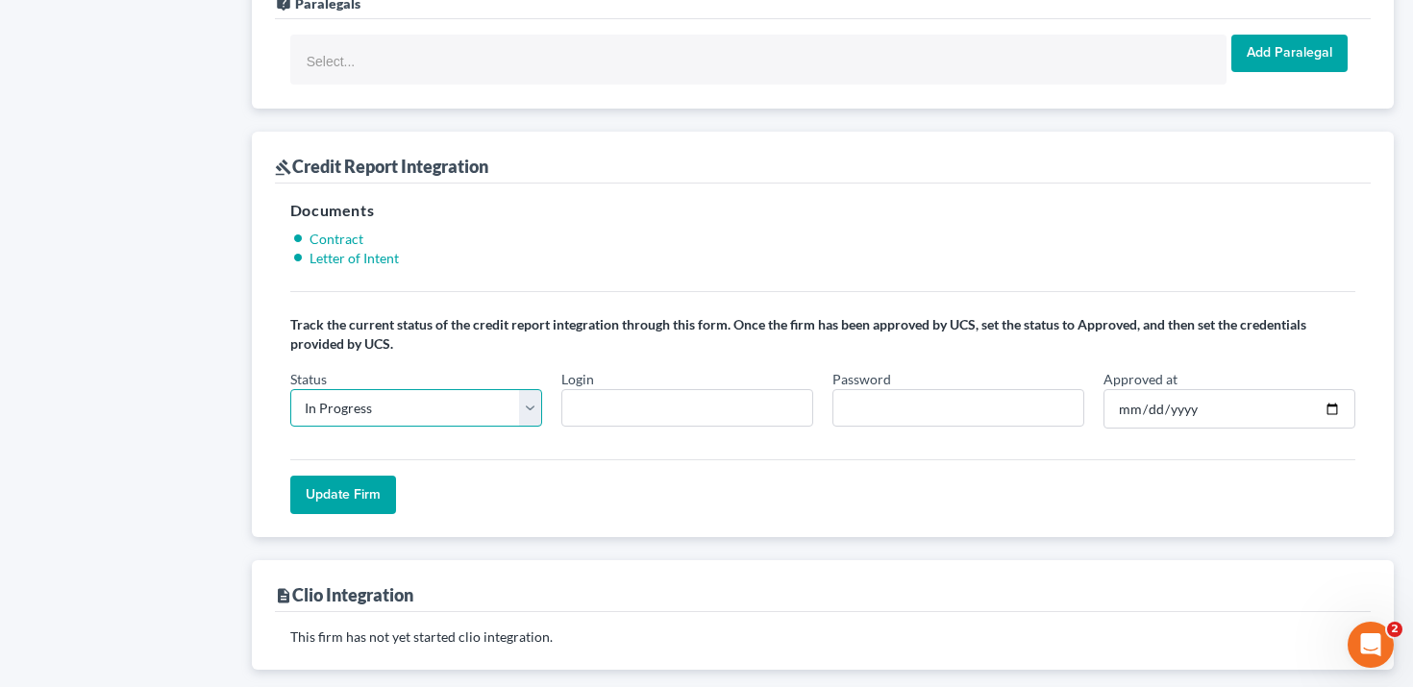
click at [478, 415] on select "In Progress Not Approved Approved Retry" at bounding box center [416, 408] width 252 height 38
select select "approved"
click at [290, 389] on select "In Progress Not Approved Approved Retry" at bounding box center [416, 408] width 252 height 38
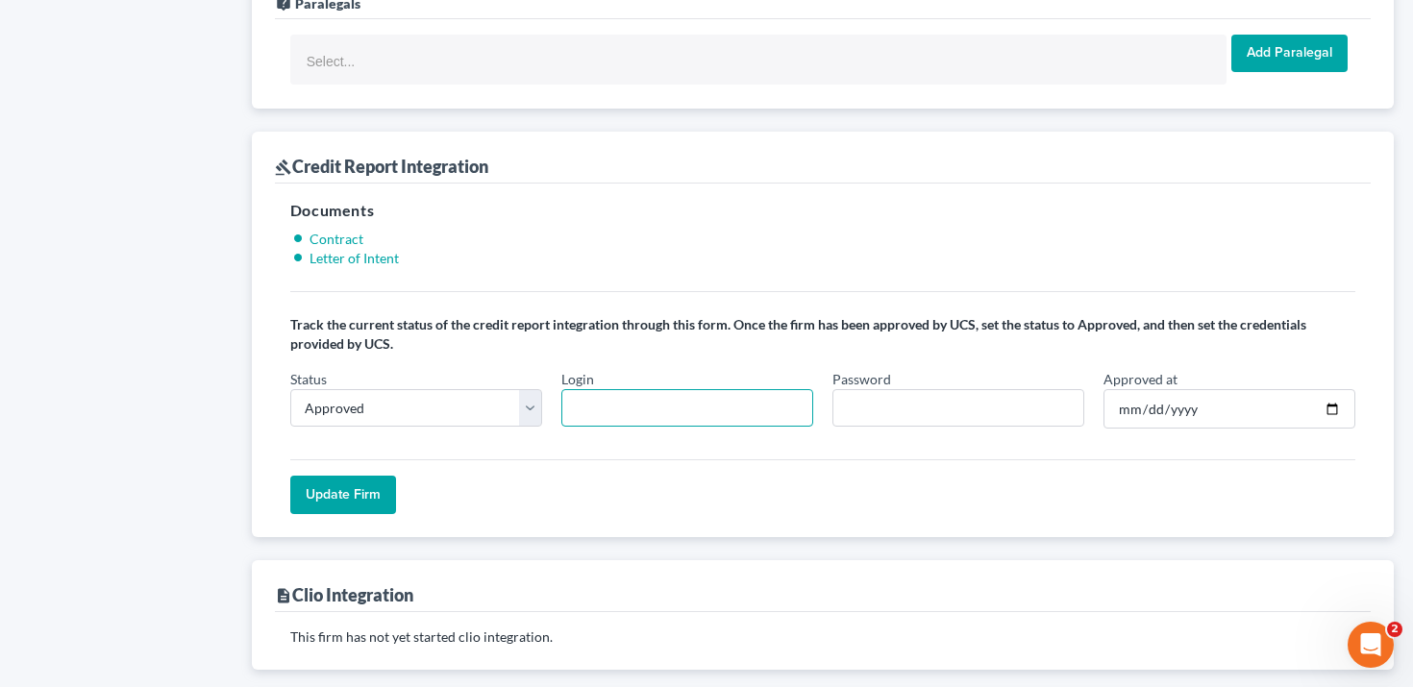
click at [643, 421] on input "Login" at bounding box center [687, 408] width 252 height 38
paste input "a.burga"
type input "a.burga"
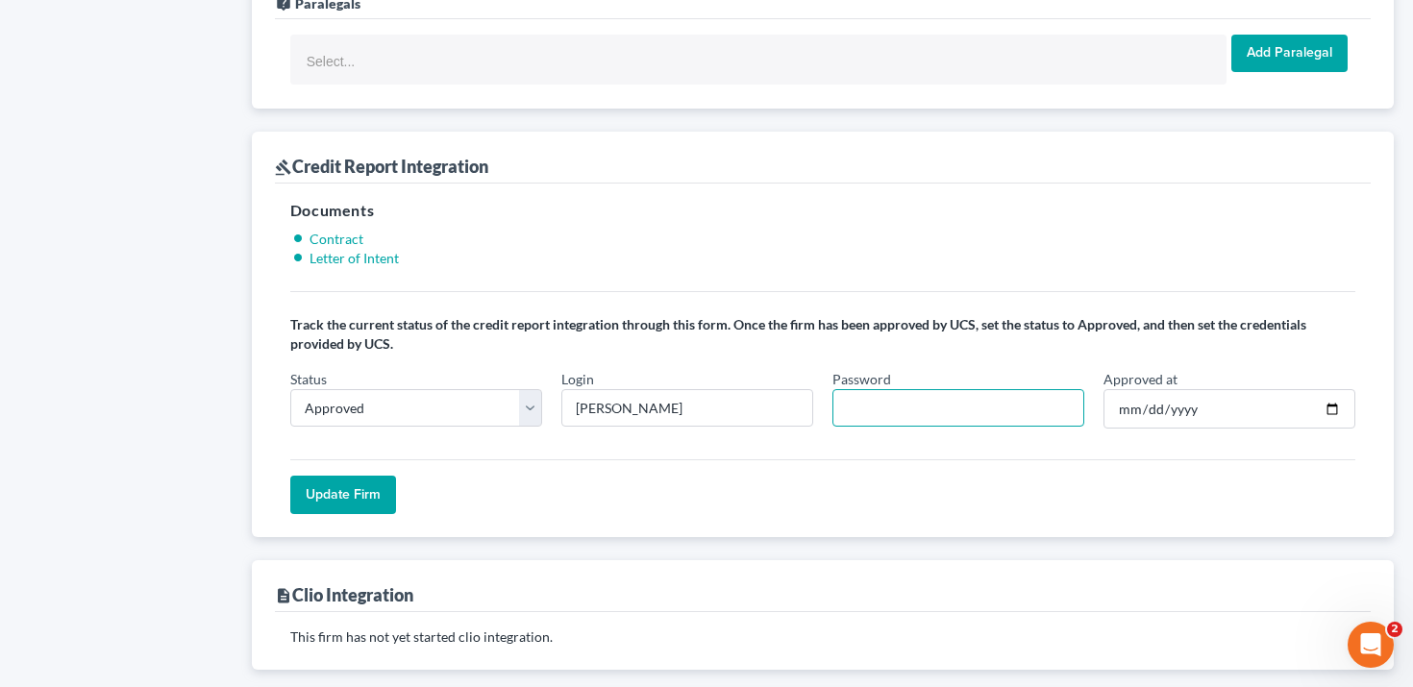
click at [921, 406] on input "Password" at bounding box center [958, 408] width 252 height 38
paste input "NCEx8304!"
type input "NCEx8304!"
click at [964, 508] on div "Update Firm" at bounding box center [822, 486] width 1065 height 55
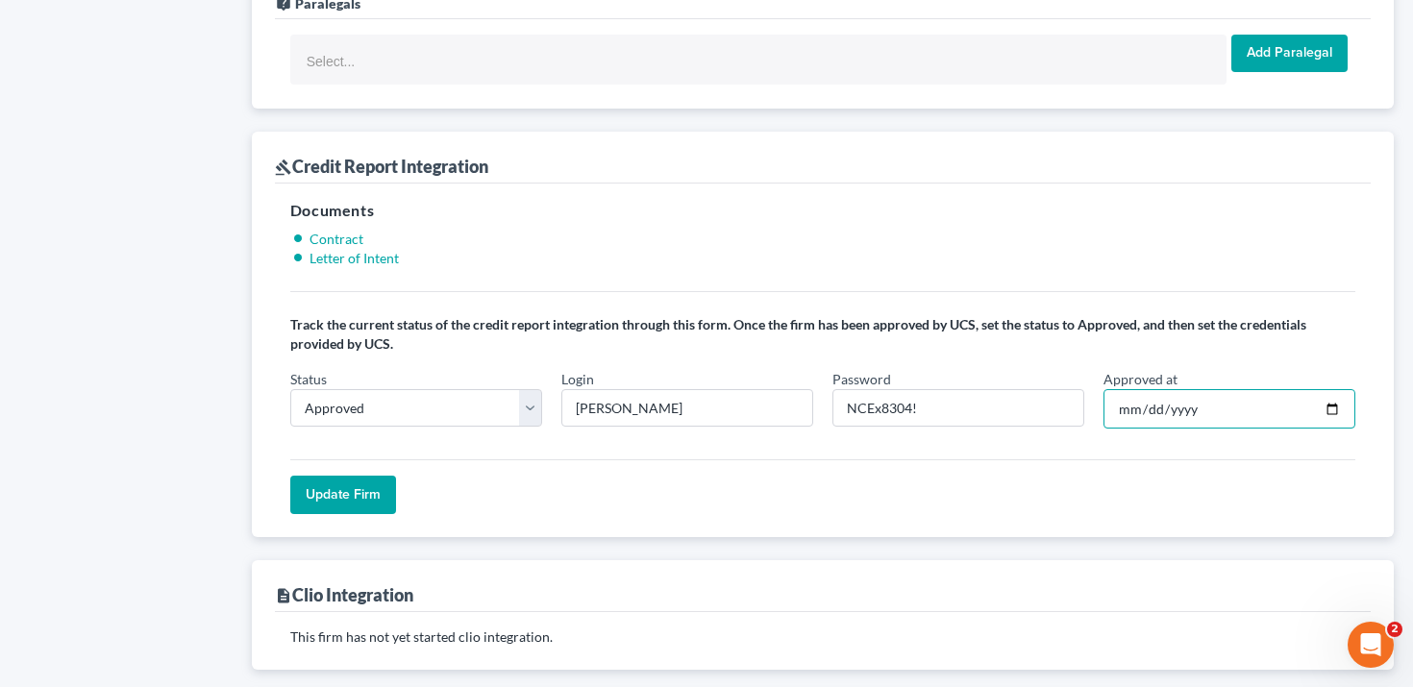
click at [1206, 413] on input "Approved at" at bounding box center [1230, 409] width 252 height 40
click at [1333, 405] on input "Approved at" at bounding box center [1230, 409] width 252 height 40
type input "2025-09-03"
click at [307, 494] on input "Update Firm" at bounding box center [343, 495] width 106 height 38
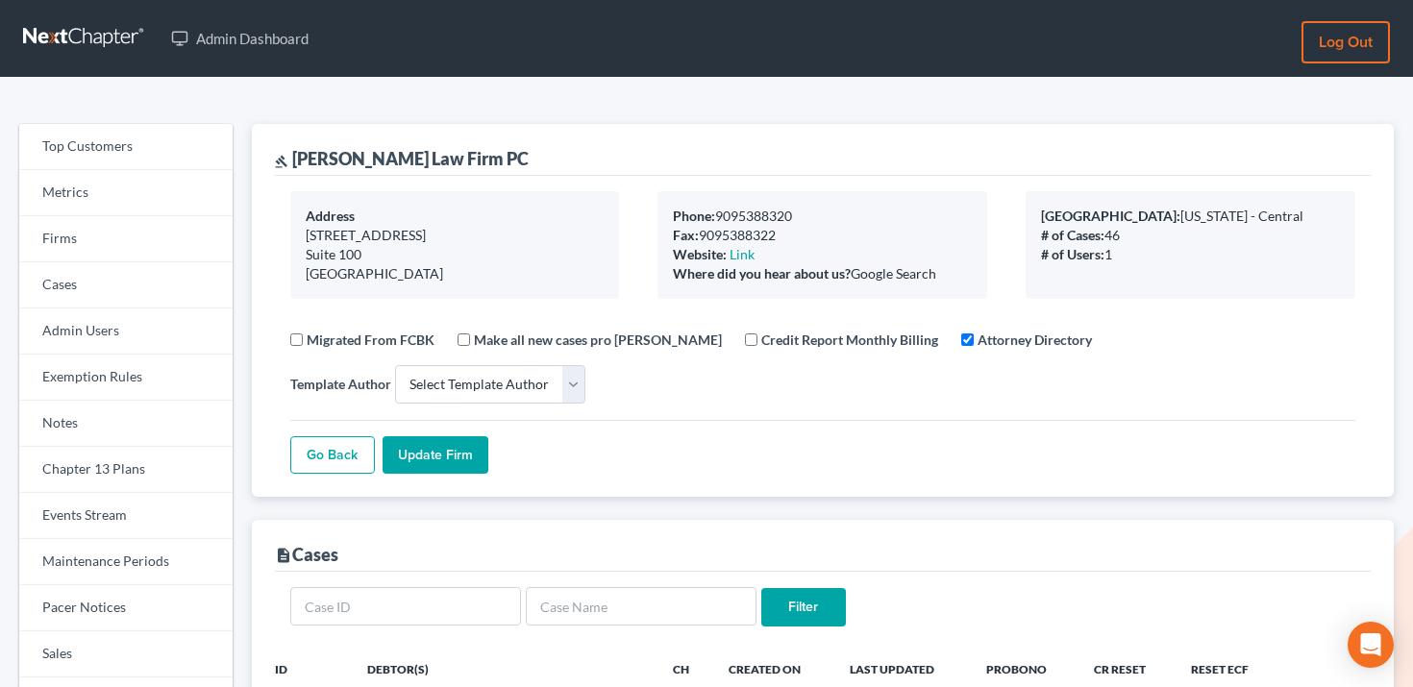
select select
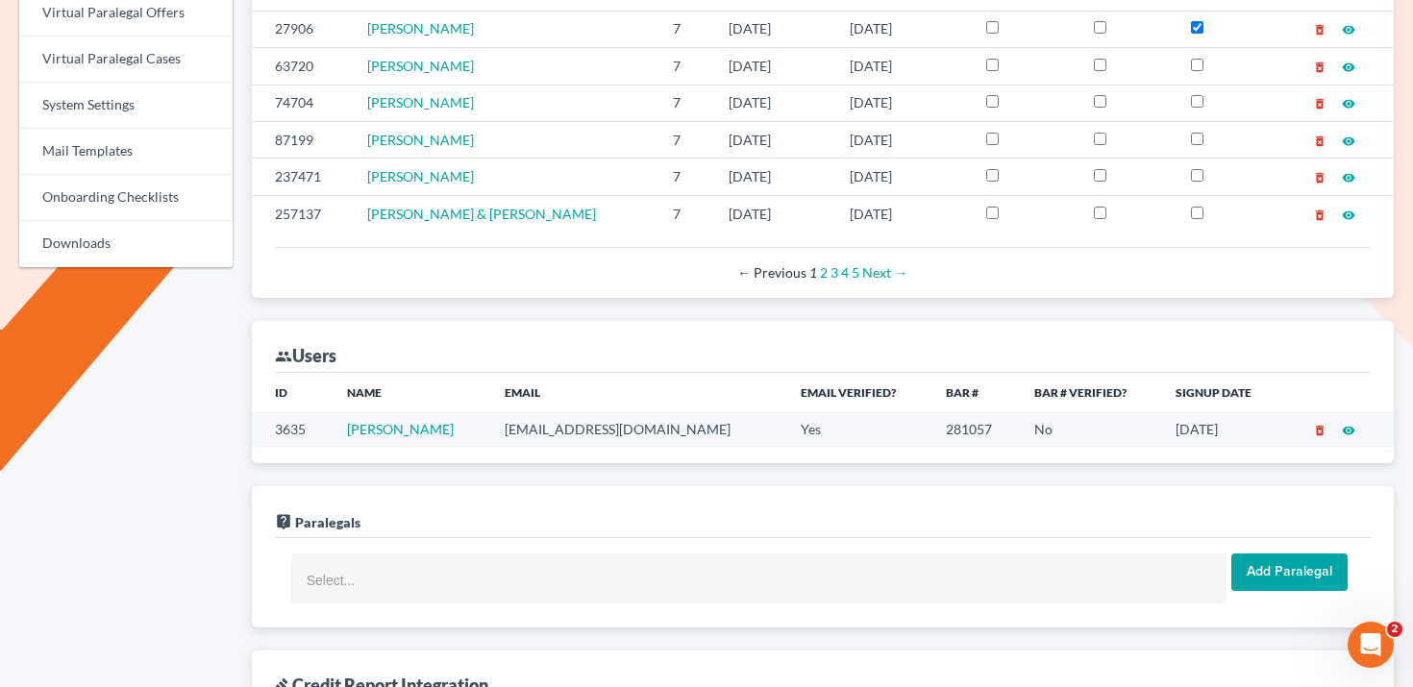
scroll to position [874, 0]
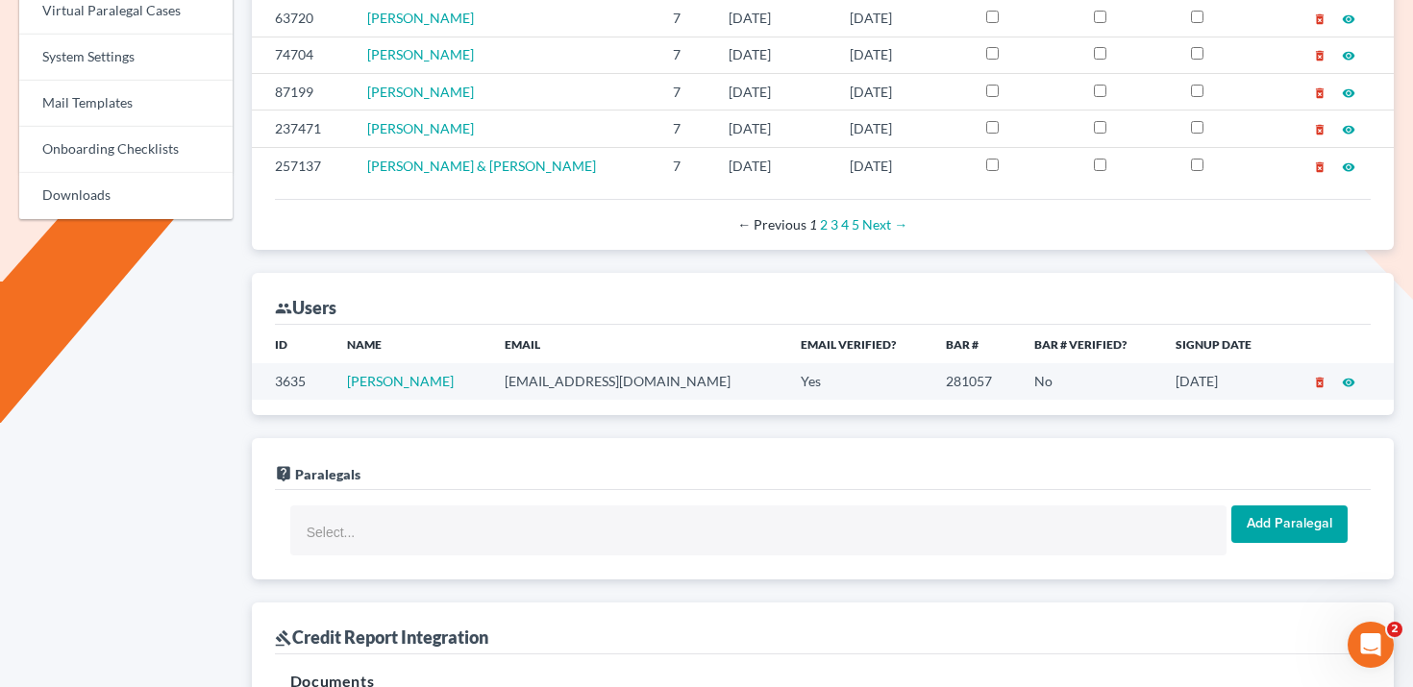
click at [551, 380] on td "art@burgalaw.com" at bounding box center [636, 381] width 295 height 36
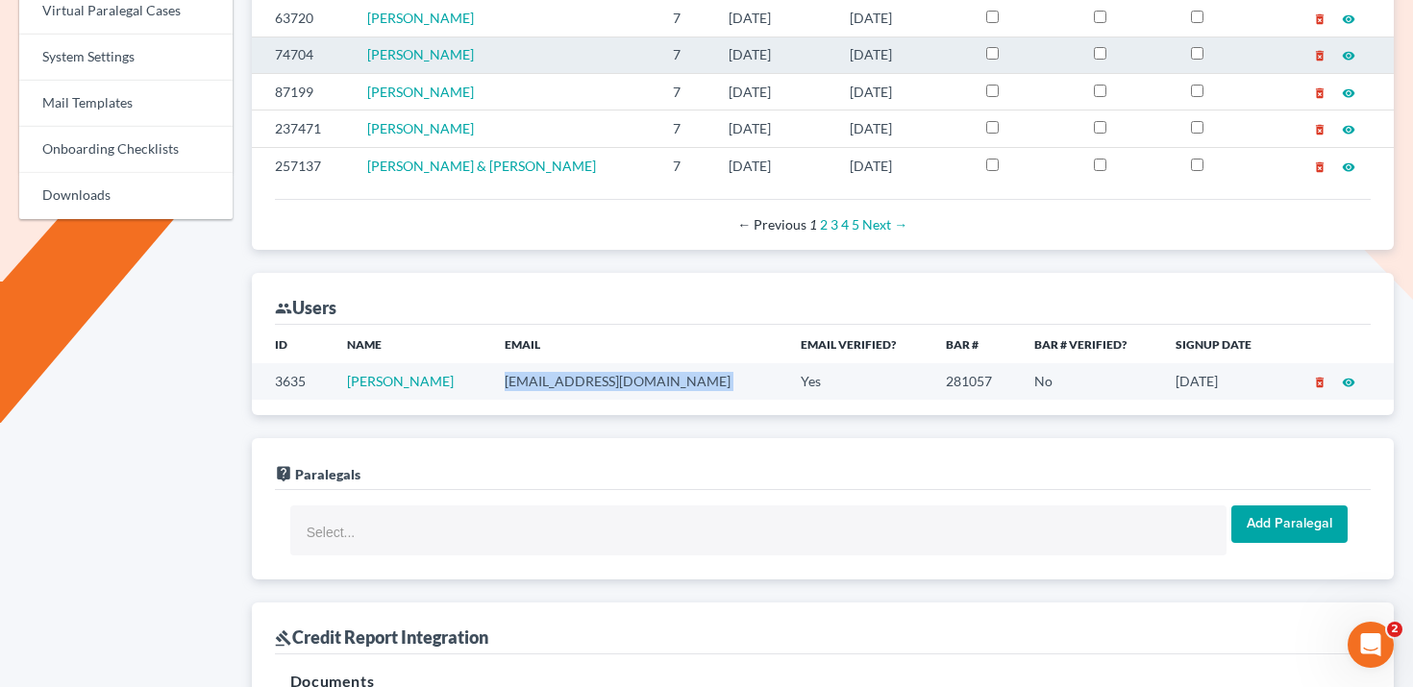
copy td "art@burgalaw.com"
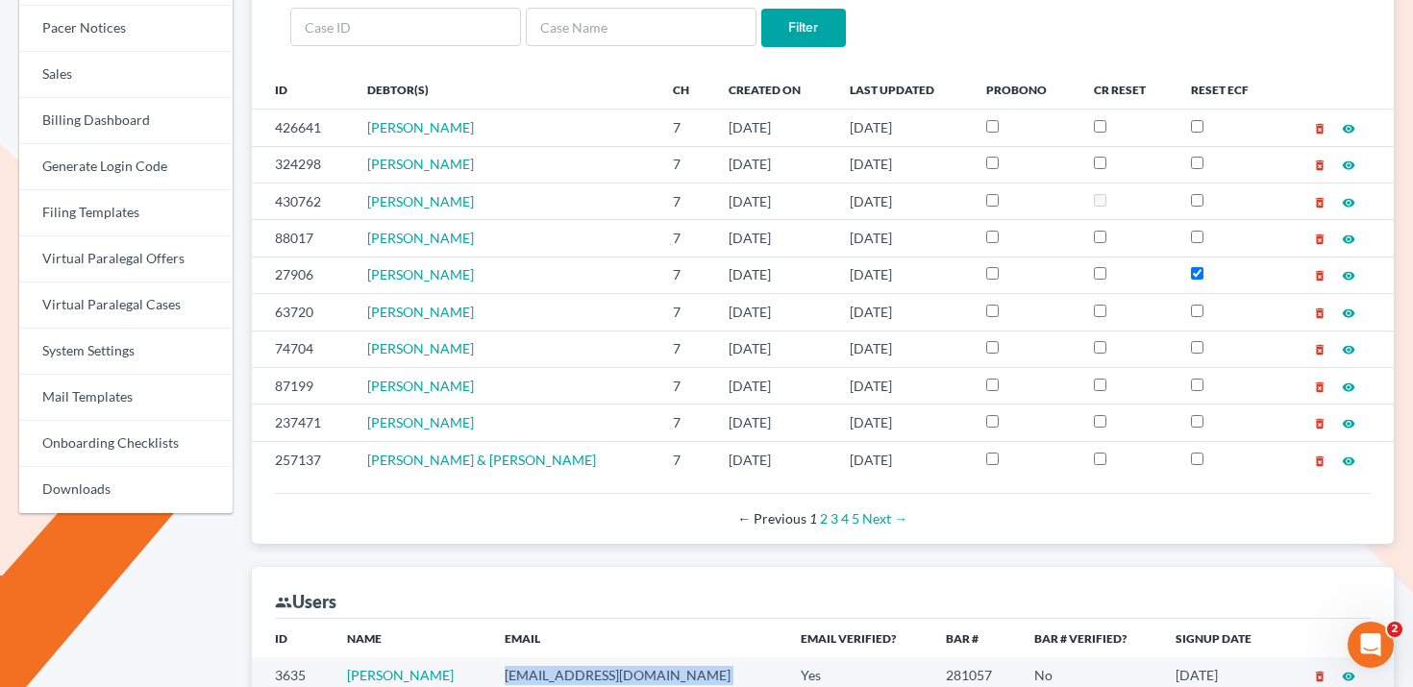
scroll to position [0, 0]
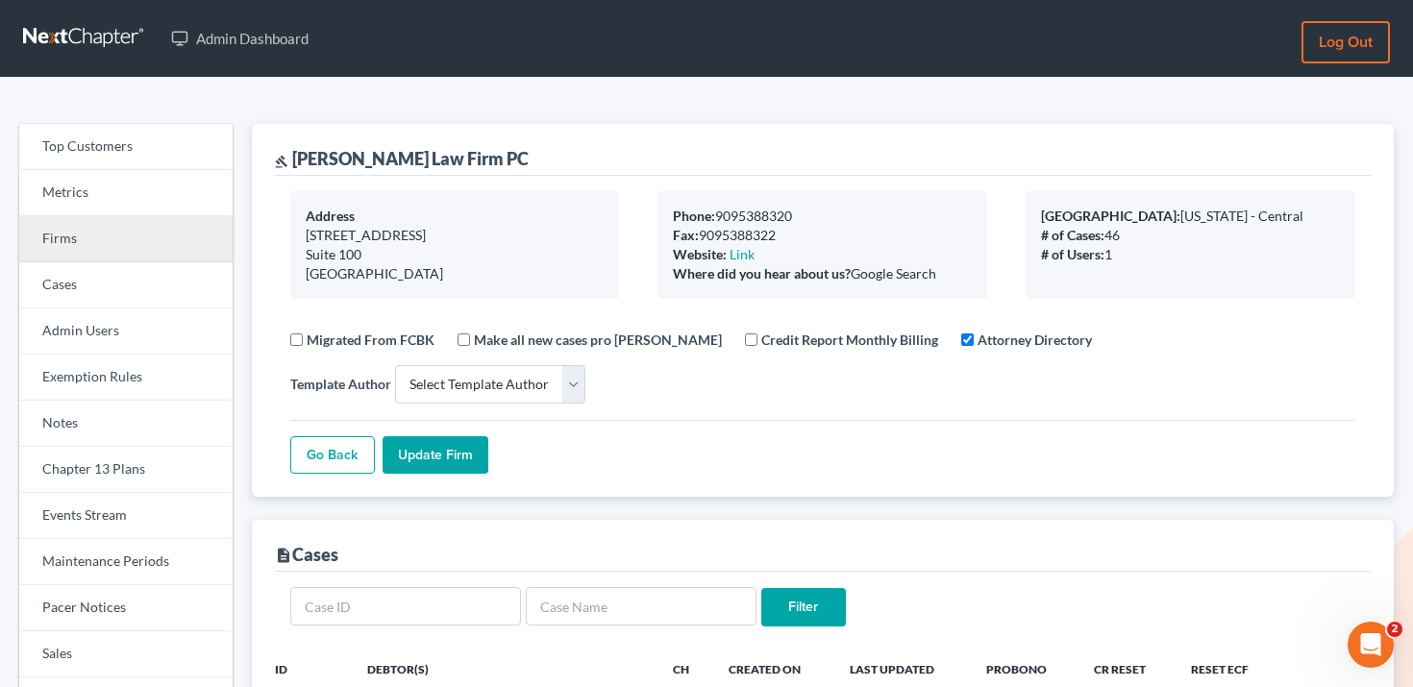
click at [142, 252] on link "Firms" at bounding box center [125, 239] width 213 height 46
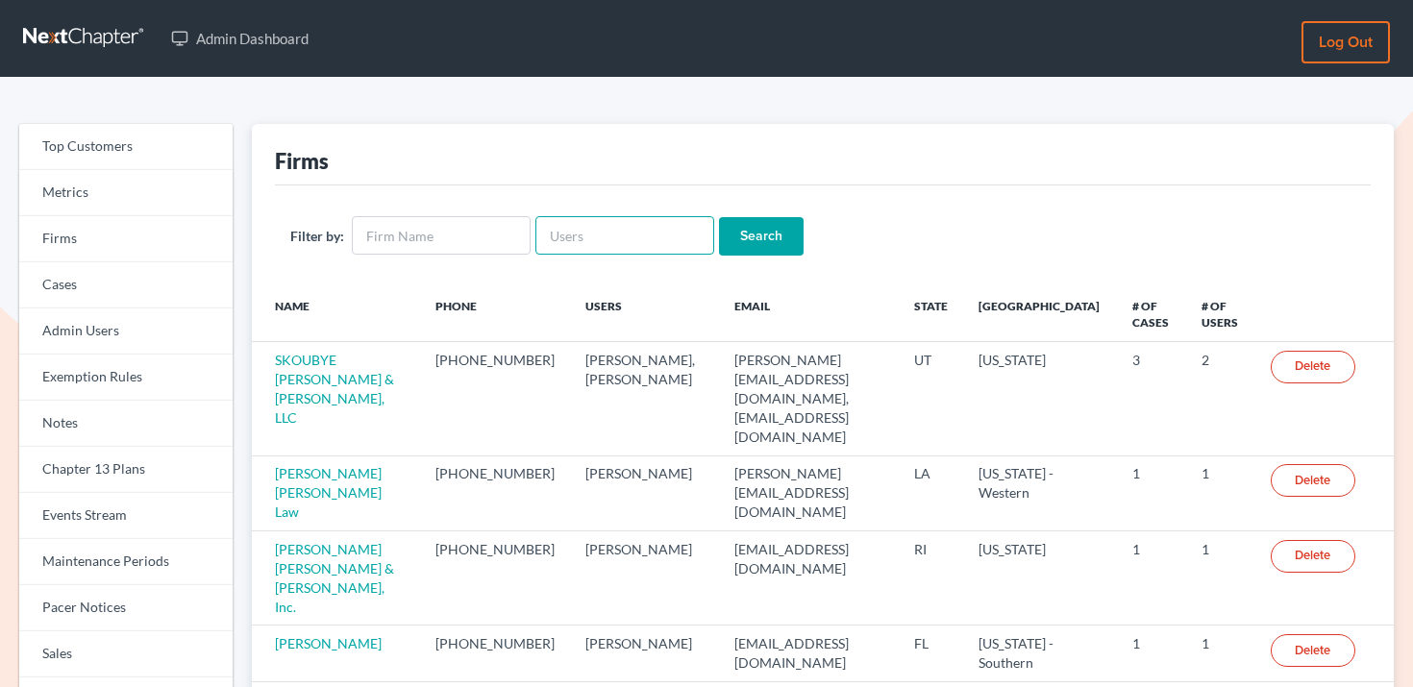
click at [608, 243] on input "text" at bounding box center [624, 235] width 179 height 38
paste input "[EMAIL_ADDRESS][DOMAIN_NAME]"
type input "[EMAIL_ADDRESS][DOMAIN_NAME]"
click at [774, 235] on input "Search" at bounding box center [761, 236] width 85 height 38
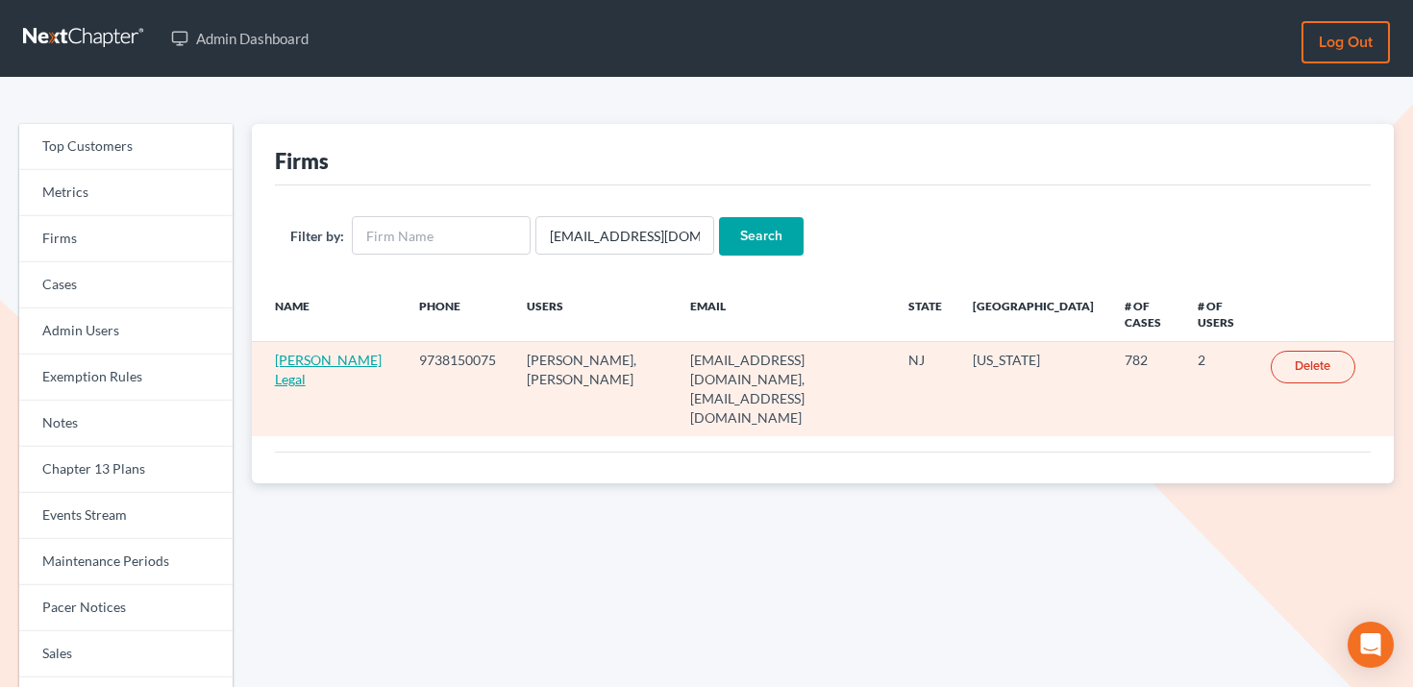
click at [293, 357] on link "[PERSON_NAME] Legal" at bounding box center [328, 370] width 107 height 36
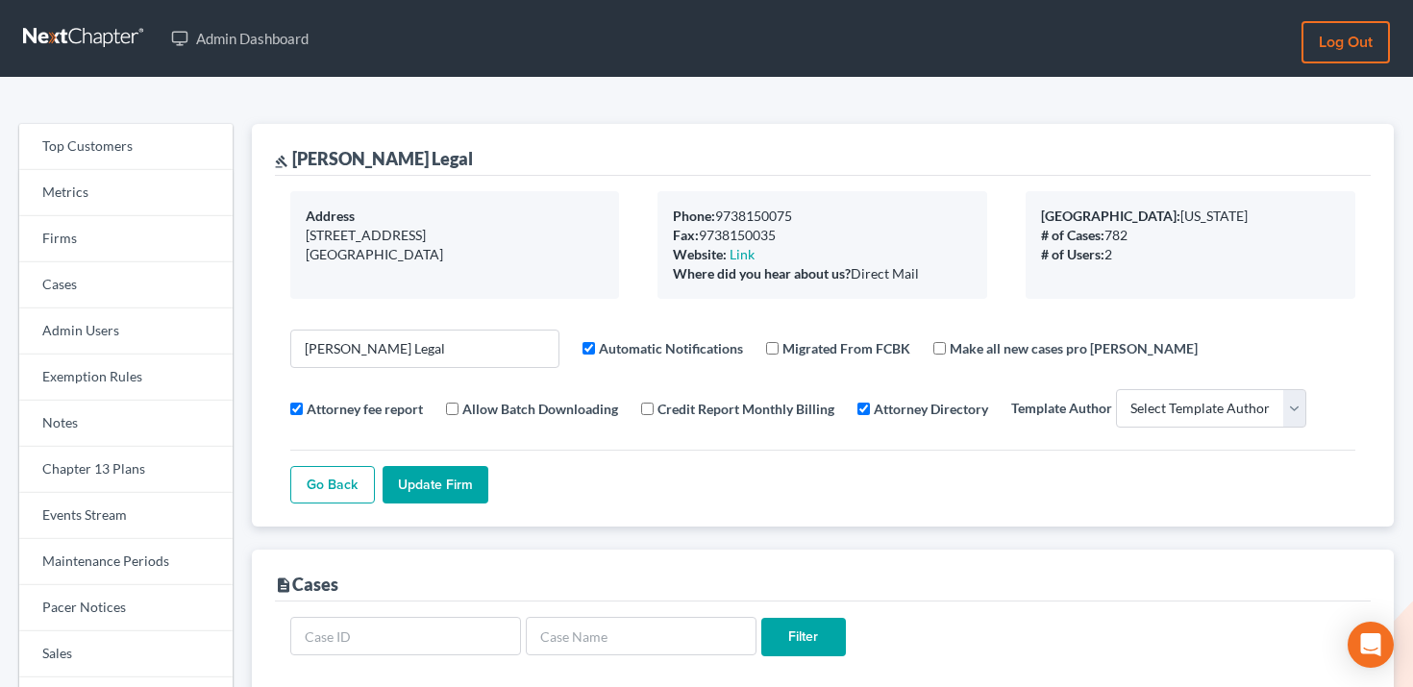
select select
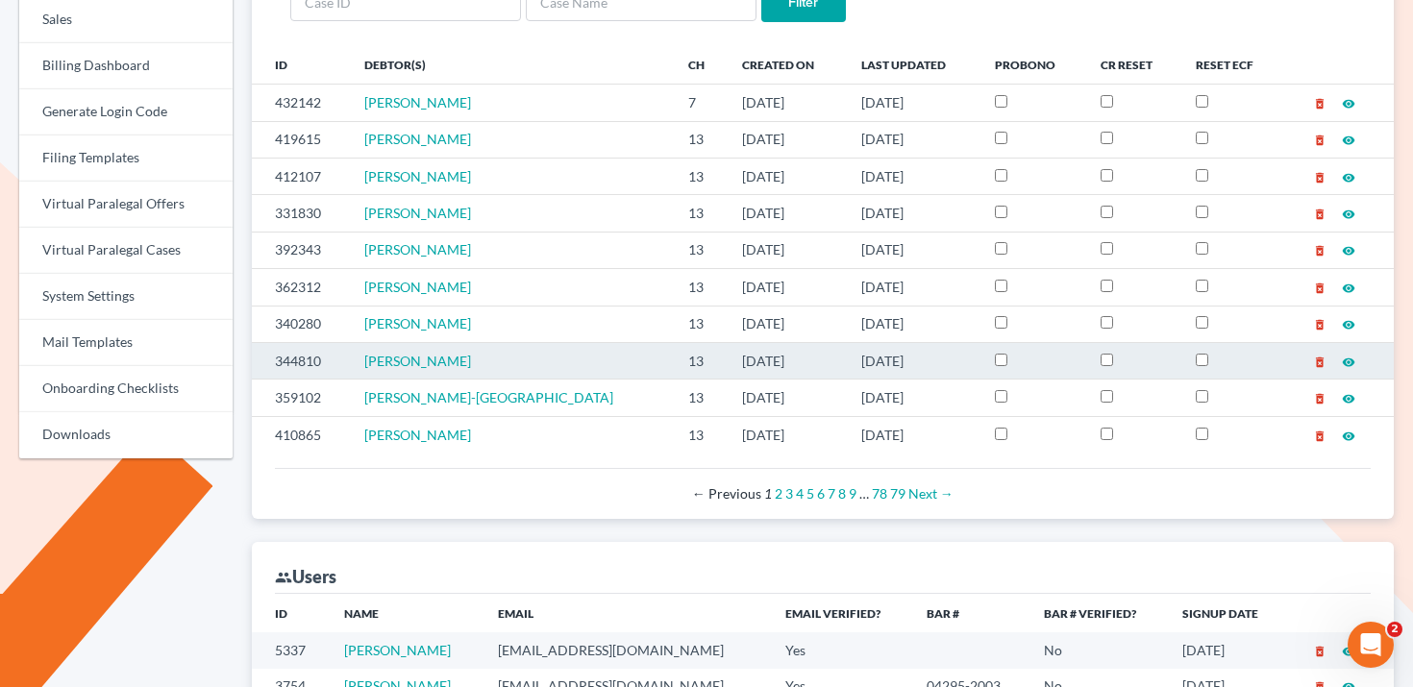
scroll to position [610, 0]
